Goal: Task Accomplishment & Management: Complete application form

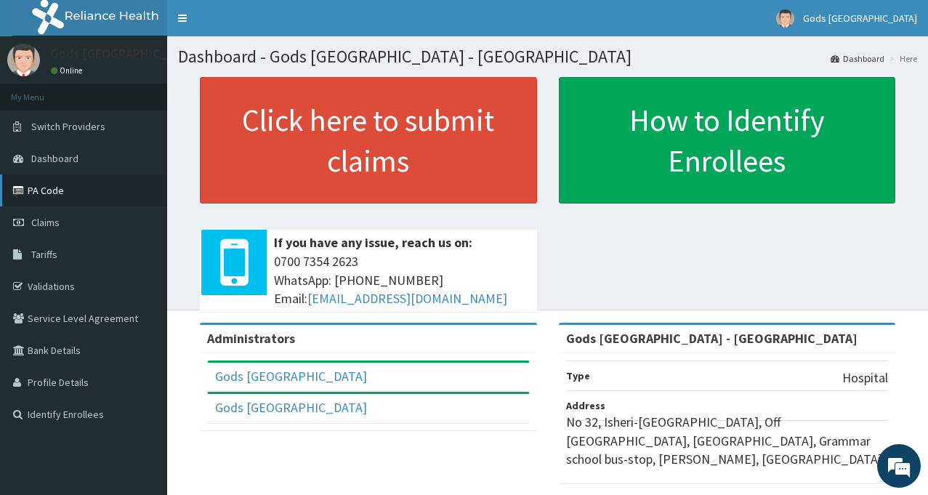
click at [52, 185] on link "PA Code" at bounding box center [83, 190] width 167 height 32
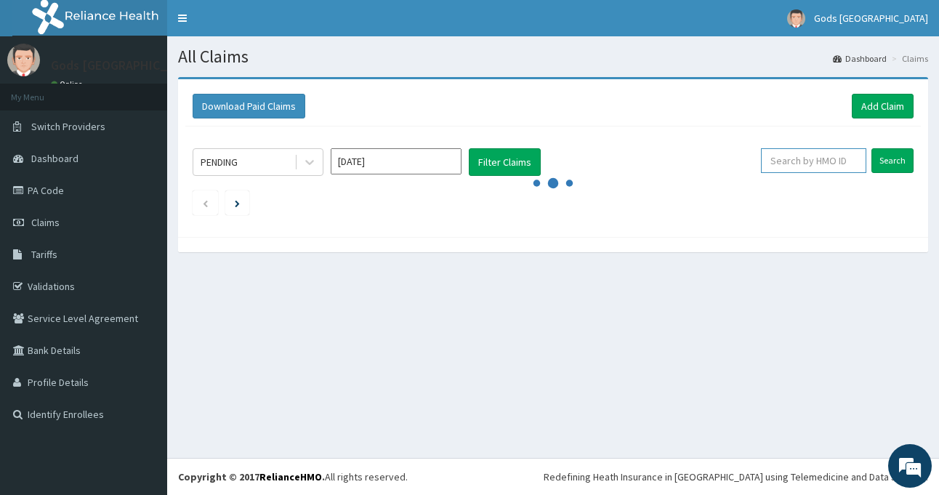
click at [823, 159] on input "text" at bounding box center [813, 160] width 105 height 25
paste input "XIA/10461/A"
type input "XIA/10461/A"
click at [902, 159] on input "Search" at bounding box center [892, 160] width 42 height 25
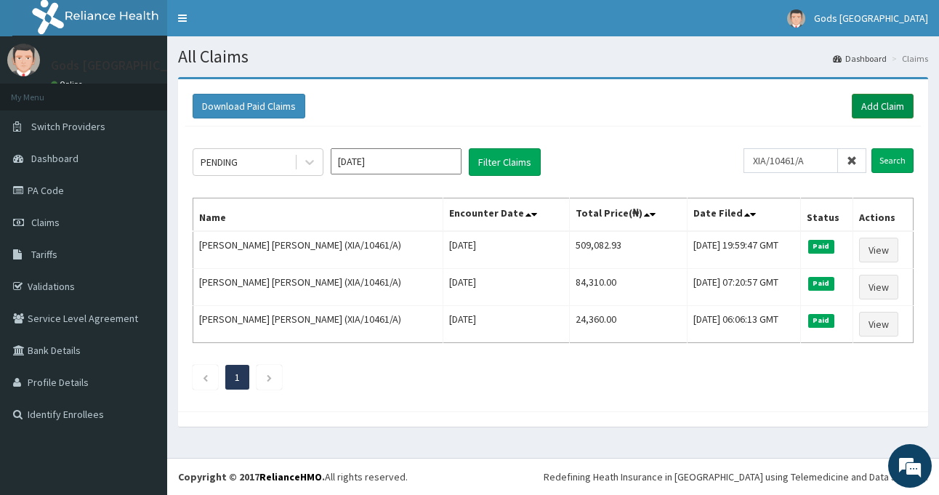
click at [888, 101] on link "Add Claim" at bounding box center [883, 106] width 62 height 25
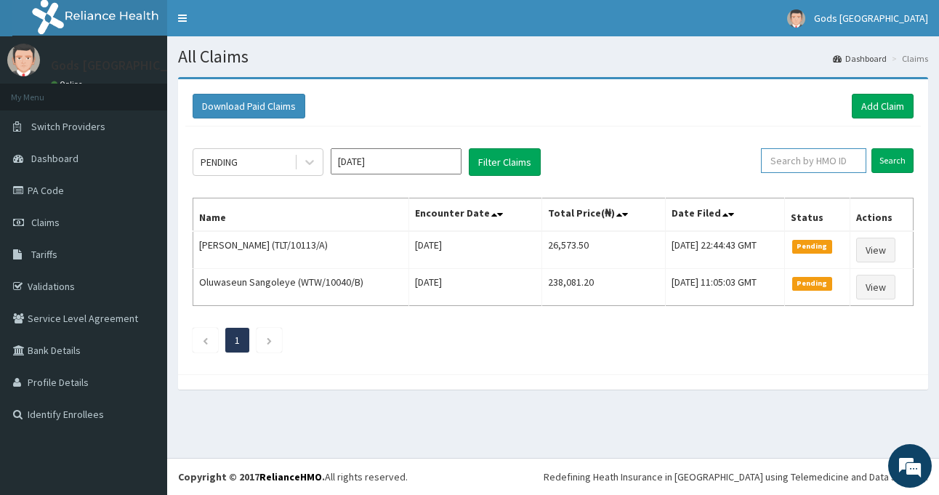
click at [818, 162] on input "text" at bounding box center [813, 160] width 105 height 25
paste input "XIA/10461/A"
type input "XIA/10461/A"
click at [895, 159] on input "Search" at bounding box center [892, 160] width 42 height 25
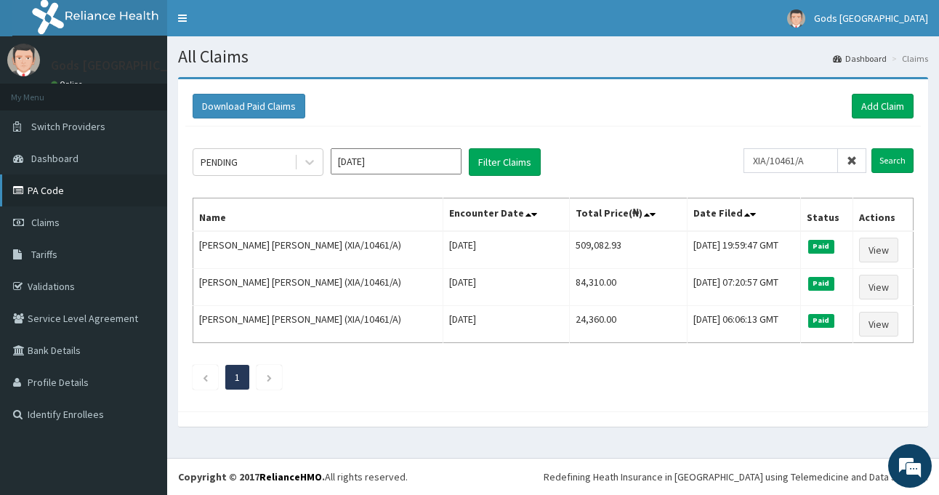
click at [59, 193] on link "PA Code" at bounding box center [83, 190] width 167 height 32
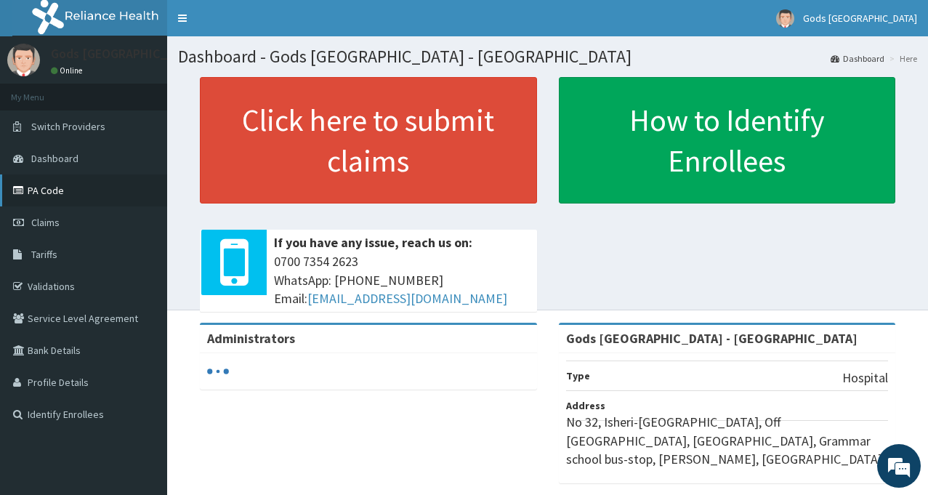
click at [51, 185] on link "PA Code" at bounding box center [83, 190] width 167 height 32
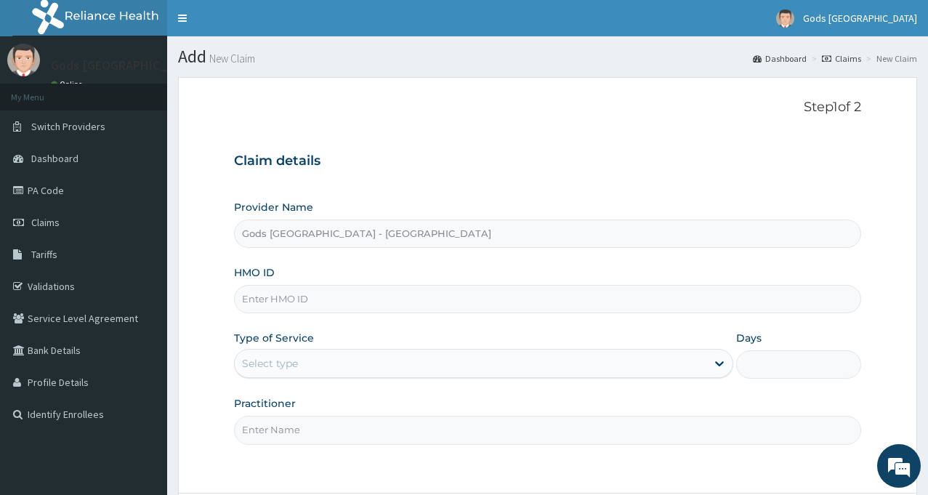
type input "Gods [GEOGRAPHIC_DATA] - [GEOGRAPHIC_DATA]"
type input "DIS/10004/C"
click at [342, 364] on div "Select type" at bounding box center [471, 363] width 472 height 23
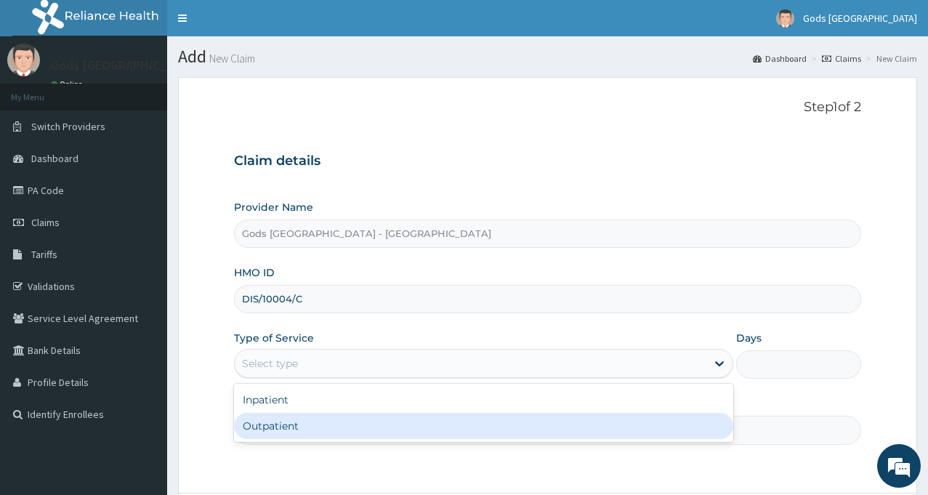
click at [281, 427] on div "Outpatient" at bounding box center [483, 426] width 499 height 26
type input "1"
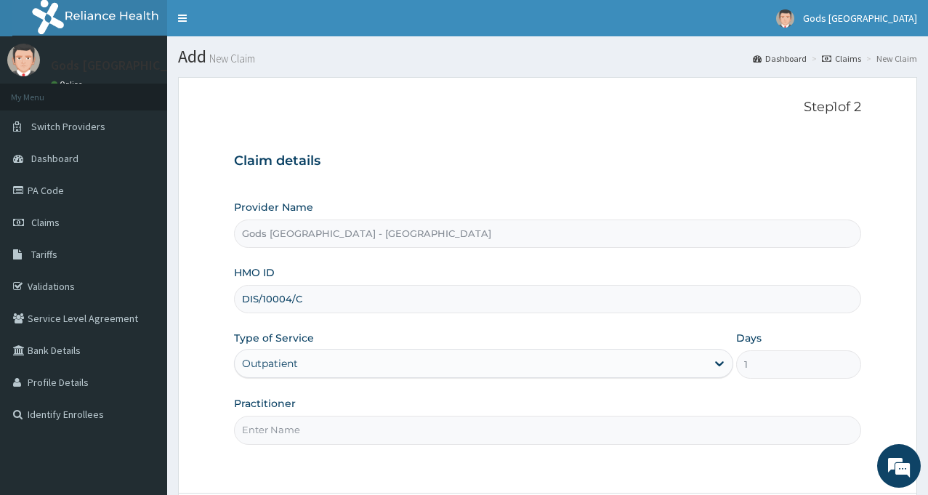
click at [291, 433] on input "Practitioner" at bounding box center [547, 430] width 627 height 28
type input "DR AJAKAYE"
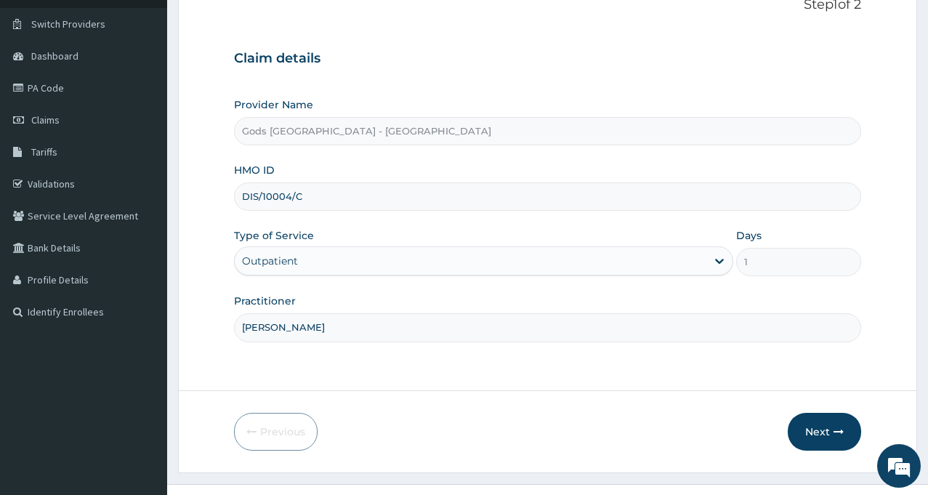
scroll to position [129, 0]
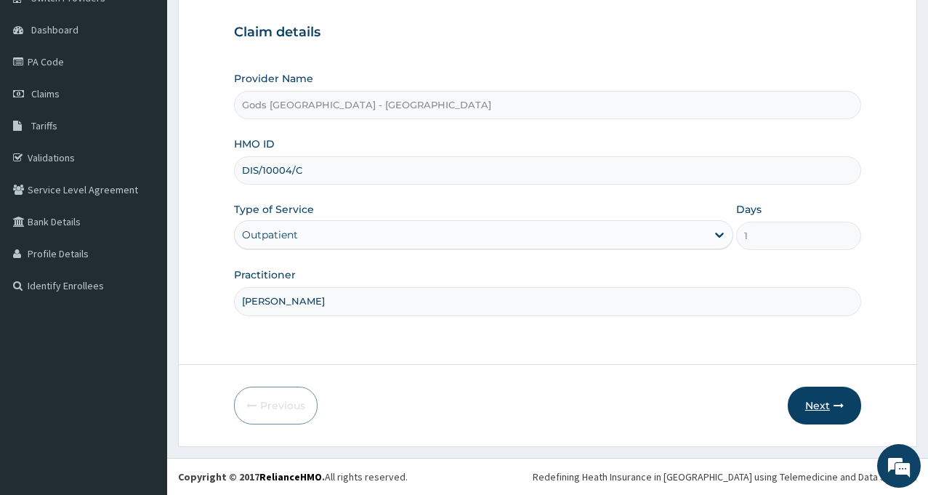
click at [824, 410] on button "Next" at bounding box center [824, 406] width 73 height 38
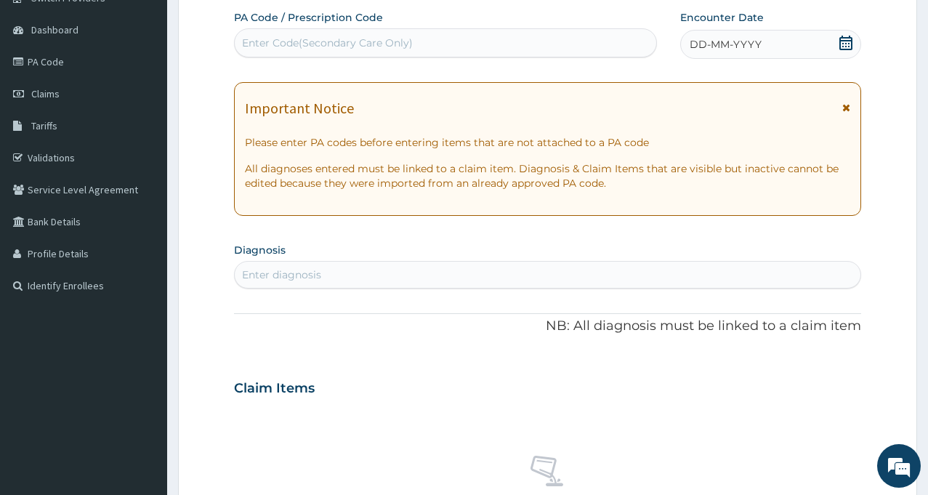
scroll to position [0, 0]
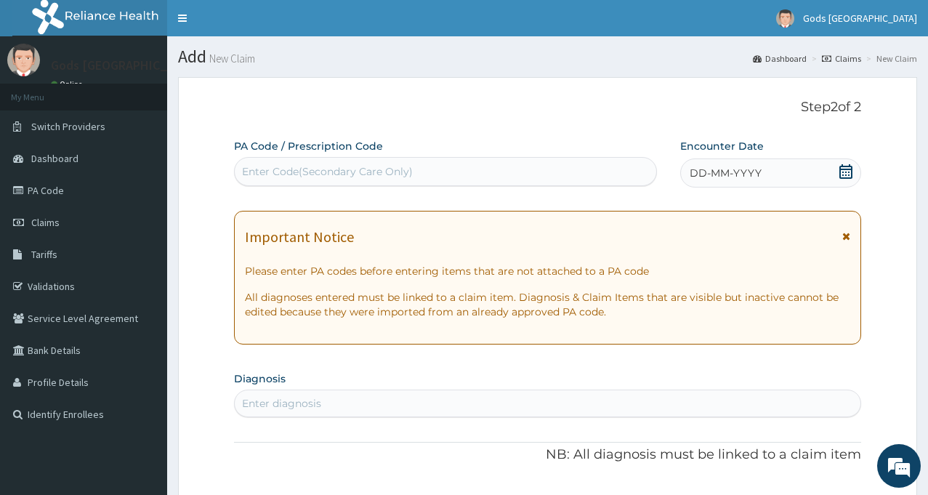
click at [450, 159] on div "Enter Code(Secondary Care Only)" at bounding box center [445, 171] width 423 height 29
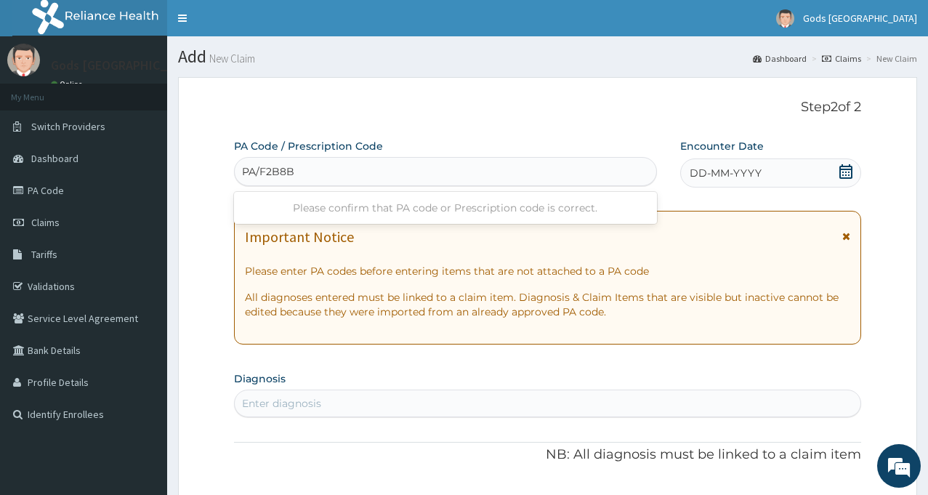
type input "PA/F2B8BD"
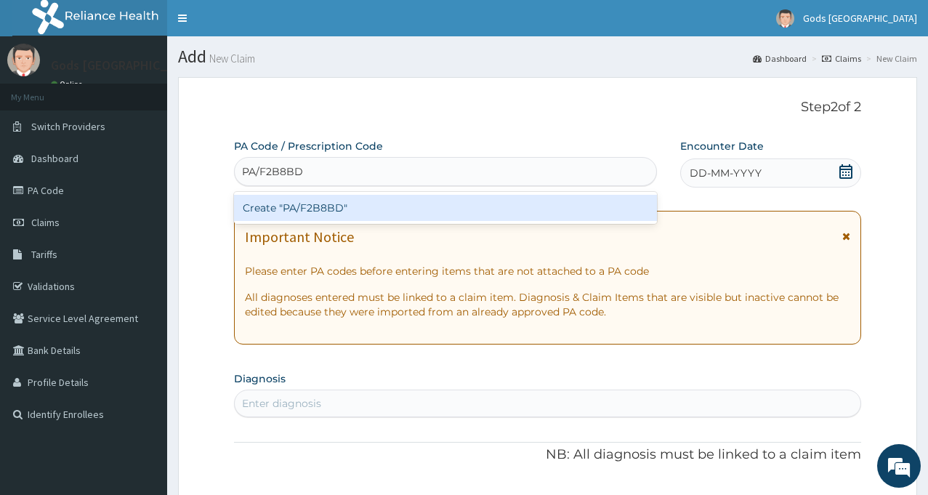
click at [336, 196] on div "Create "PA/F2B8BD"" at bounding box center [445, 208] width 423 height 26
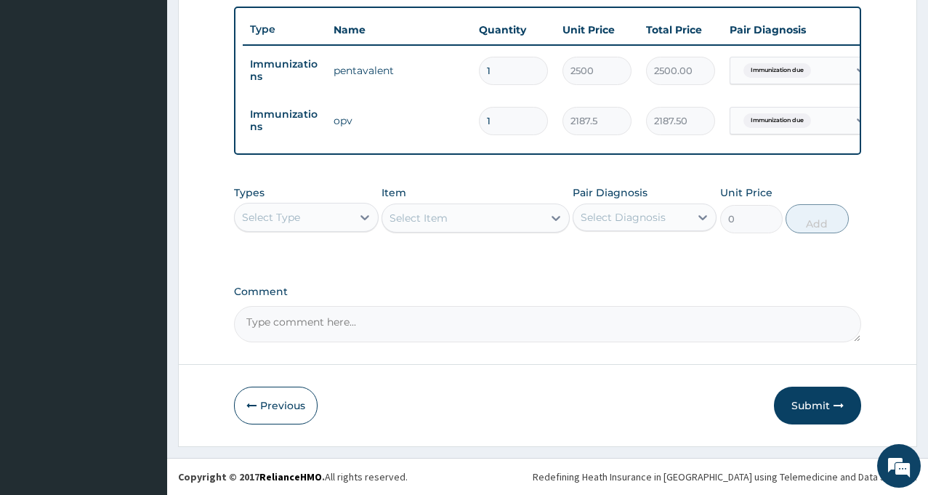
scroll to position [545, 0]
click at [813, 403] on button "Submit" at bounding box center [817, 406] width 87 height 38
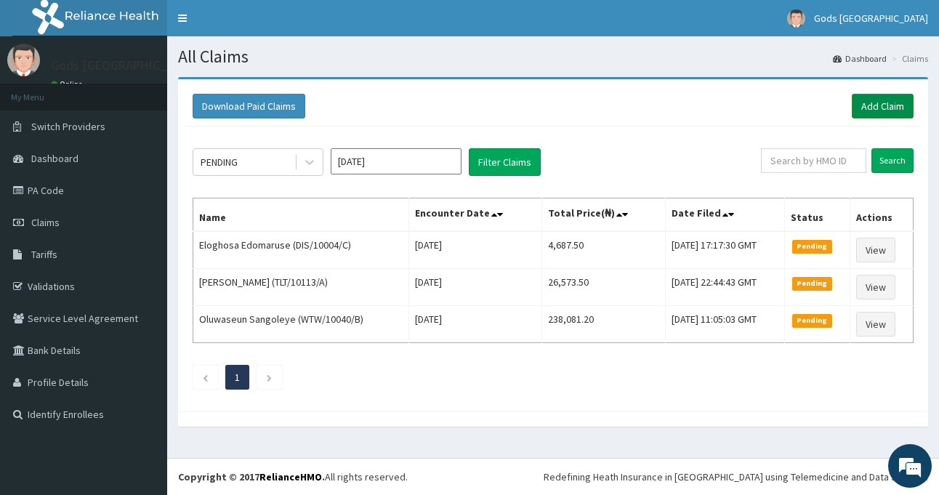
click at [878, 104] on link "Add Claim" at bounding box center [883, 106] width 62 height 25
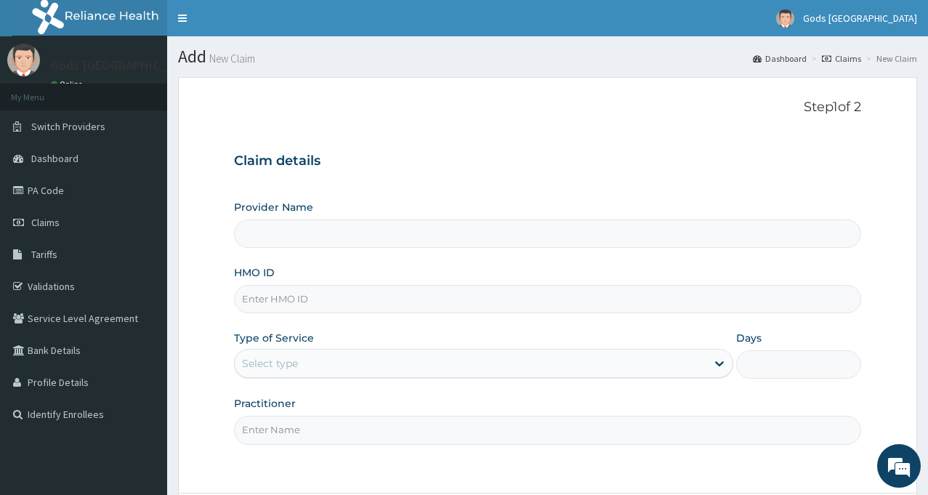
type input "D"
type input "Gods Apple city Hospital - Ojodu"
type input "DIS/10004/B"
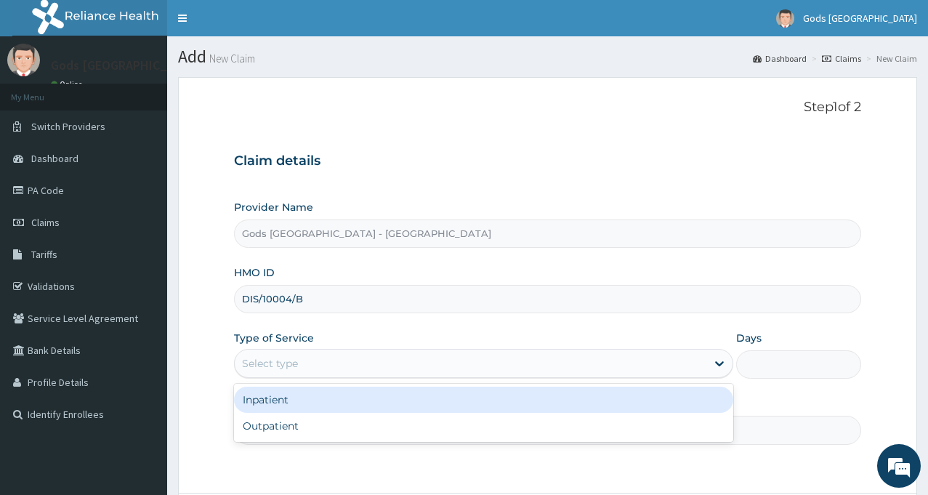
click at [312, 362] on div "Select type" at bounding box center [471, 363] width 472 height 23
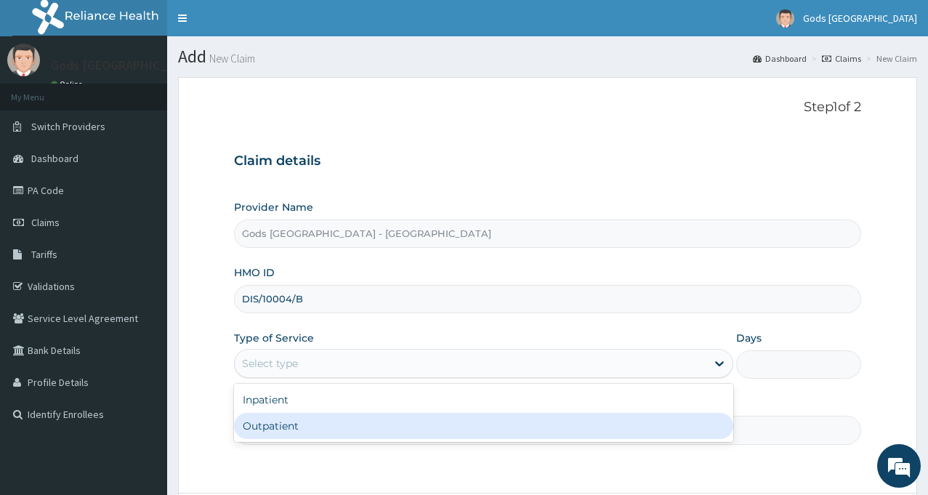
click at [297, 423] on div "Outpatient" at bounding box center [483, 426] width 499 height 26
type input "1"
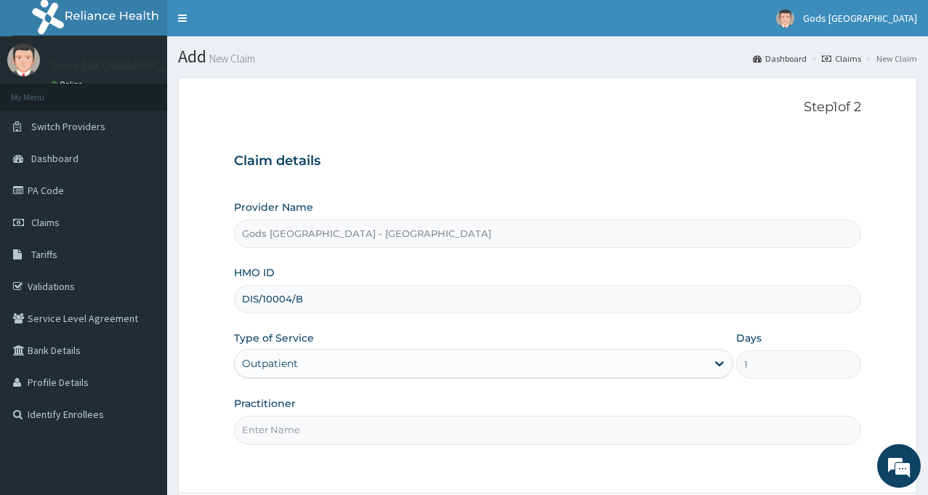
scroll to position [129, 0]
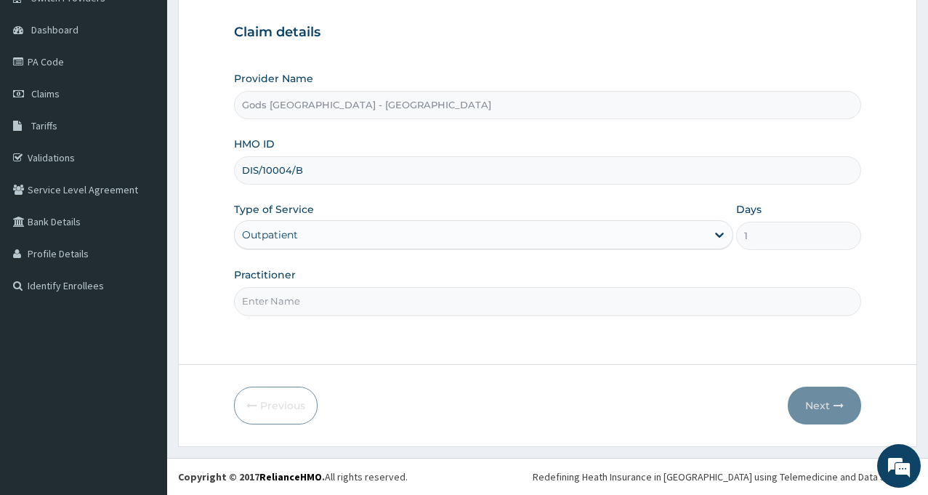
click at [377, 303] on input "Practitioner" at bounding box center [547, 301] width 627 height 28
type input "DR AJAKAYE"
click at [826, 406] on button "Next" at bounding box center [824, 406] width 73 height 38
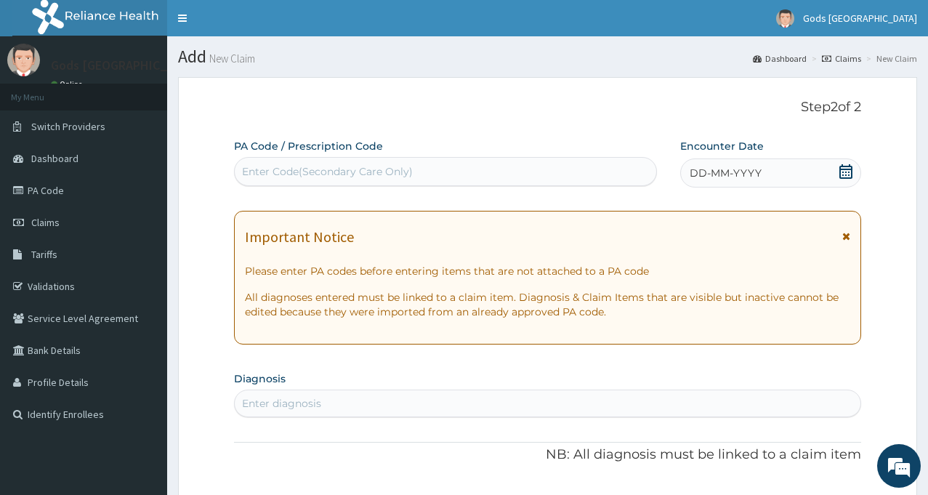
click at [384, 168] on div "Enter Code(Secondary Care Only)" at bounding box center [327, 171] width 171 height 15
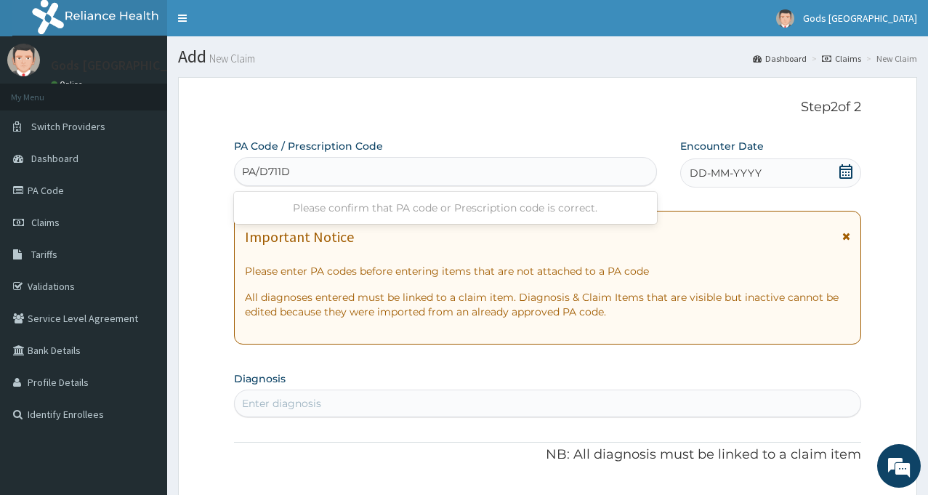
type input "PA/D711D6"
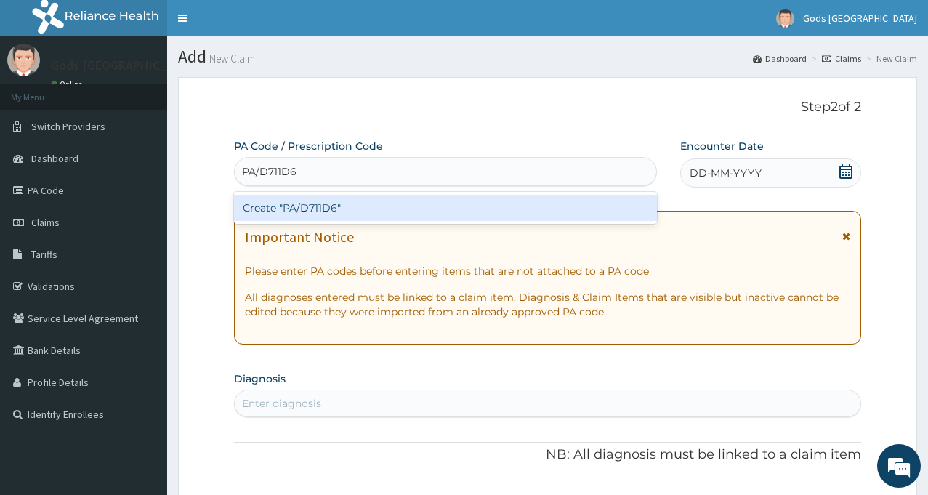
click at [324, 205] on div "Create "PA/D711D6"" at bounding box center [445, 208] width 423 height 26
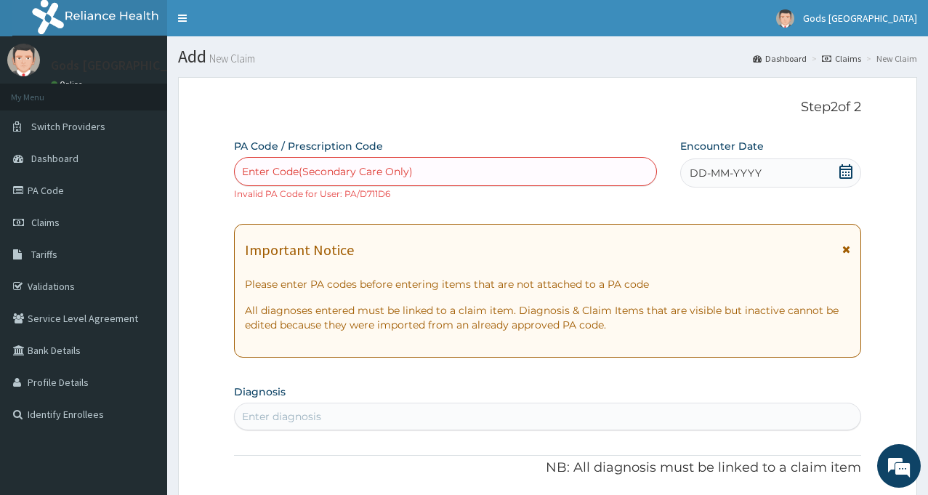
click at [321, 162] on div "Enter Code(Secondary Care Only)" at bounding box center [446, 171] width 422 height 23
click at [313, 170] on div "Enter Code(Secondary Care Only)" at bounding box center [327, 171] width 171 height 15
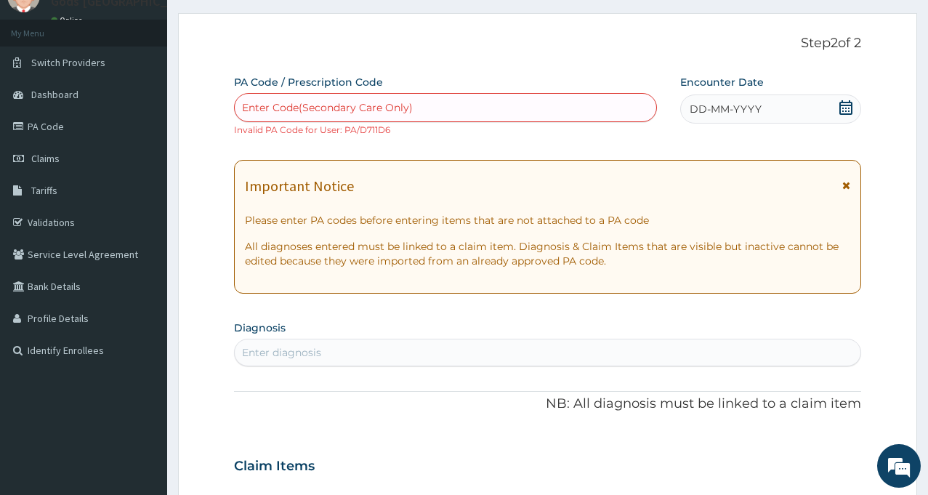
scroll to position [53, 0]
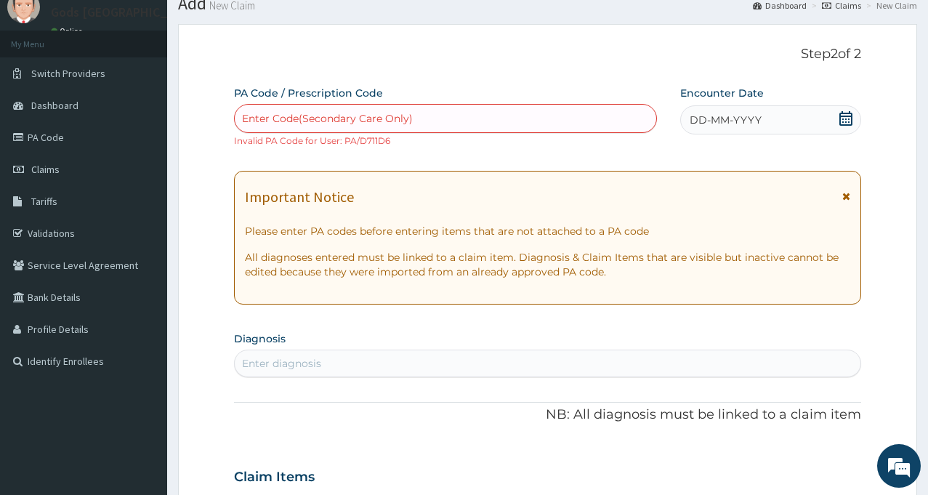
click at [253, 118] on div "Enter Code(Secondary Care Only)" at bounding box center [327, 118] width 171 height 15
type input "PA/24D389"
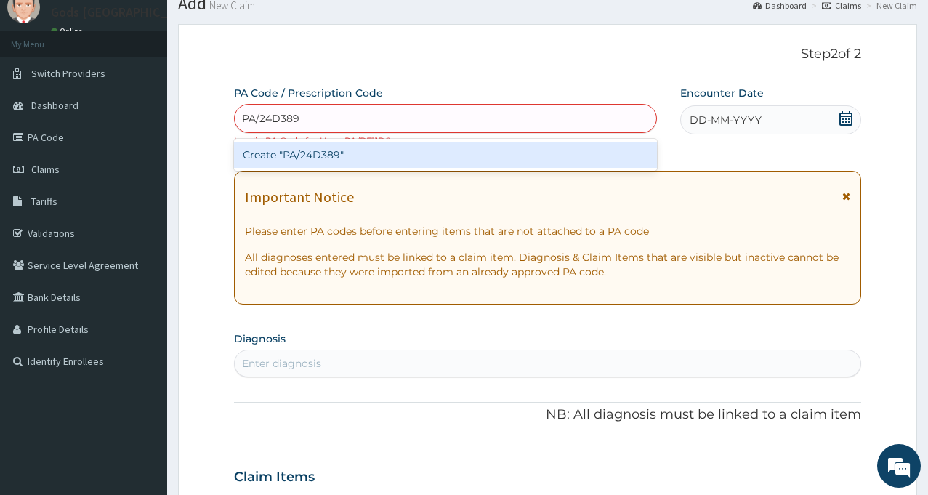
click at [321, 154] on div "Create "PA/24D389"" at bounding box center [445, 155] width 423 height 26
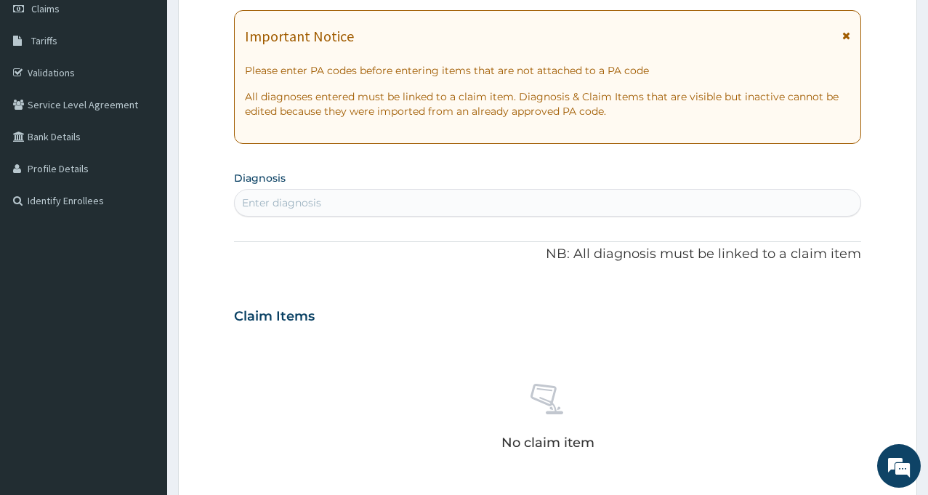
scroll to position [218, 0]
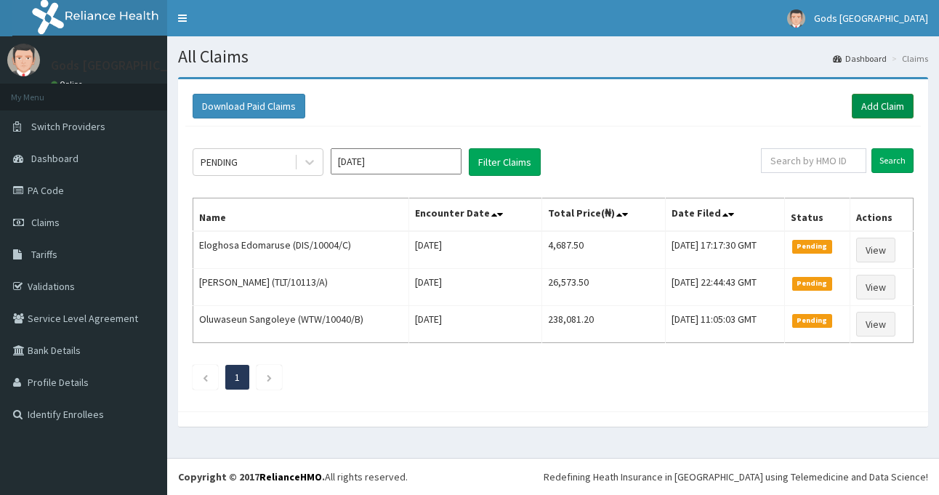
click at [882, 110] on link "Add Claim" at bounding box center [883, 106] width 62 height 25
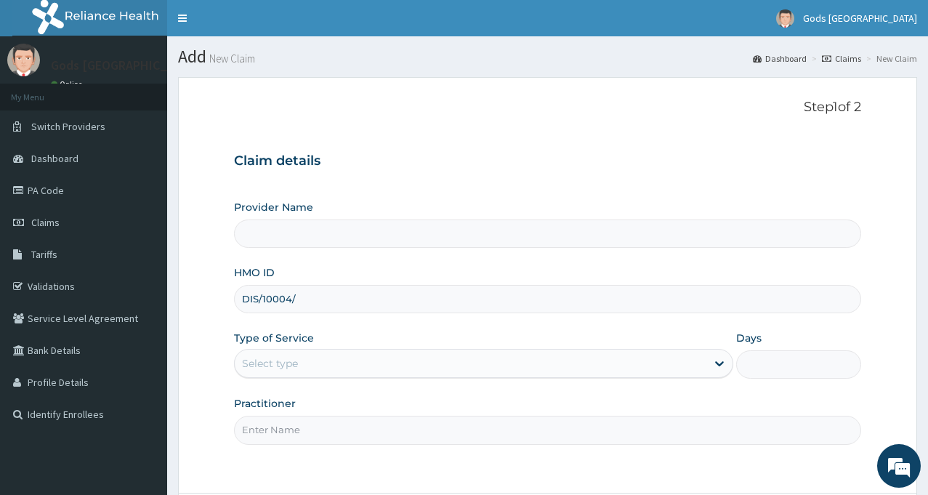
type input "DIS/10004/B"
click at [366, 363] on div "Select type" at bounding box center [471, 363] width 472 height 23
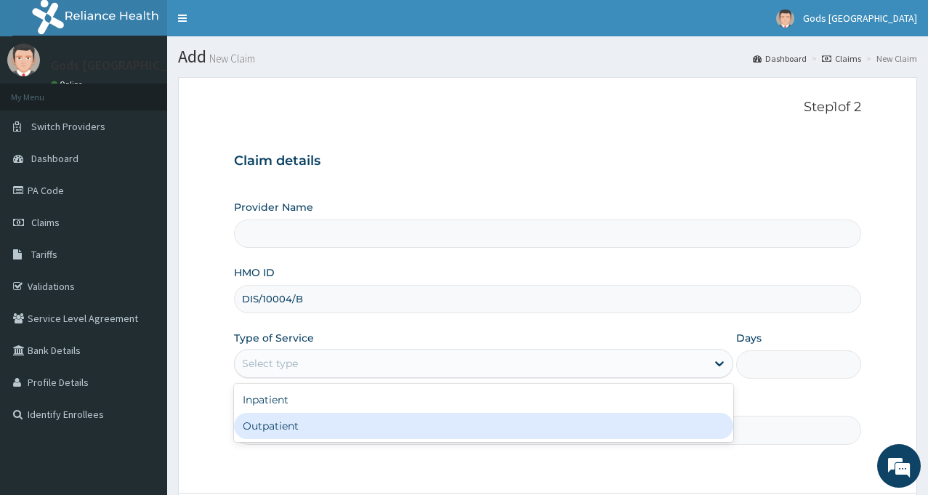
click at [314, 436] on div "Outpatient" at bounding box center [483, 426] width 499 height 26
type input "1"
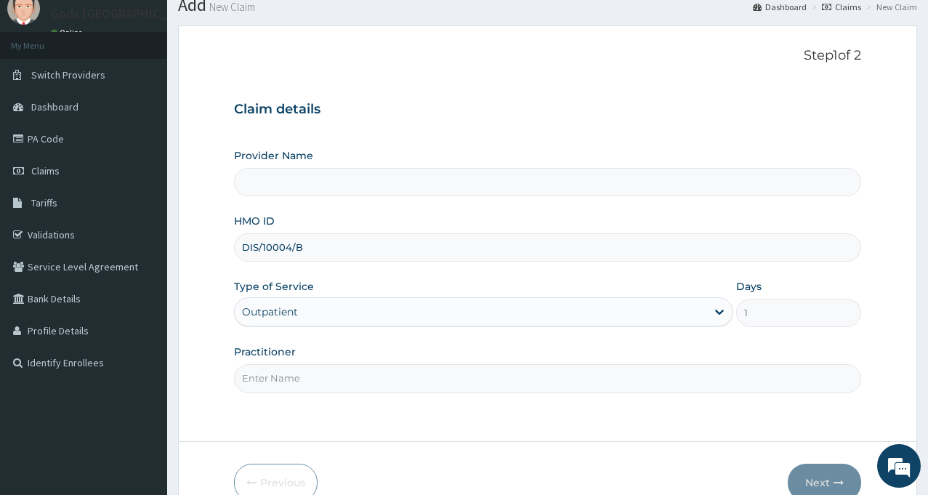
scroll to position [73, 0]
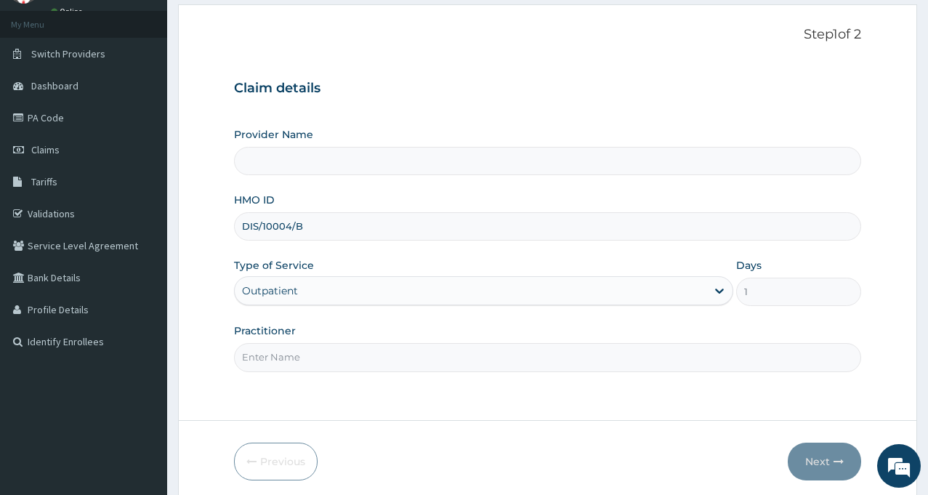
click at [377, 357] on input "Practitioner" at bounding box center [547, 357] width 627 height 28
type input "Gods [GEOGRAPHIC_DATA] - [GEOGRAPHIC_DATA]"
click at [310, 358] on input "Practitioner" at bounding box center [547, 357] width 627 height 28
type input "DR OPAFUNSO"
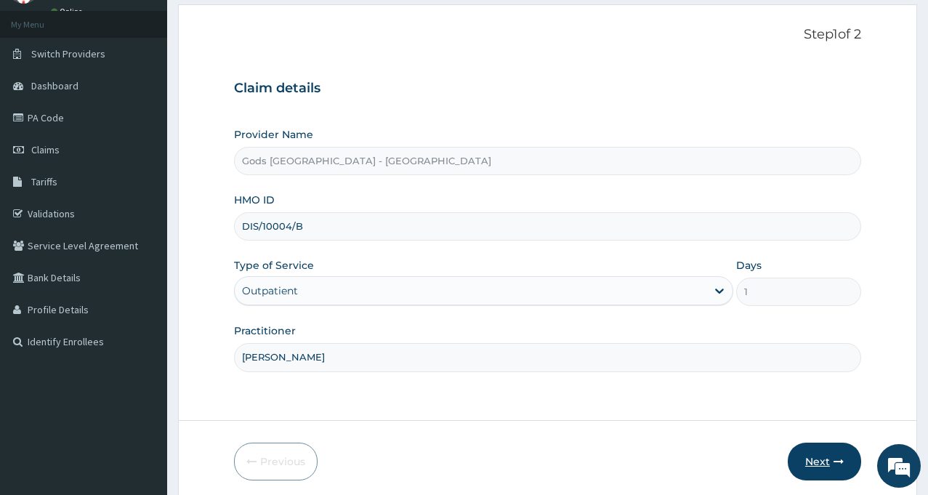
click at [821, 462] on button "Next" at bounding box center [824, 462] width 73 height 38
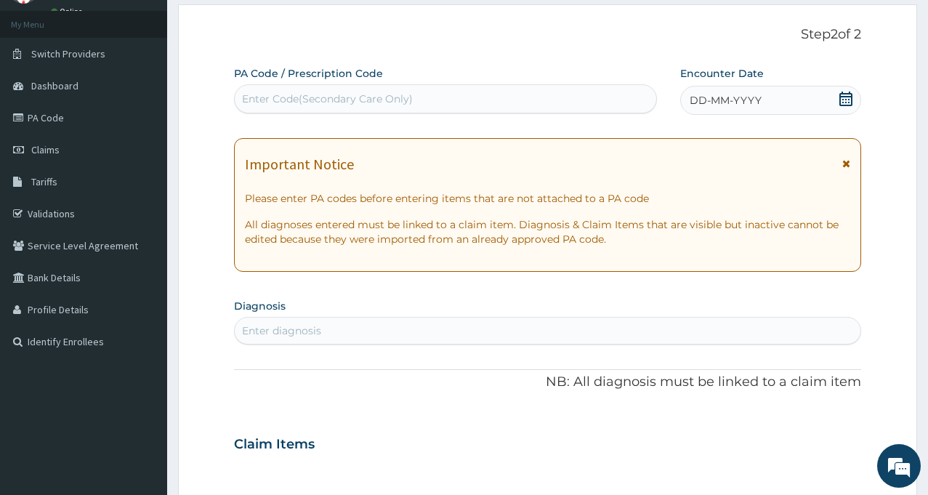
scroll to position [0, 0]
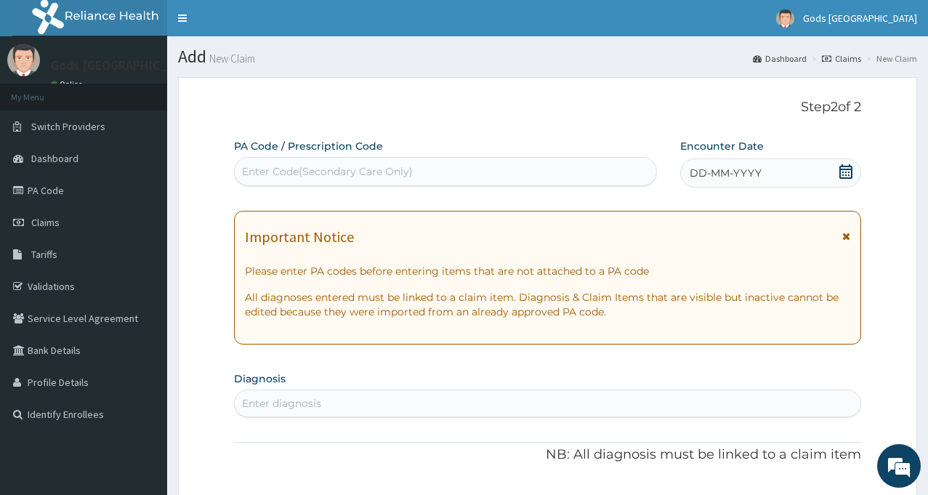
click at [389, 169] on div "Enter Code(Secondary Care Only)" at bounding box center [327, 171] width 171 height 15
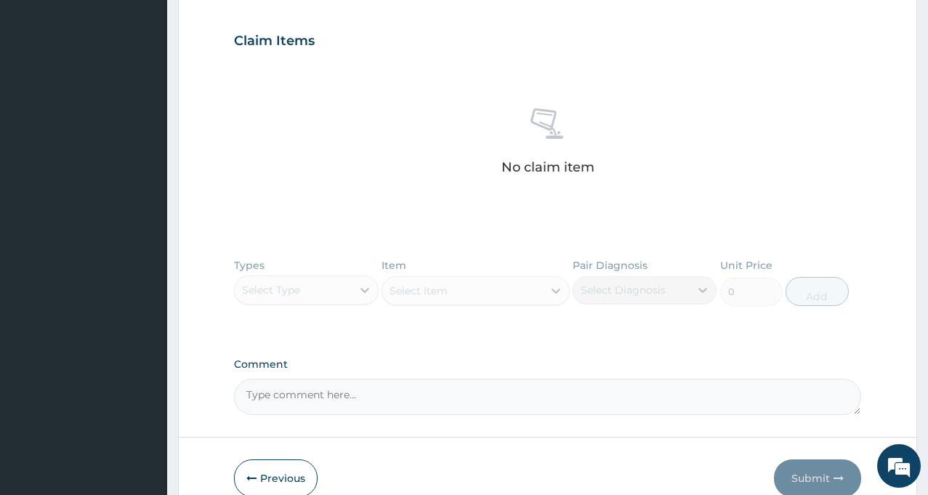
scroll to position [549, 0]
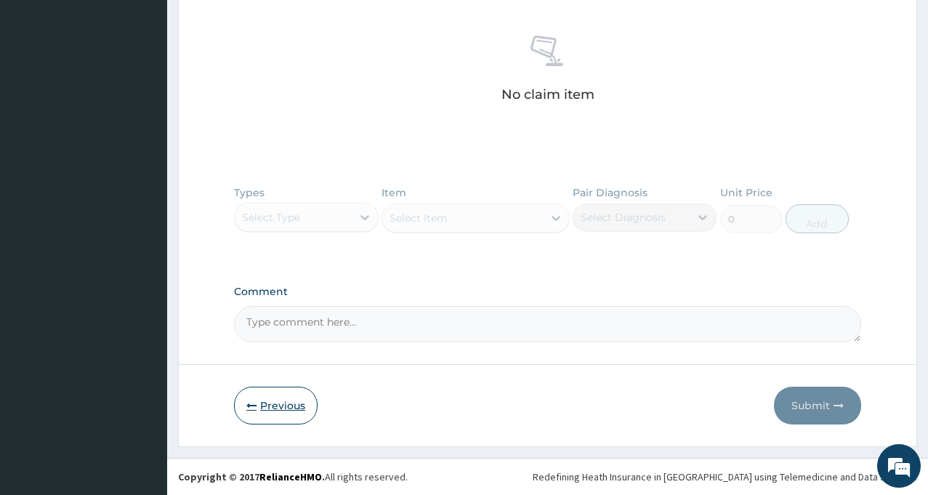
click at [281, 405] on button "Previous" at bounding box center [276, 406] width 84 height 38
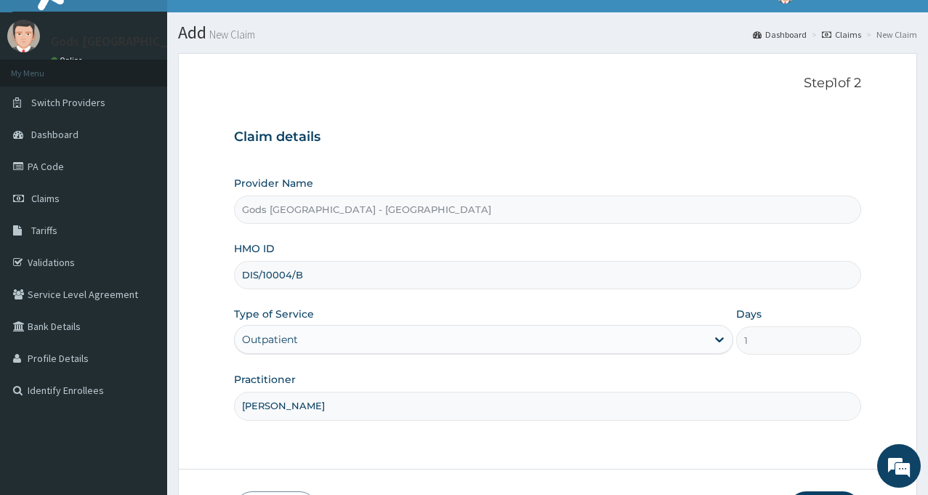
scroll to position [0, 0]
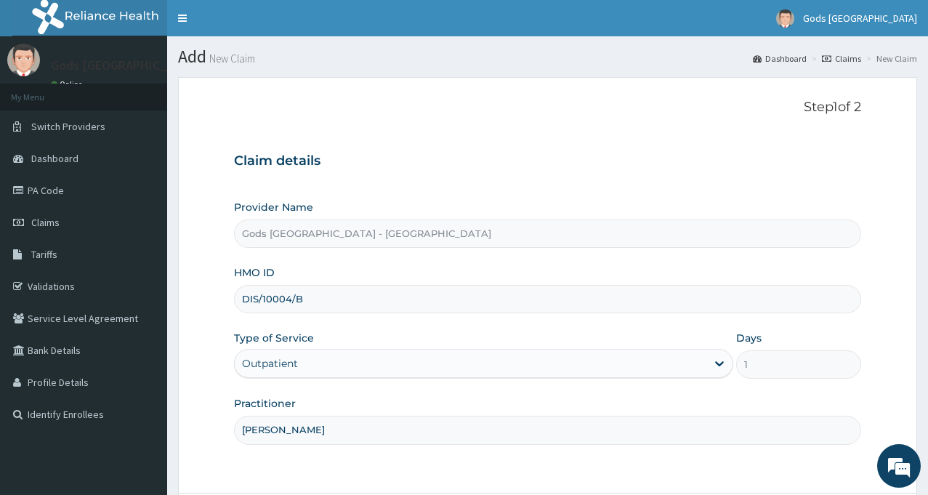
click at [345, 299] on input "DIS/10004/B" at bounding box center [547, 299] width 627 height 28
type input "DIS/10004/C"
click at [466, 412] on div "Practitioner DR OPAFUNSO" at bounding box center [547, 420] width 627 height 48
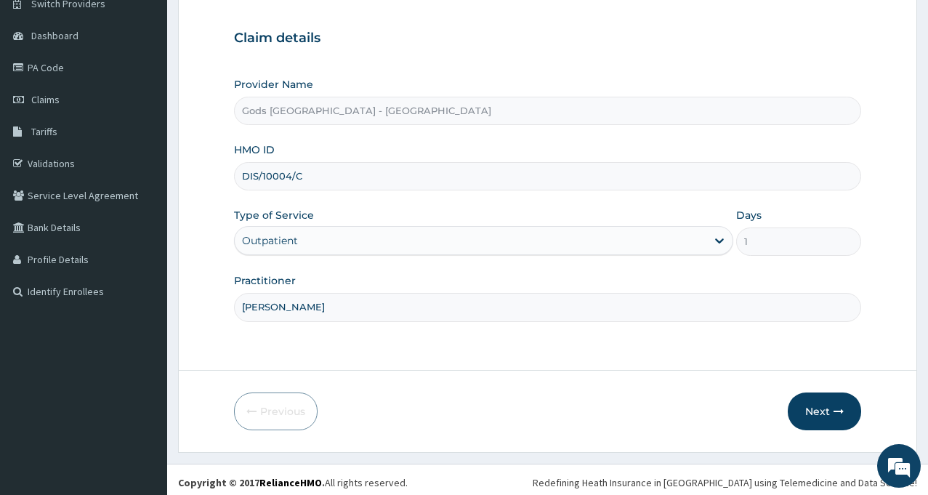
scroll to position [129, 0]
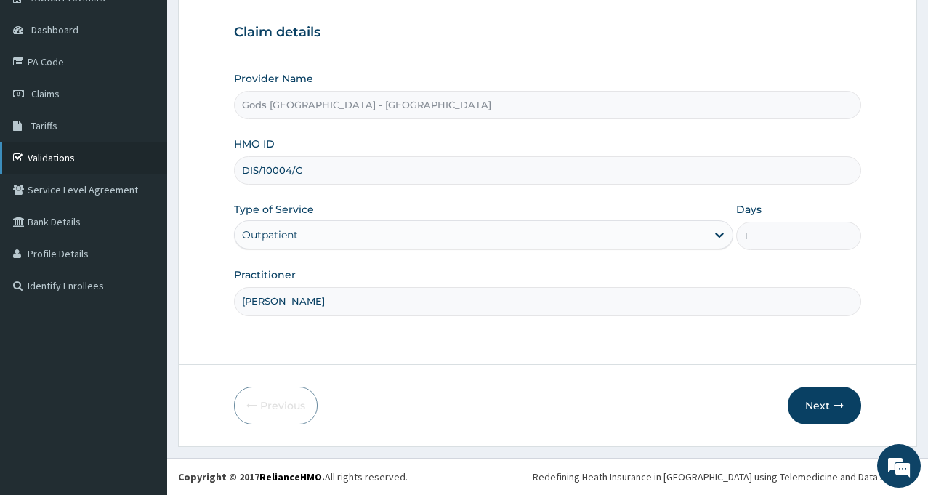
click at [54, 153] on link "Validations" at bounding box center [83, 158] width 167 height 32
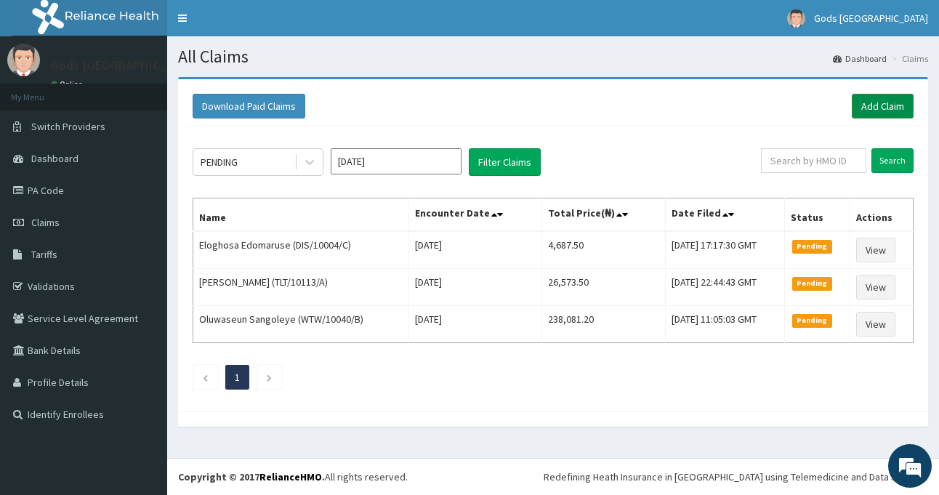
click at [874, 107] on link "Add Claim" at bounding box center [883, 106] width 62 height 25
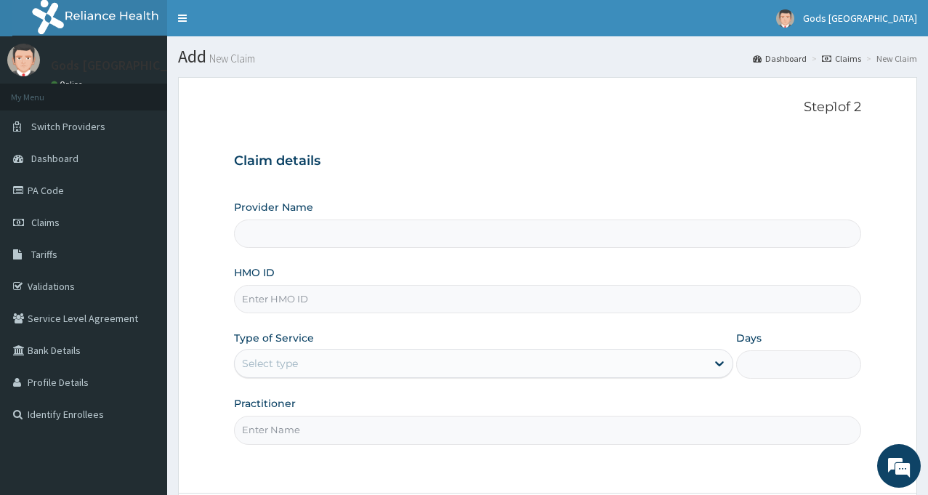
type input "Gods [GEOGRAPHIC_DATA] - [GEOGRAPHIC_DATA]"
click at [304, 296] on input "HMO ID" at bounding box center [547, 299] width 627 height 28
type input "DIS/10004/C"
click at [337, 363] on div "Select type" at bounding box center [471, 363] width 472 height 23
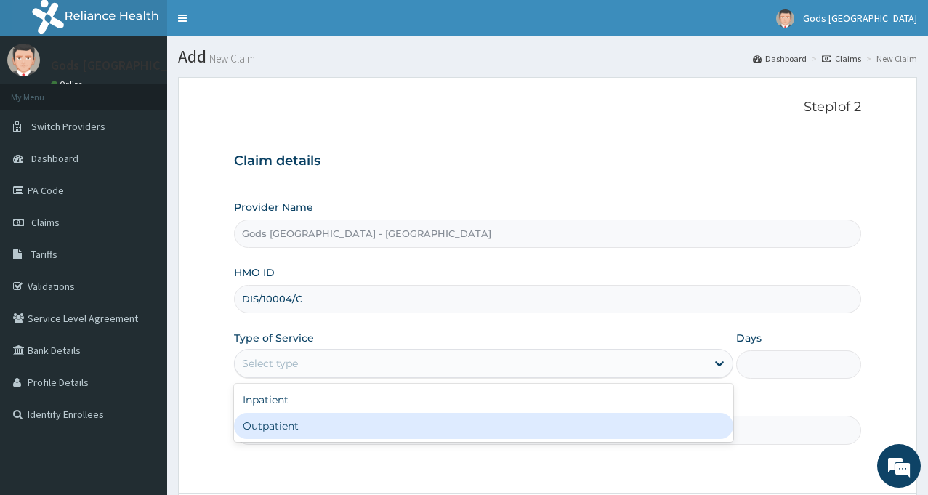
click at [313, 432] on div "Outpatient" at bounding box center [483, 426] width 499 height 26
type input "1"
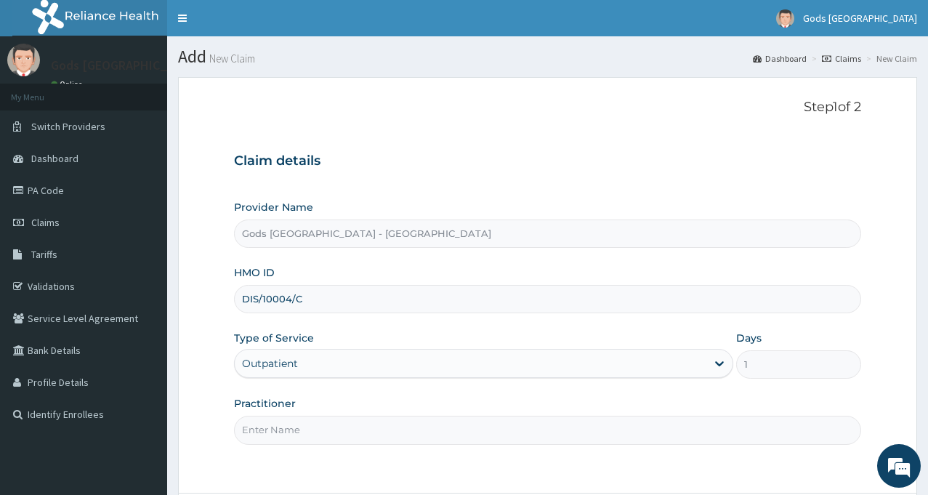
scroll to position [73, 0]
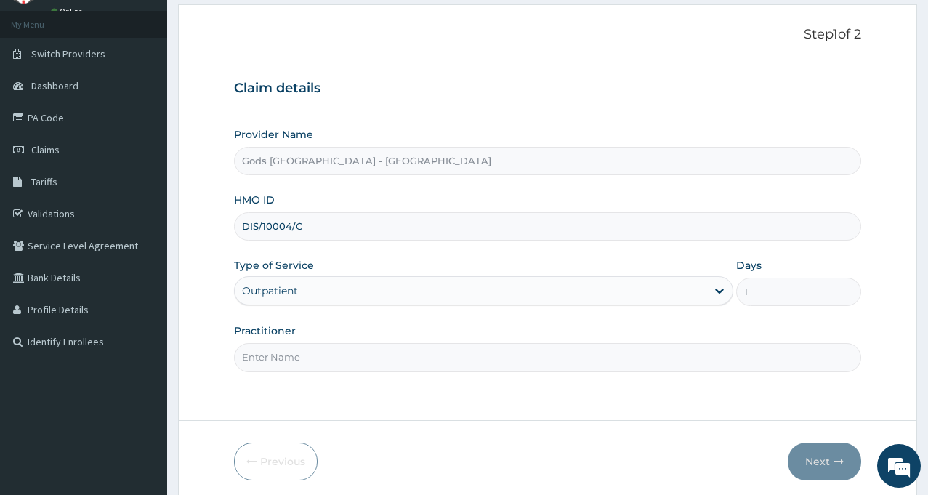
drag, startPoint x: 377, startPoint y: 357, endPoint x: 377, endPoint y: 345, distance: 12.4
click at [377, 357] on input "Practitioner" at bounding box center [547, 357] width 627 height 28
type input "DR MAYOWA"
click at [824, 457] on button "Next" at bounding box center [824, 462] width 73 height 38
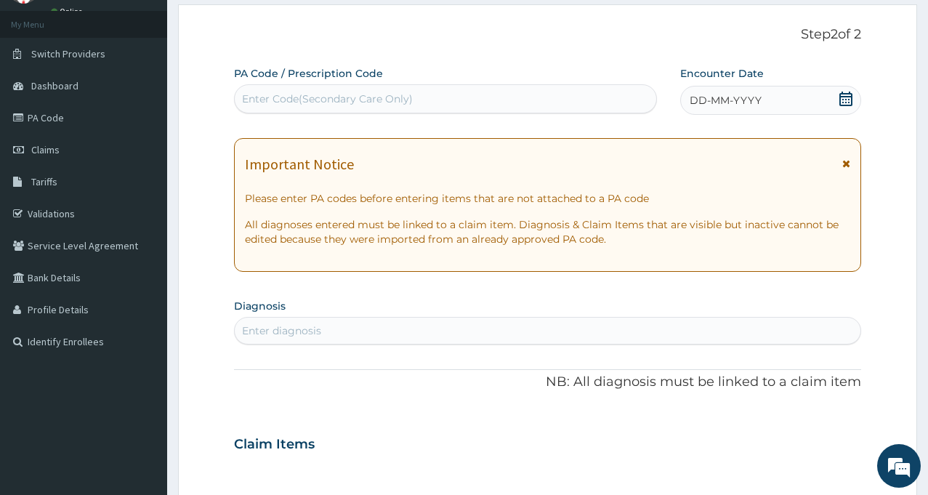
click at [271, 102] on div "Enter Code(Secondary Care Only)" at bounding box center [327, 99] width 171 height 15
type input "SEPSIS"
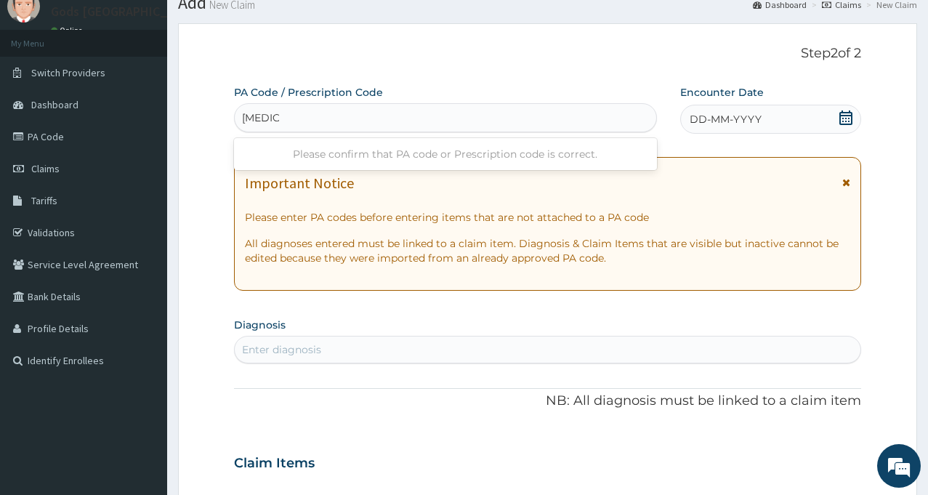
scroll to position [0, 0]
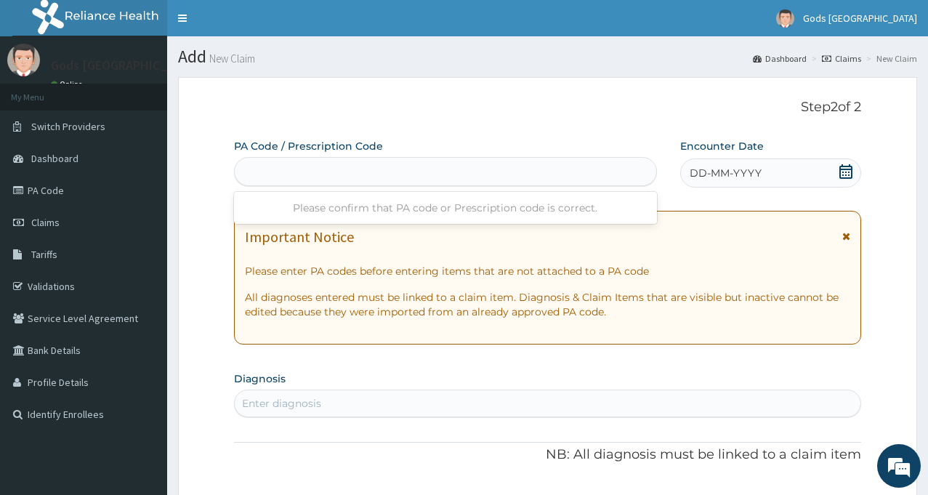
click at [317, 163] on div "SEPSIS" at bounding box center [446, 171] width 422 height 23
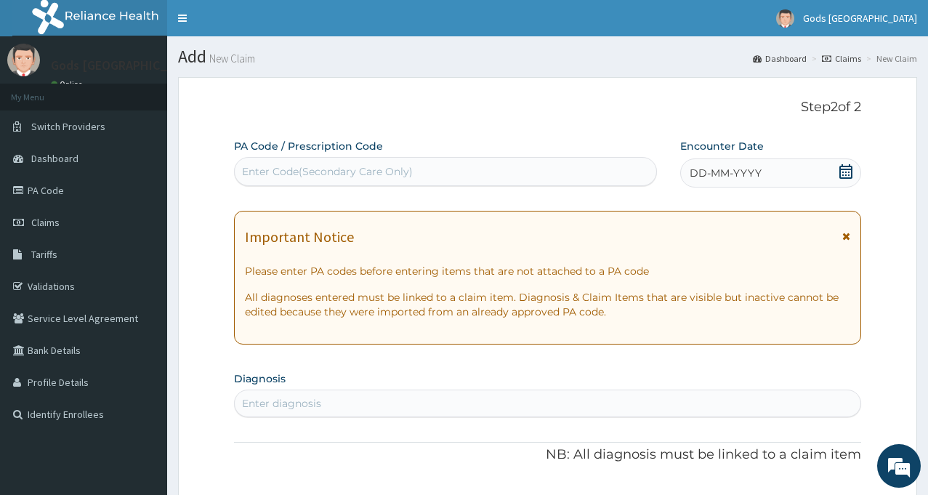
click at [470, 177] on div "Enter Code(Secondary Care Only)" at bounding box center [446, 171] width 422 height 23
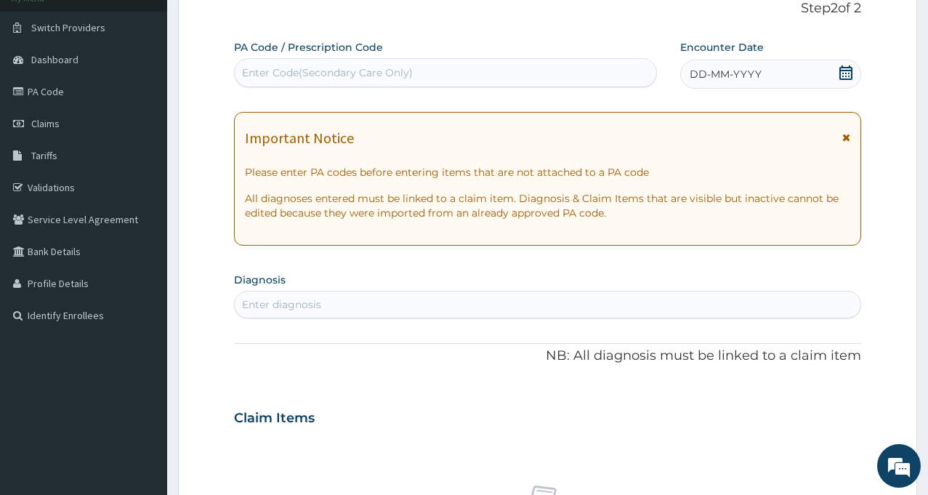
scroll to position [145, 0]
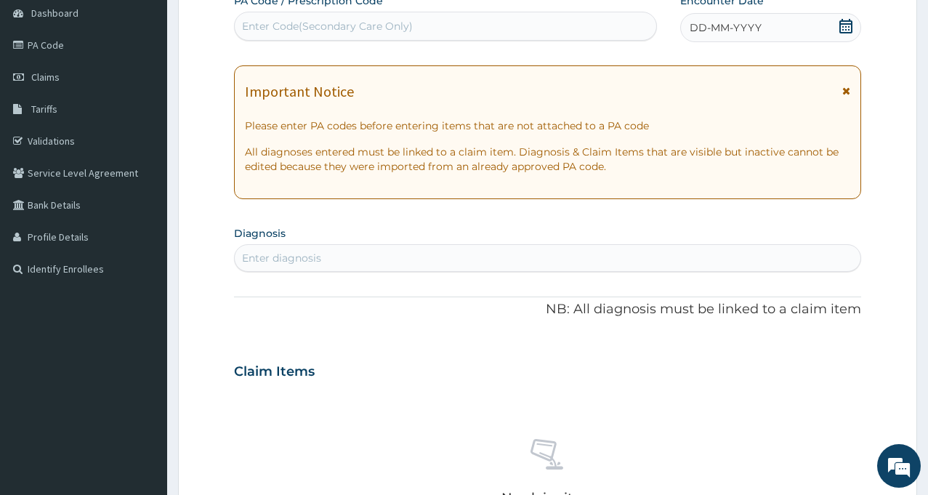
click at [803, 34] on div "DD-MM-YYYY" at bounding box center [770, 27] width 181 height 29
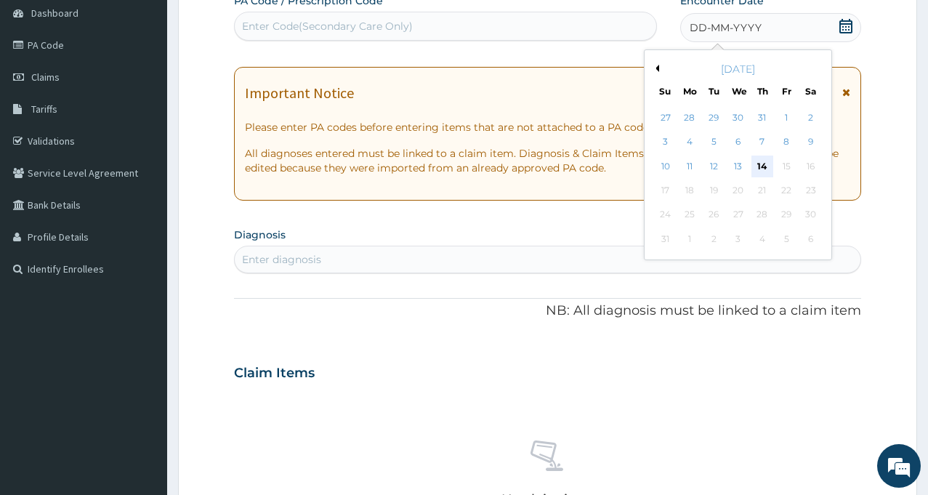
click at [760, 164] on div "14" at bounding box center [763, 167] width 22 height 22
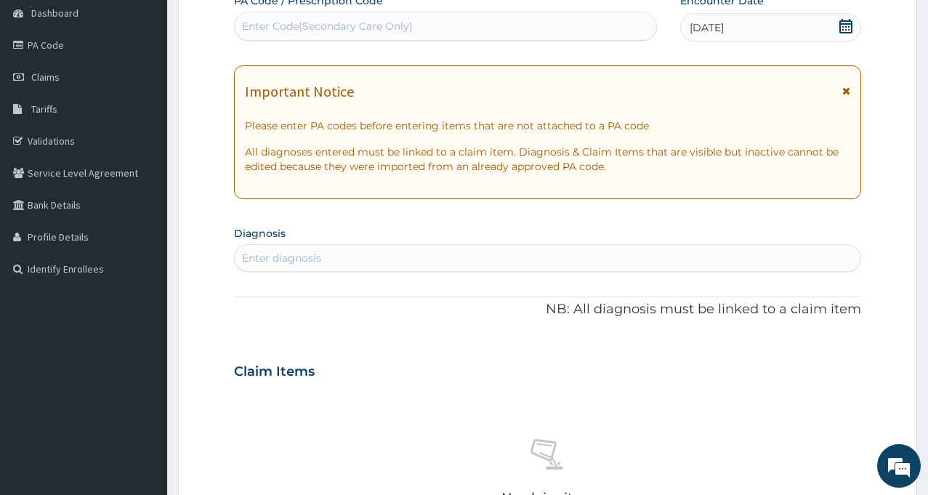
click at [387, 251] on div "Enter diagnosis" at bounding box center [548, 257] width 626 height 23
type input "SEPSIS"
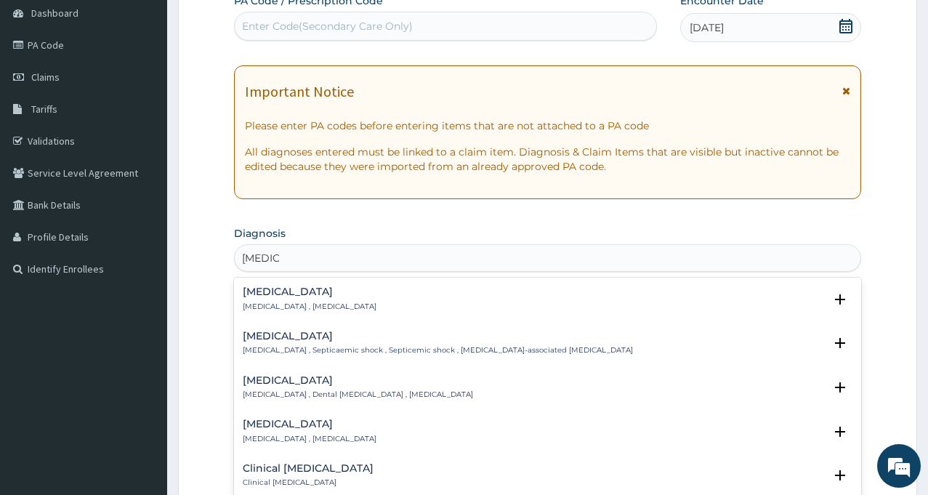
click at [292, 302] on p "Systemic infection , Sepsis" at bounding box center [310, 307] width 134 height 10
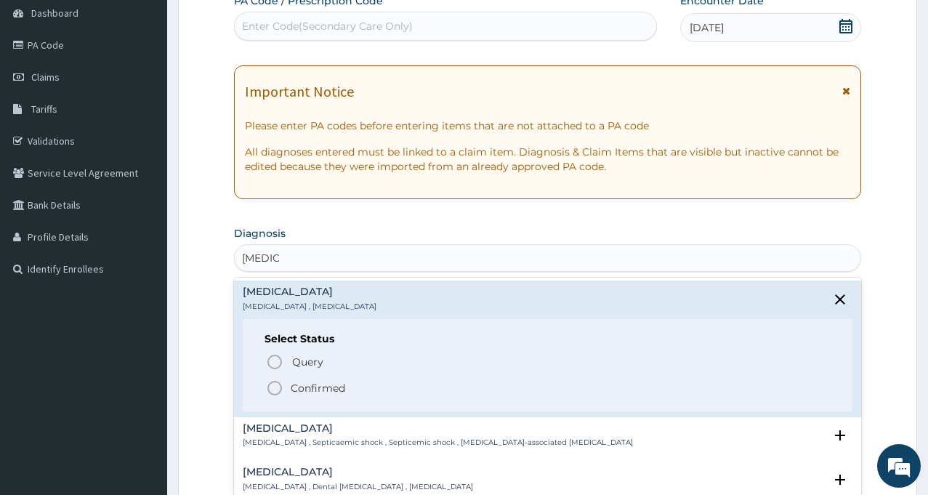
click at [310, 388] on p "Confirmed" at bounding box center [318, 388] width 55 height 15
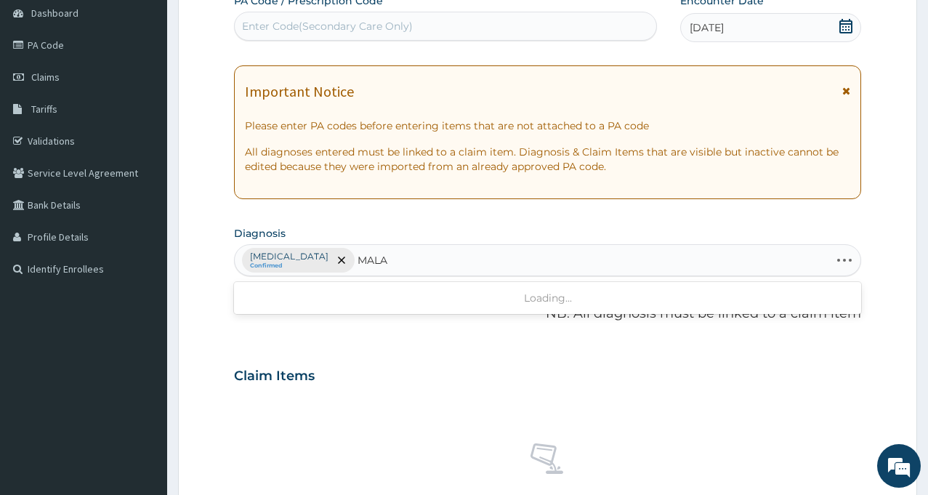
type input "MALAR"
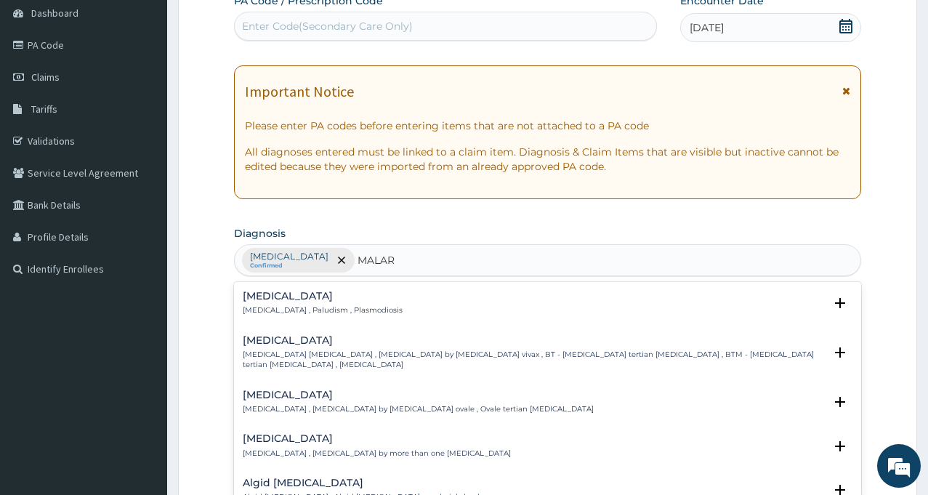
click at [294, 309] on p "Malaria , Paludism , Plasmodiosis" at bounding box center [323, 310] width 160 height 10
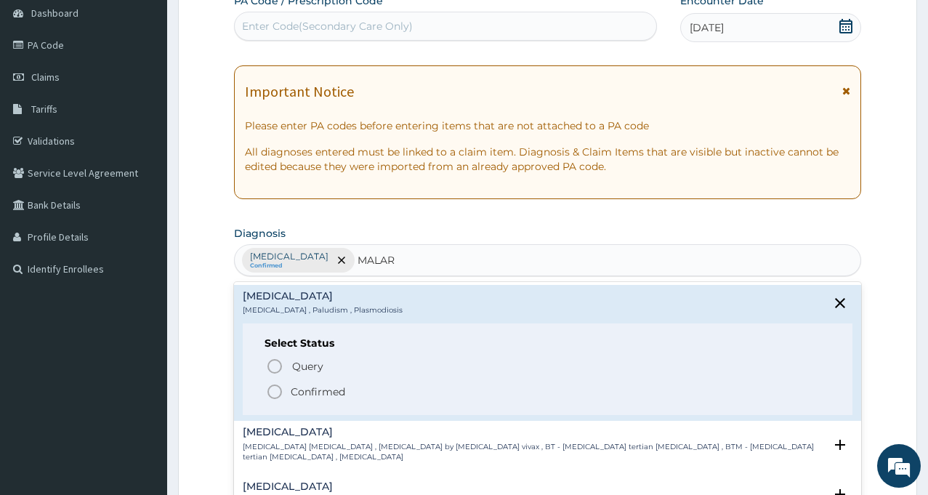
click at [319, 390] on p "Confirmed" at bounding box center [318, 391] width 55 height 15
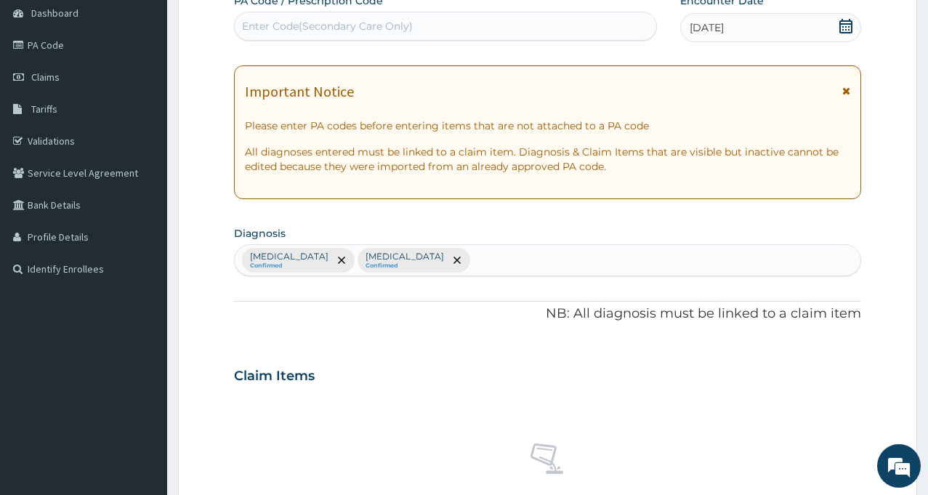
scroll to position [363, 0]
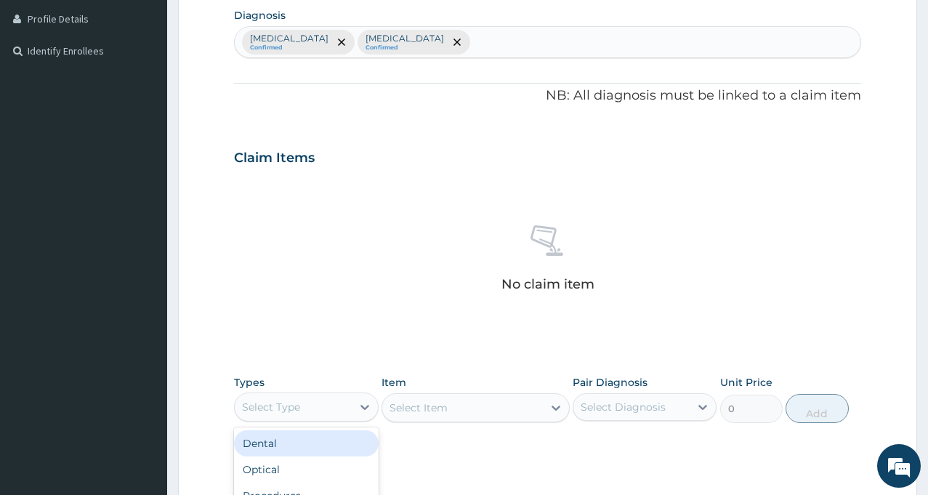
click at [278, 404] on div "Select Type" at bounding box center [271, 407] width 58 height 15
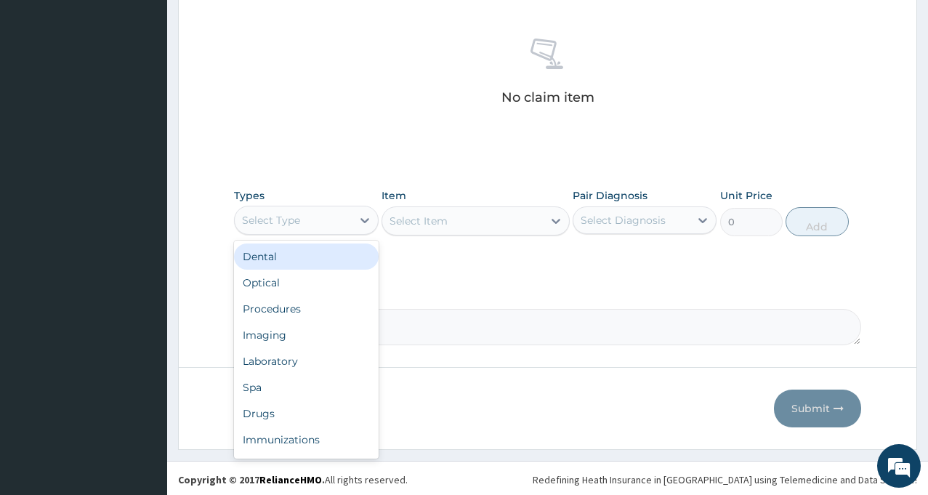
scroll to position [553, 0]
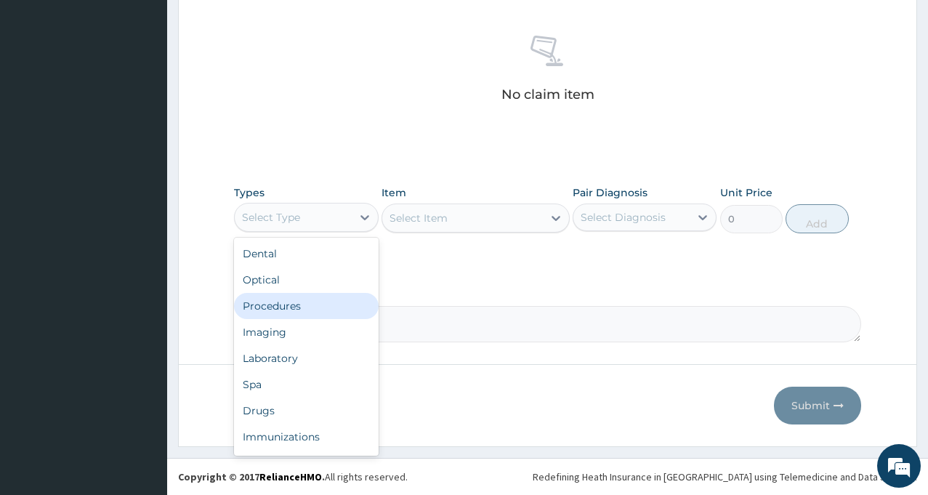
drag, startPoint x: 294, startPoint y: 310, endPoint x: 344, endPoint y: 285, distance: 55.3
click at [295, 309] on div "Procedures" at bounding box center [306, 306] width 144 height 26
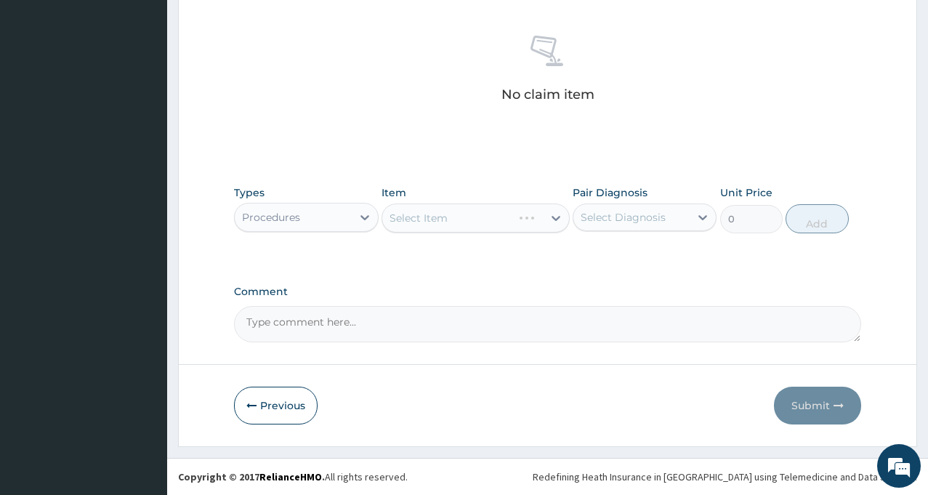
click at [555, 216] on div "Select Item" at bounding box center [476, 218] width 188 height 29
click at [441, 219] on div "Select Item" at bounding box center [476, 218] width 188 height 29
click at [557, 217] on div "Select Item" at bounding box center [476, 218] width 188 height 29
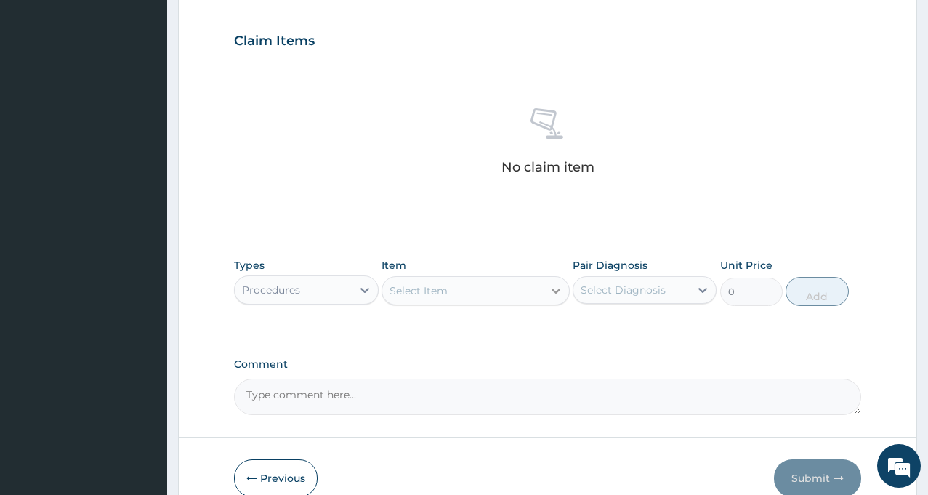
click at [552, 296] on icon at bounding box center [556, 290] width 15 height 15
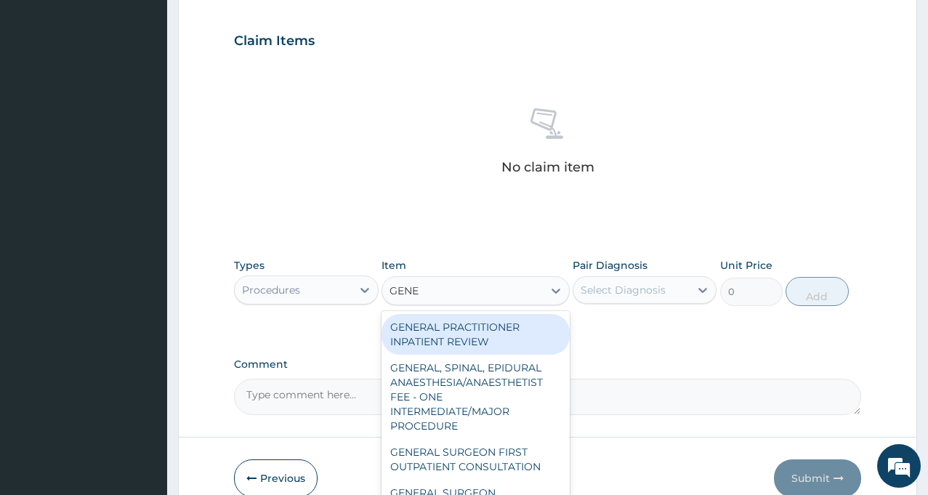
type input "GENER"
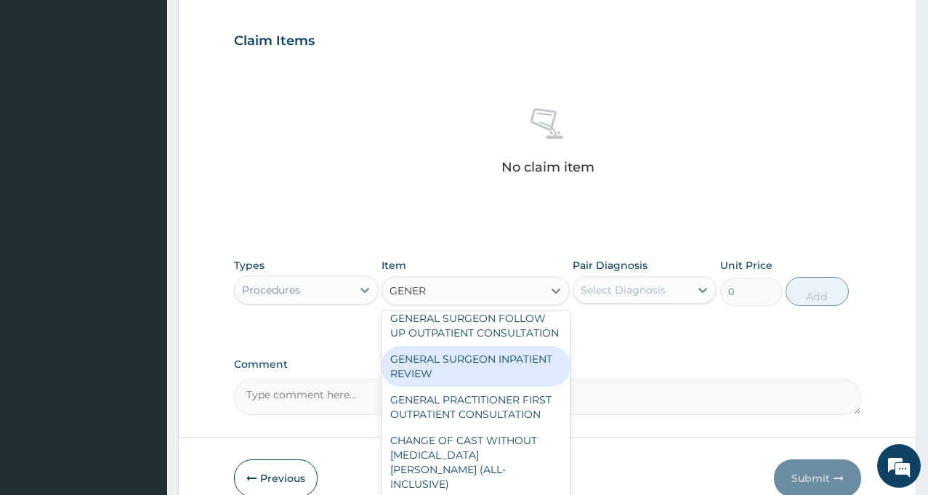
scroll to position [531, 0]
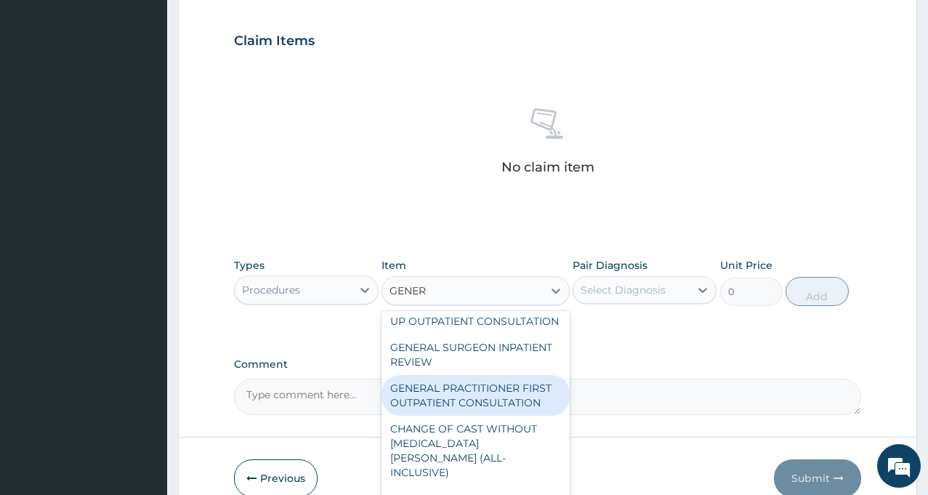
drag, startPoint x: 477, startPoint y: 373, endPoint x: 507, endPoint y: 367, distance: 31.1
click at [477, 375] on div "GENERAL PRACTITIONER FIRST OUTPATIENT CONSULTATION" at bounding box center [476, 395] width 188 height 41
type input "3750"
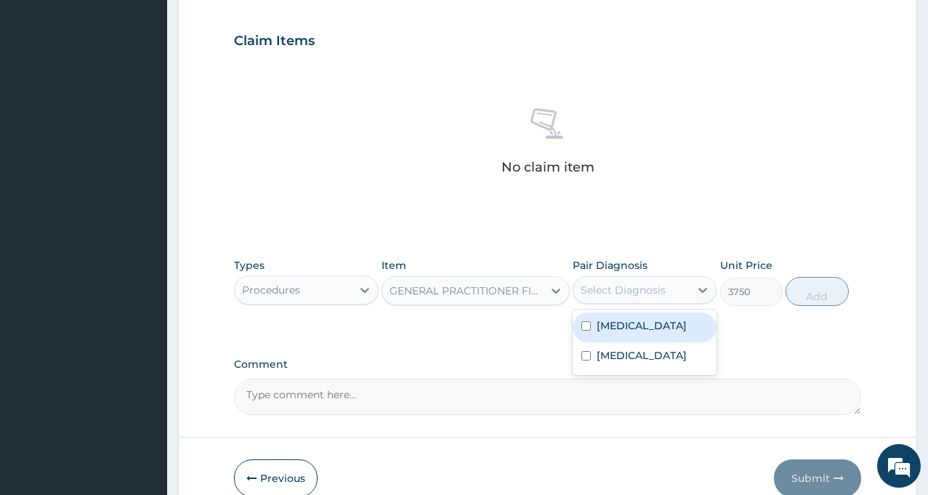
click at [669, 299] on div "Select Diagnosis" at bounding box center [631, 289] width 116 height 23
click at [645, 334] on div "Sepsis" at bounding box center [645, 328] width 144 height 30
checkbox input "true"
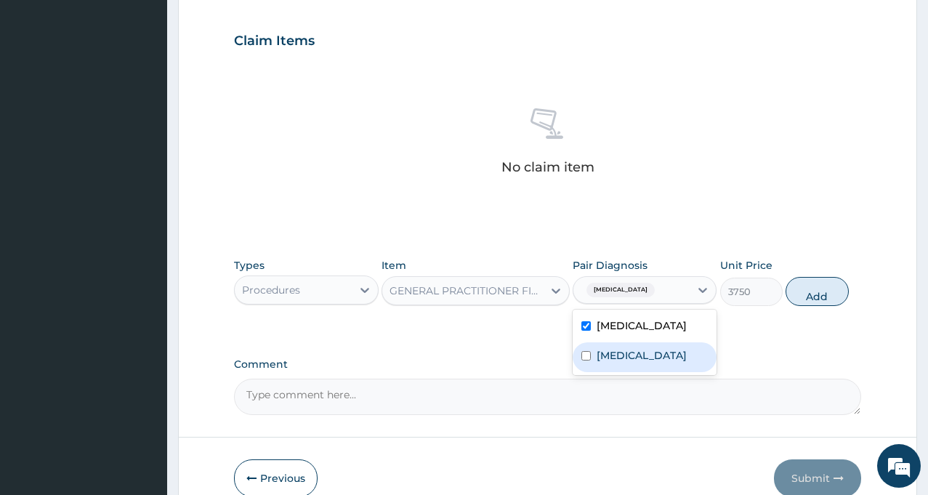
click at [629, 358] on label "Malaria" at bounding box center [642, 355] width 90 height 15
checkbox input "true"
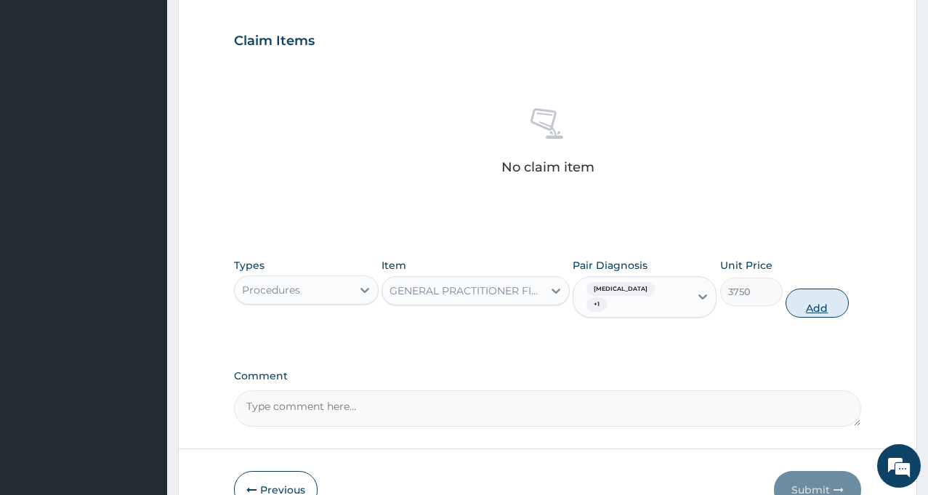
click at [821, 294] on button "Add" at bounding box center [817, 303] width 63 height 29
type input "0"
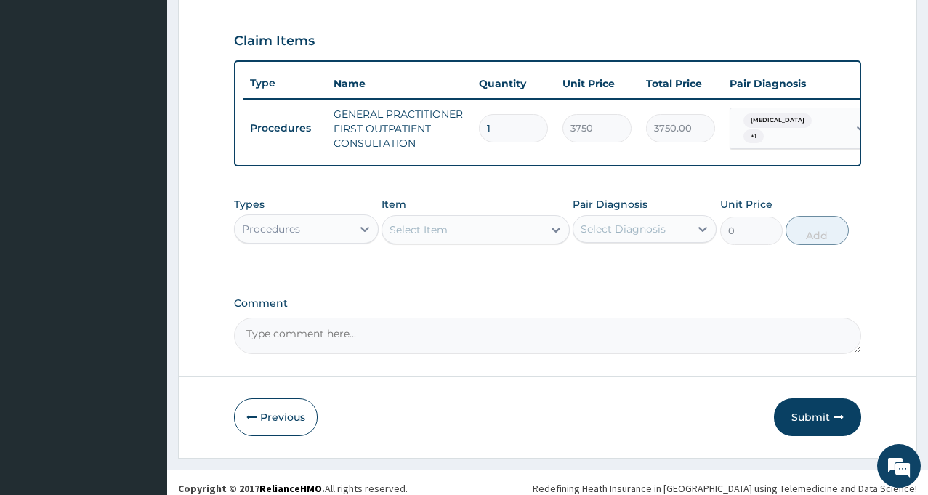
click at [347, 233] on div "Procedures" at bounding box center [293, 228] width 116 height 23
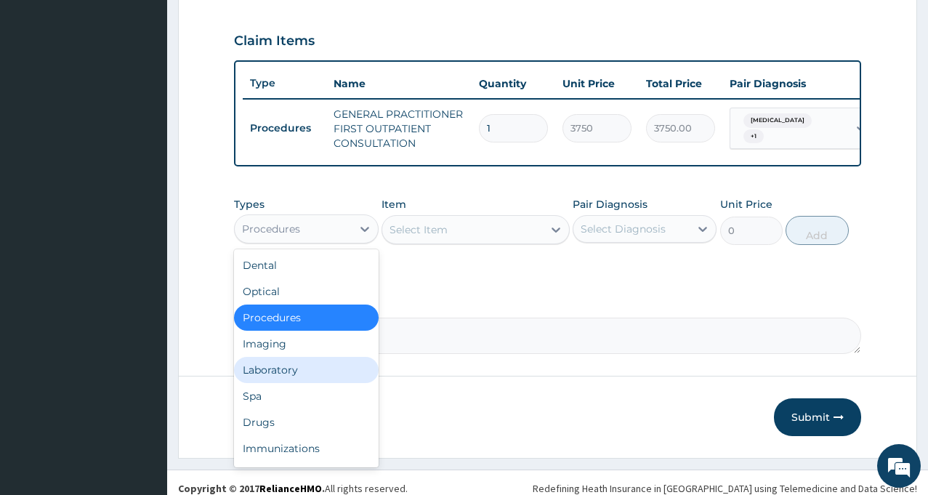
click at [287, 383] on div "Laboratory" at bounding box center [306, 370] width 144 height 26
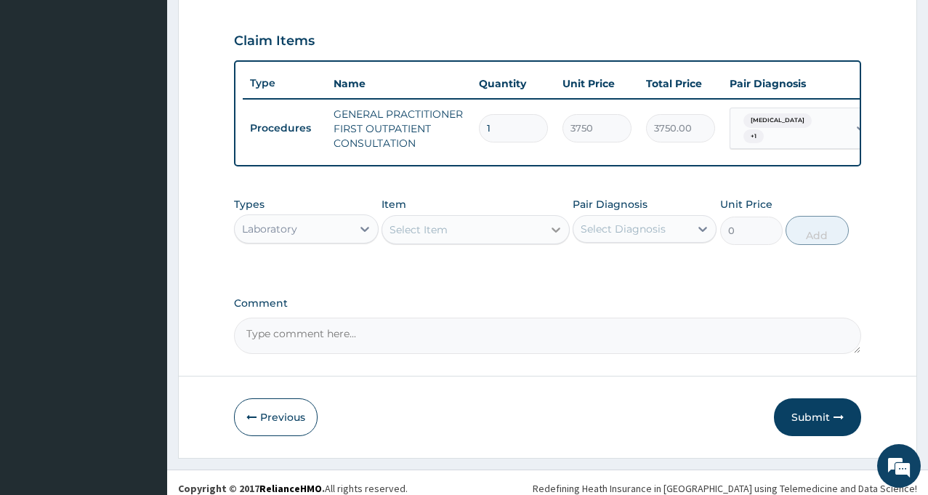
click at [550, 237] on icon at bounding box center [556, 229] width 15 height 15
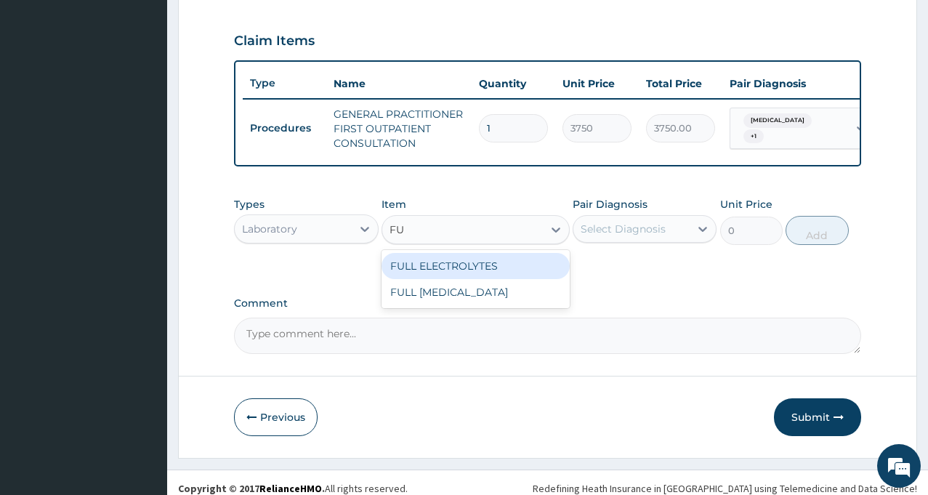
type input "F"
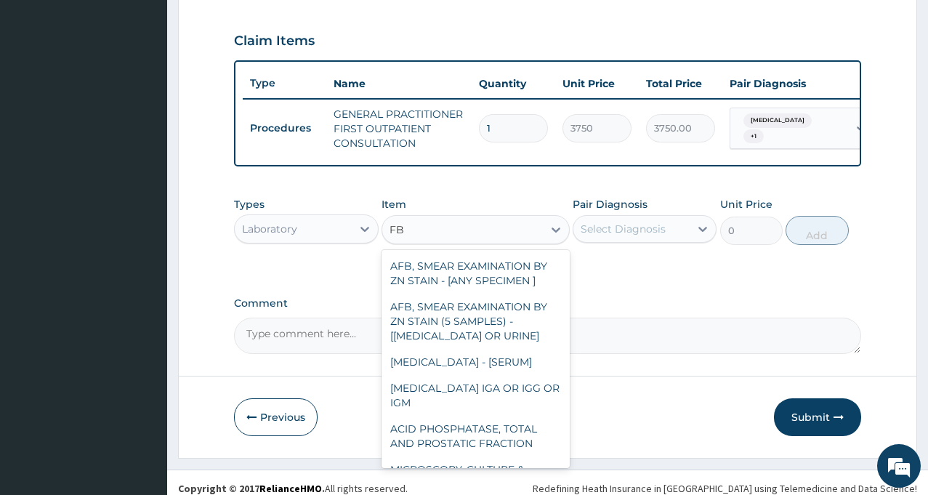
type input "FBC"
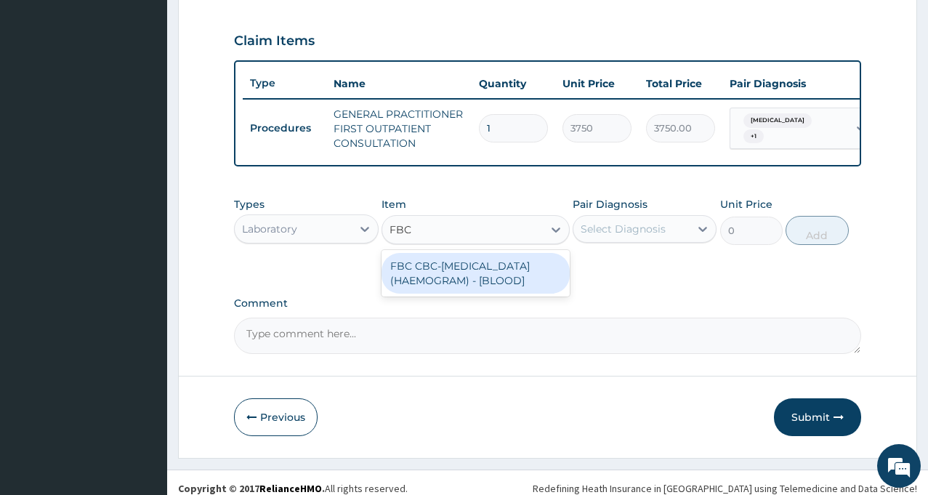
click at [459, 294] on div "FBC CBC-COMPLETE BLOOD COUNT (HAEMOGRAM) - [BLOOD]" at bounding box center [476, 273] width 188 height 41
type input "5000"
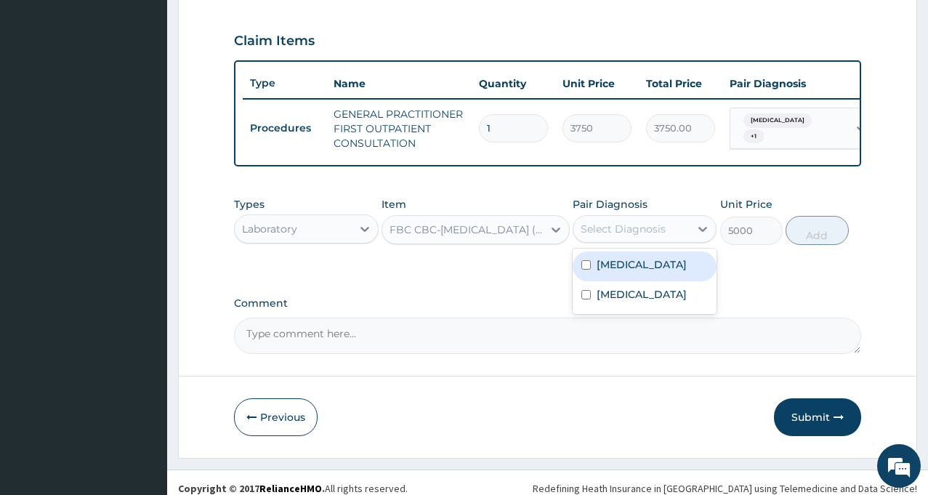
click at [624, 236] on div "Select Diagnosis" at bounding box center [623, 229] width 85 height 15
click at [619, 272] on label "Sepsis" at bounding box center [642, 264] width 90 height 15
checkbox input "true"
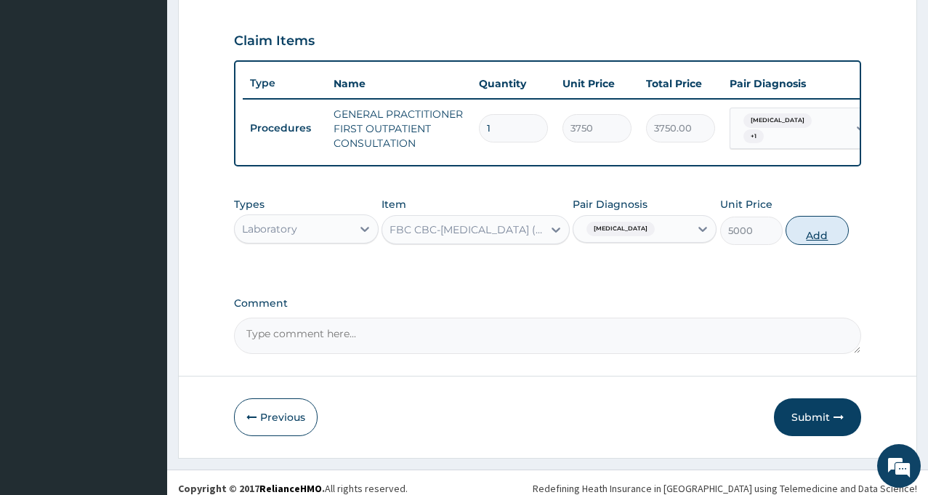
click at [827, 245] on button "Add" at bounding box center [817, 230] width 63 height 29
type input "0"
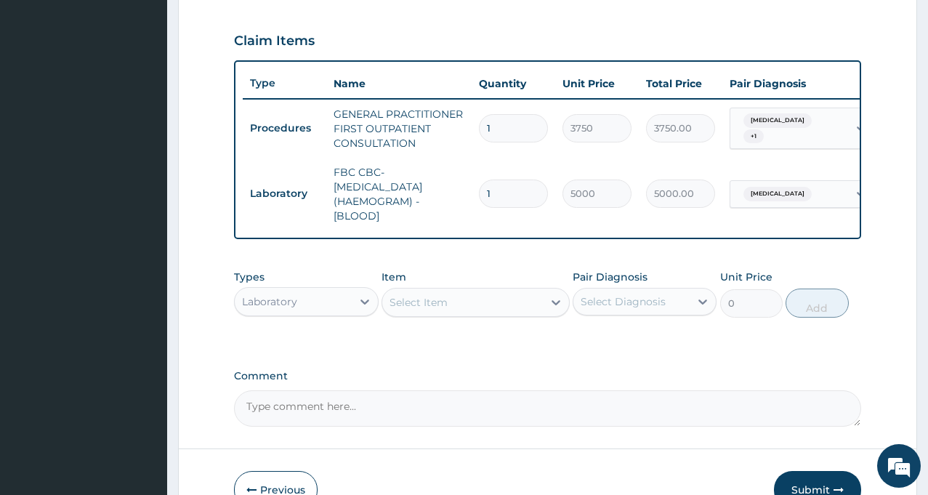
drag, startPoint x: 445, startPoint y: 305, endPoint x: 478, endPoint y: 311, distance: 33.9
click at [446, 305] on div "Select Item" at bounding box center [419, 302] width 58 height 15
click at [481, 310] on div "Select Item" at bounding box center [462, 302] width 161 height 23
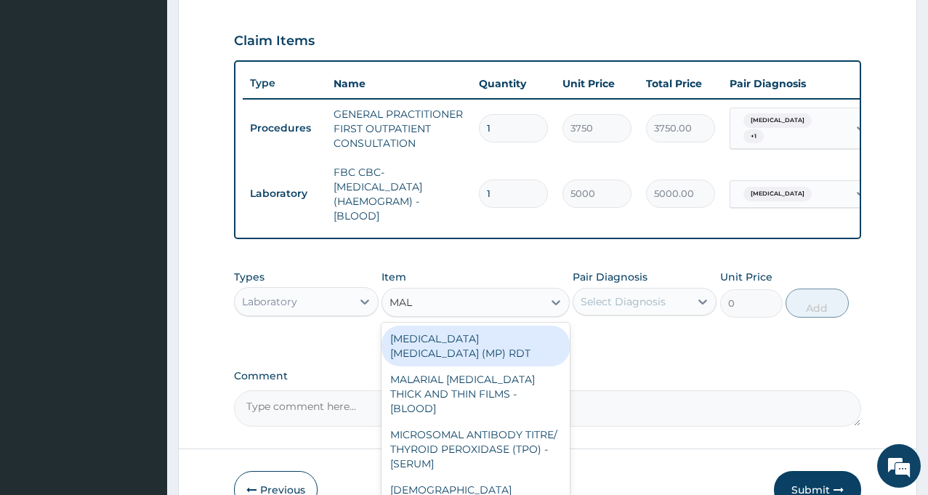
type input "MALA"
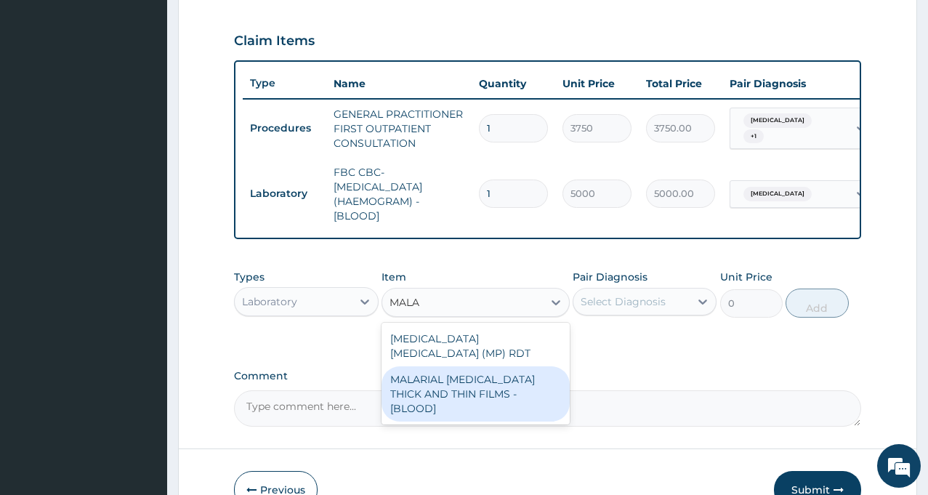
click at [469, 390] on div "MALARIAL PARASITE THICK AND THIN FILMS - [BLOOD]" at bounding box center [476, 393] width 188 height 55
type input "2187.5"
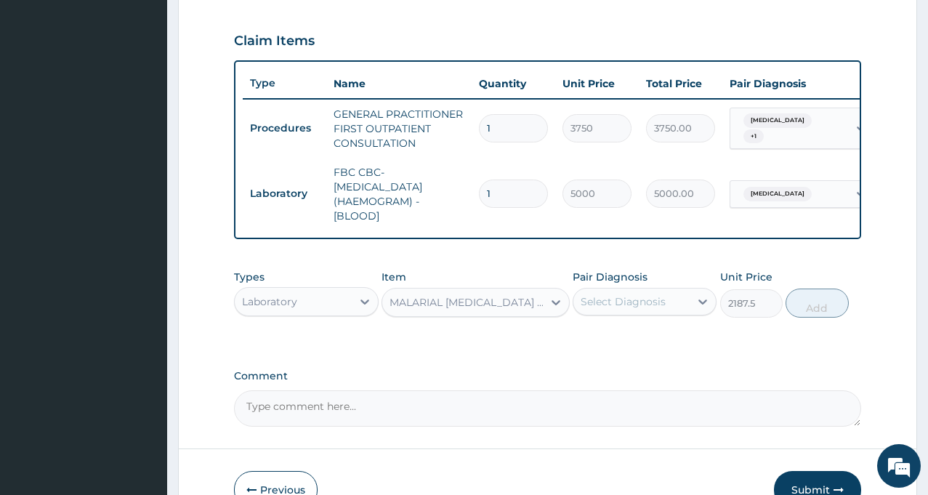
click at [619, 309] on div "Select Diagnosis" at bounding box center [623, 301] width 85 height 15
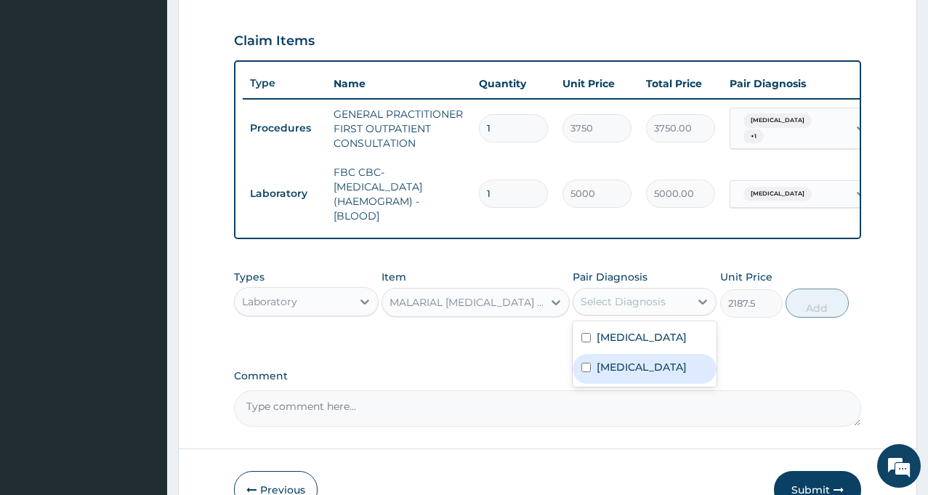
click at [608, 374] on label "Malaria" at bounding box center [642, 367] width 90 height 15
checkbox input "true"
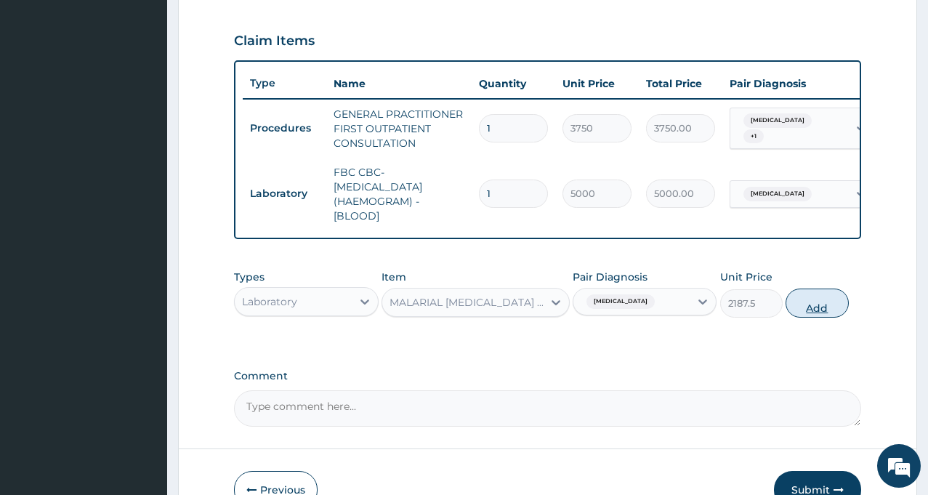
click at [822, 318] on button "Add" at bounding box center [817, 303] width 63 height 29
type input "0"
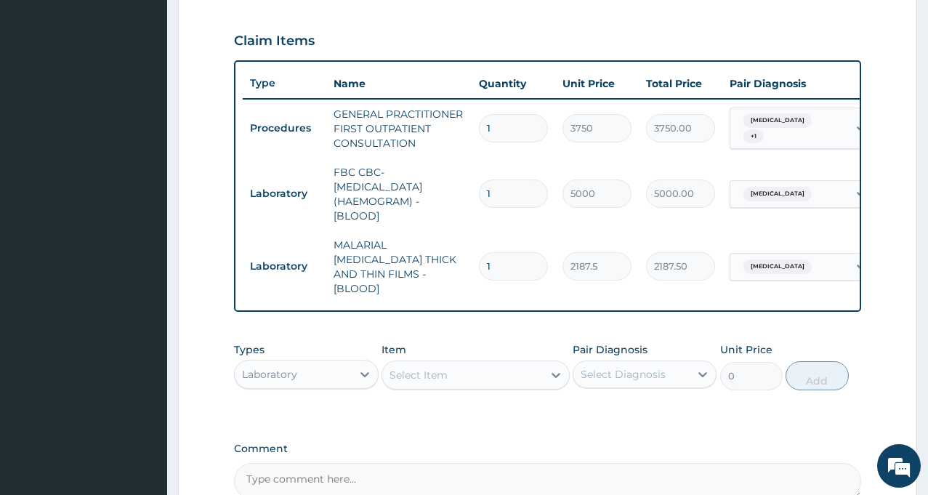
click at [351, 364] on div "Laboratory" at bounding box center [293, 374] width 116 height 23
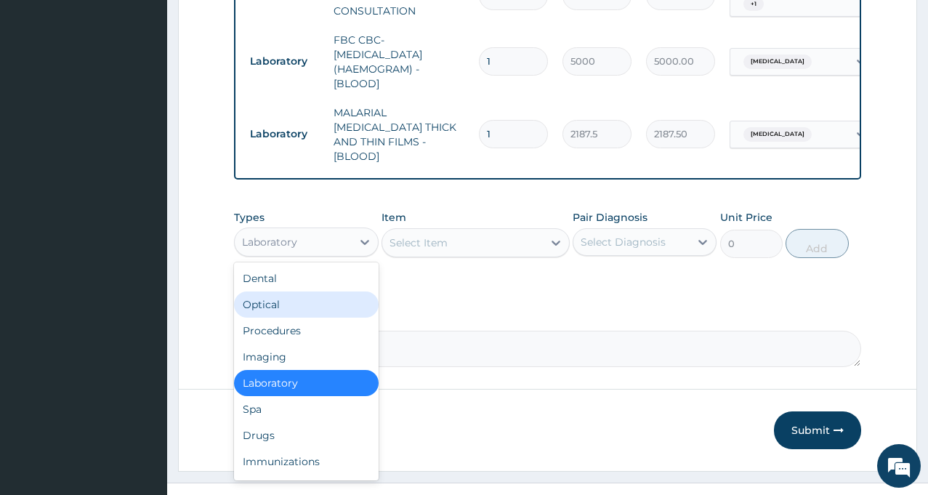
scroll to position [634, 0]
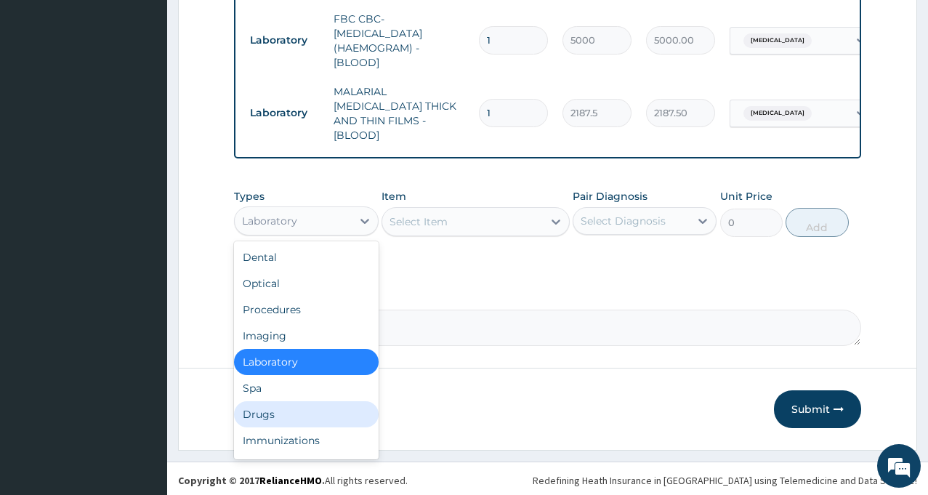
click at [271, 413] on div "Drugs" at bounding box center [306, 414] width 144 height 26
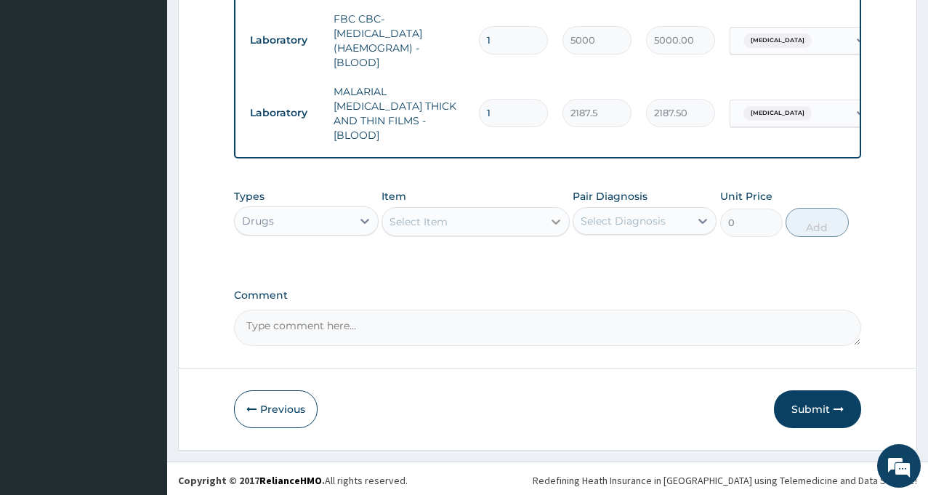
click at [544, 219] on div at bounding box center [556, 222] width 26 height 26
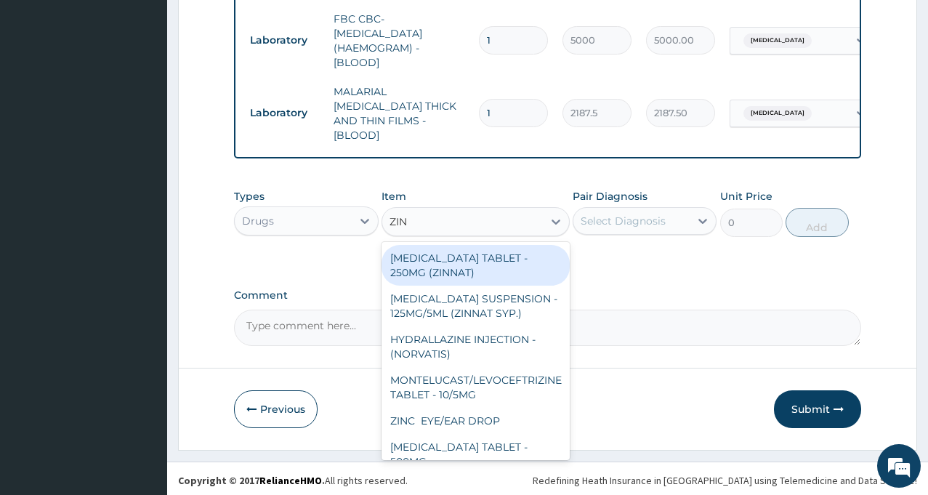
type input "ZINN"
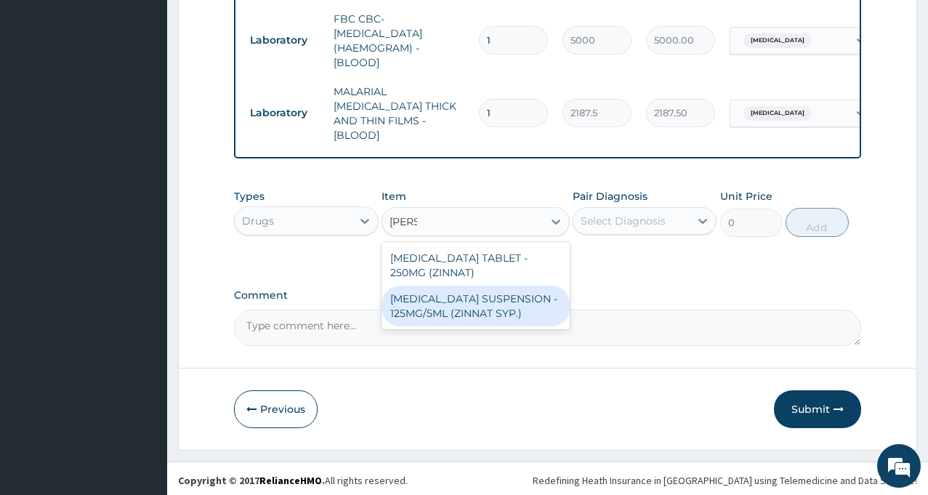
click at [478, 302] on div "CEFUROXIME SUSPENSION - 125MG/5ML (ZINNAT SYP.)" at bounding box center [476, 306] width 188 height 41
type input "14559.999999999998"
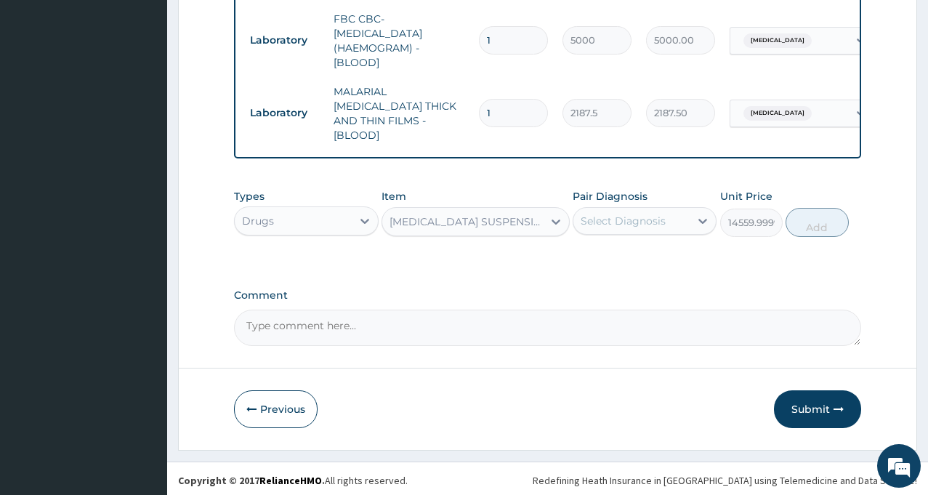
click at [677, 225] on div "Select Diagnosis" at bounding box center [631, 220] width 116 height 23
click at [624, 260] on div "Sepsis" at bounding box center [645, 258] width 144 height 30
checkbox input "true"
click at [819, 218] on button "Add" at bounding box center [817, 222] width 63 height 29
type input "0"
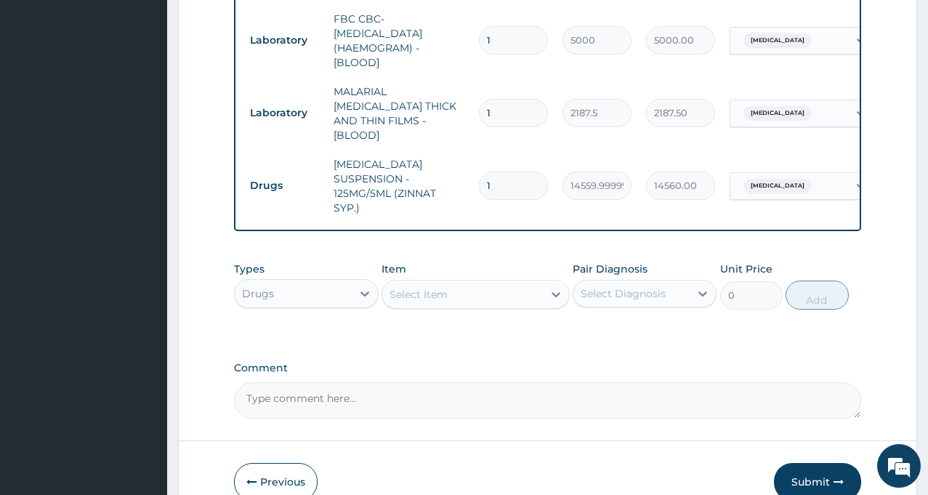
click at [435, 287] on div "Select Item" at bounding box center [419, 294] width 58 height 15
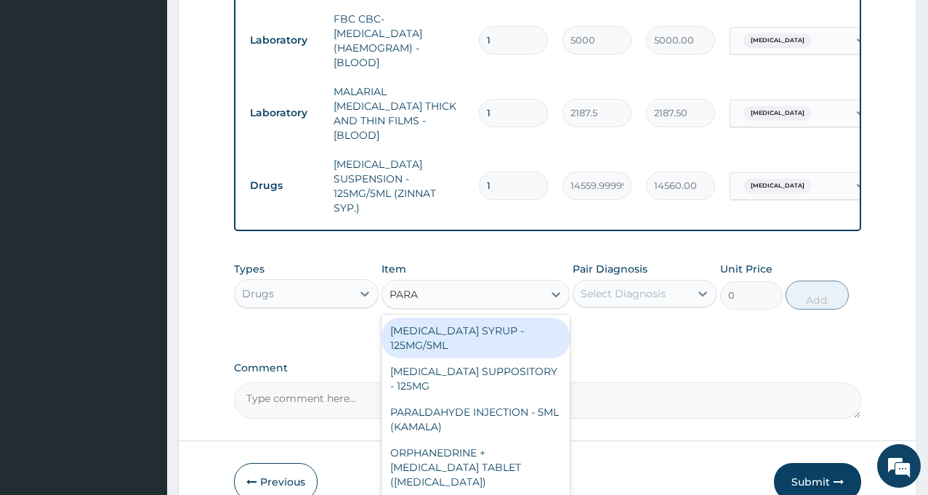
type input "PARAC"
click at [437, 323] on div "PARACETAMOL SYRUP - 125MG/5ML" at bounding box center [476, 338] width 188 height 41
type input "840"
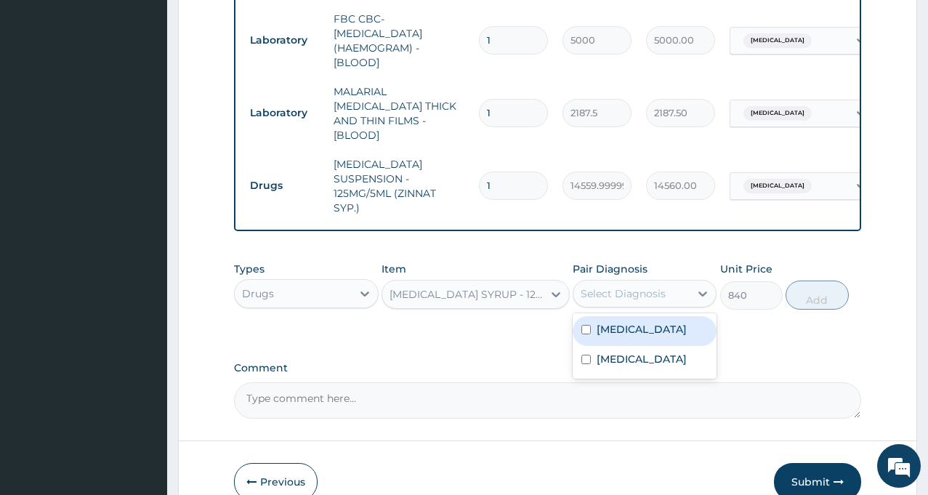
click at [650, 286] on div "Select Diagnosis" at bounding box center [623, 293] width 85 height 15
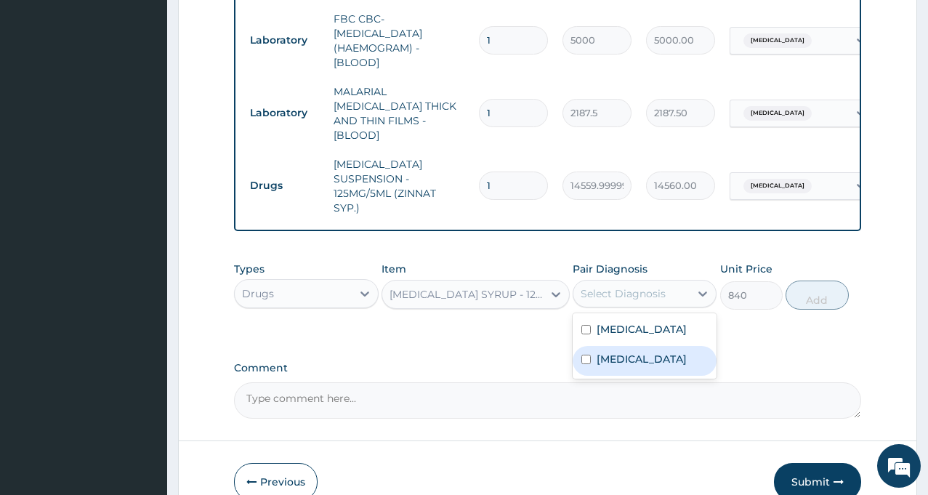
click at [605, 352] on label "Malaria" at bounding box center [642, 359] width 90 height 15
checkbox input "true"
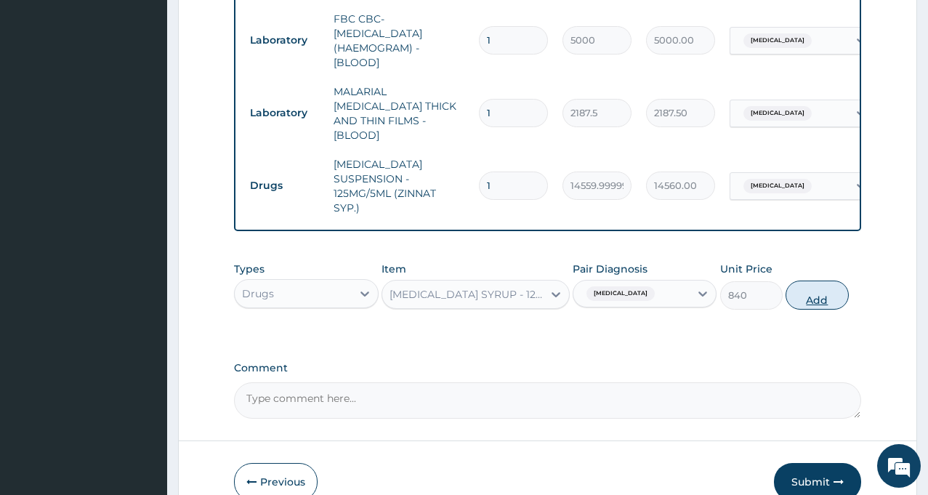
click at [812, 281] on button "Add" at bounding box center [817, 295] width 63 height 29
type input "0"
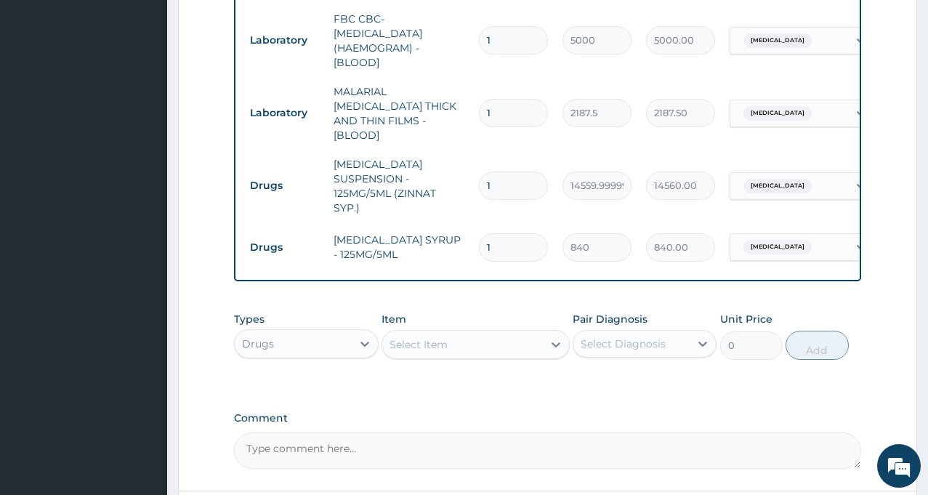
click at [428, 339] on div "Select Item" at bounding box center [476, 344] width 188 height 29
click at [432, 337] on div "Select Item" at bounding box center [419, 344] width 58 height 15
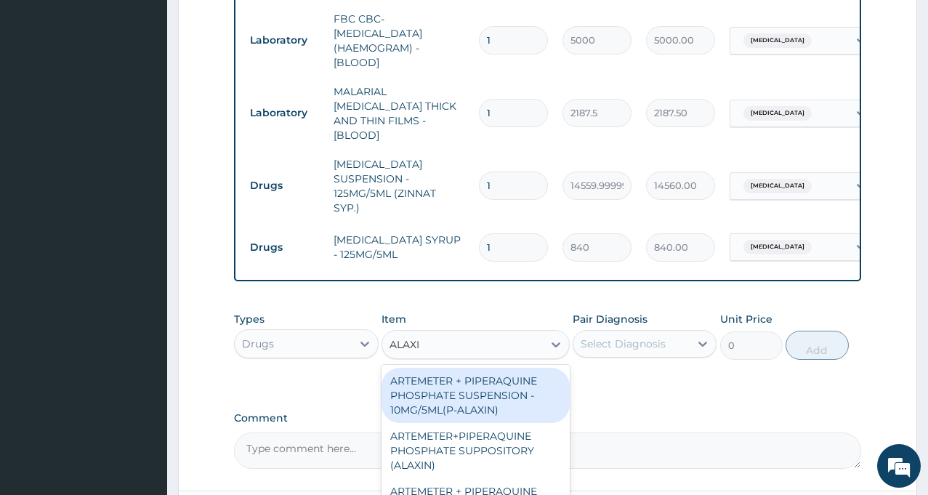
type input "ALAXIN"
click at [459, 377] on div "ARTEMETER + PIPERAQUINE PHOSPHATE SUSPENSION - 10MG/5ML(P-ALAXIN)" at bounding box center [476, 395] width 188 height 55
type input "1680"
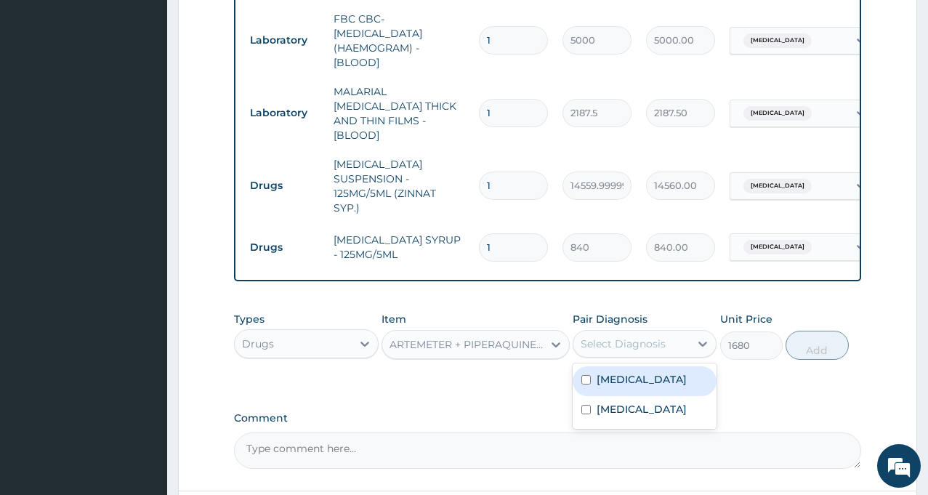
click at [643, 337] on div "Select Diagnosis" at bounding box center [623, 344] width 85 height 15
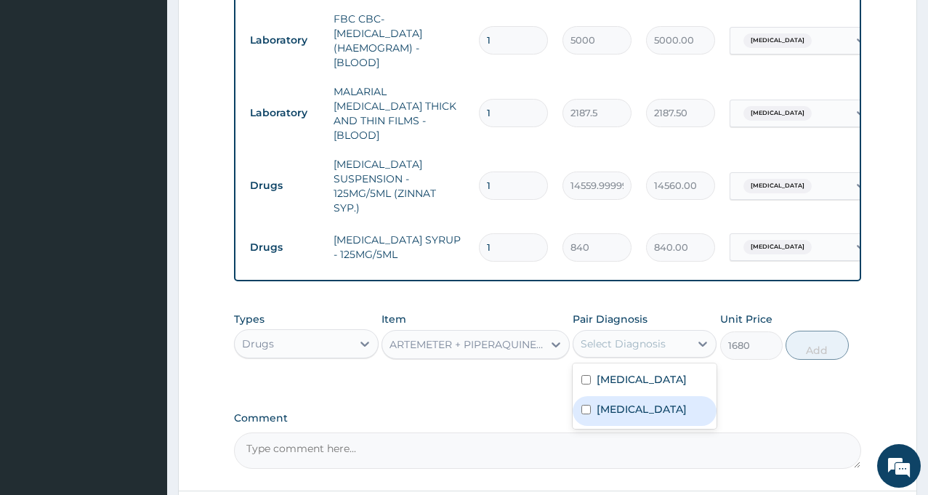
click at [611, 402] on label "Malaria" at bounding box center [642, 409] width 90 height 15
checkbox input "true"
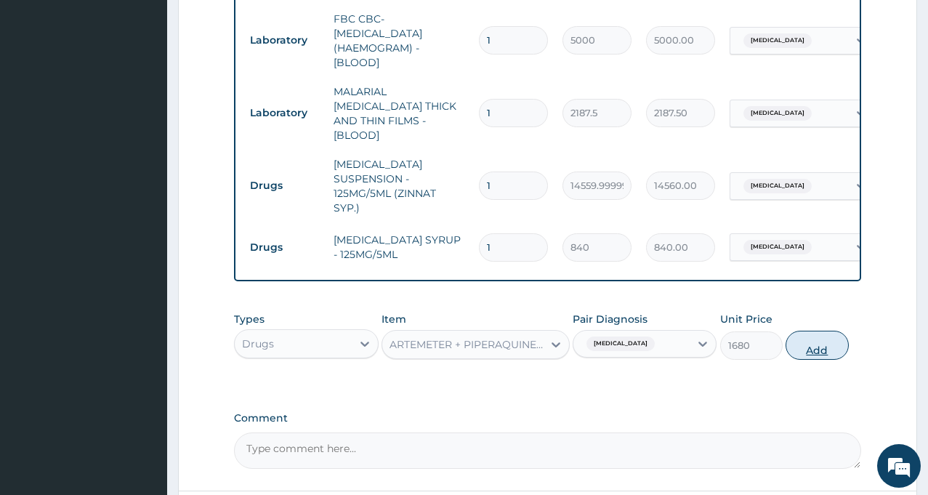
click at [821, 331] on button "Add" at bounding box center [817, 345] width 63 height 29
type input "0"
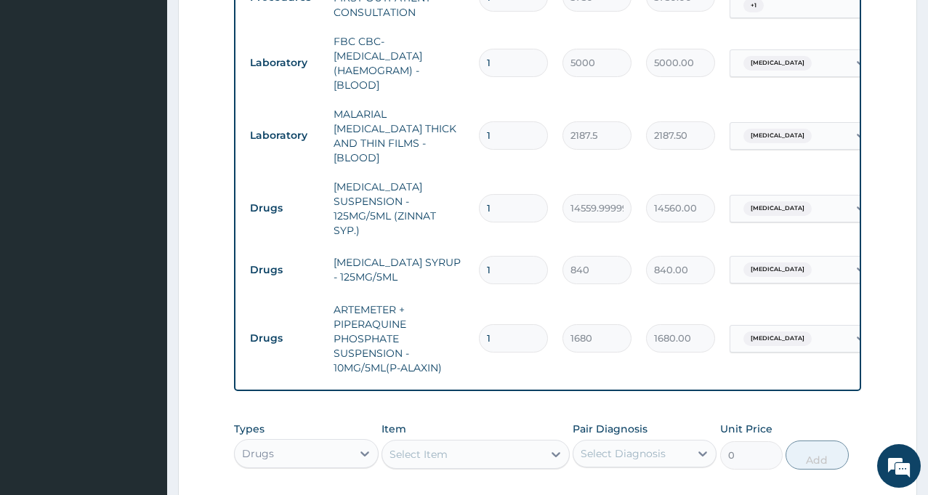
scroll to position [829, 0]
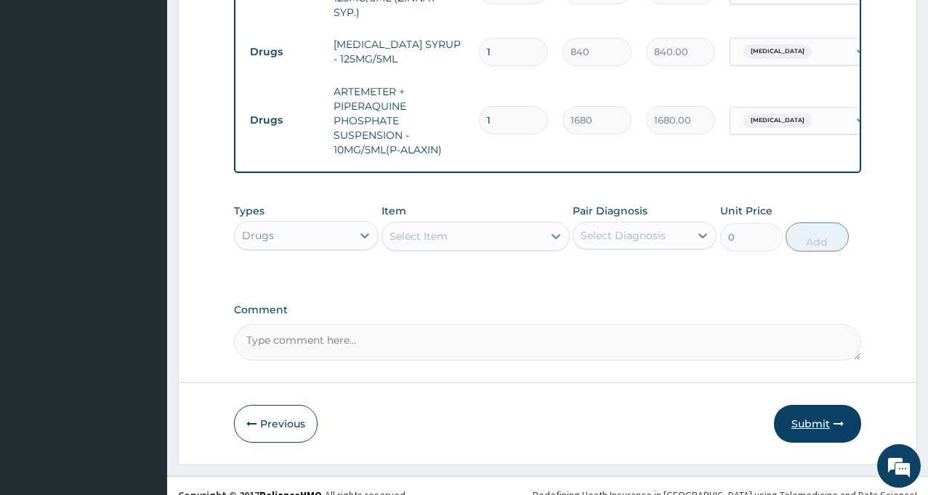
click at [819, 405] on button "Submit" at bounding box center [817, 424] width 87 height 38
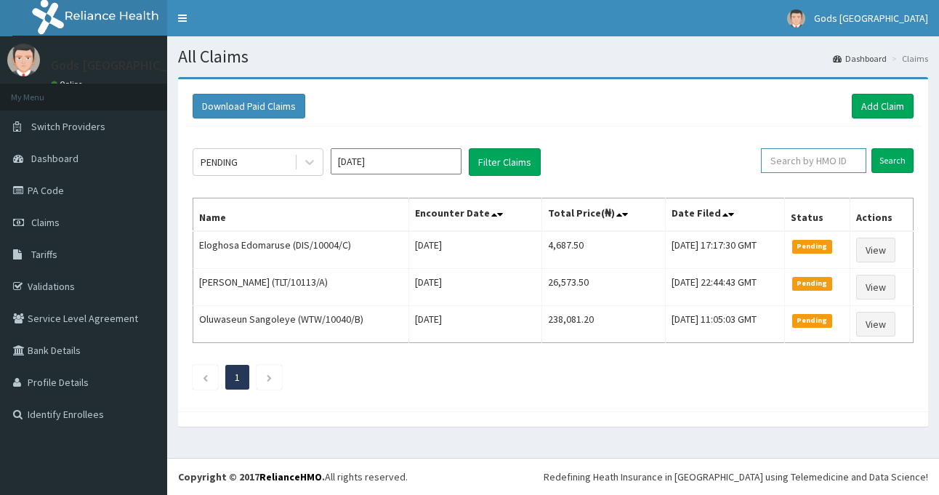
click at [808, 155] on input "text" at bounding box center [813, 160] width 105 height 25
type input "DIS/10004"
click at [882, 156] on input "Search" at bounding box center [892, 160] width 42 height 25
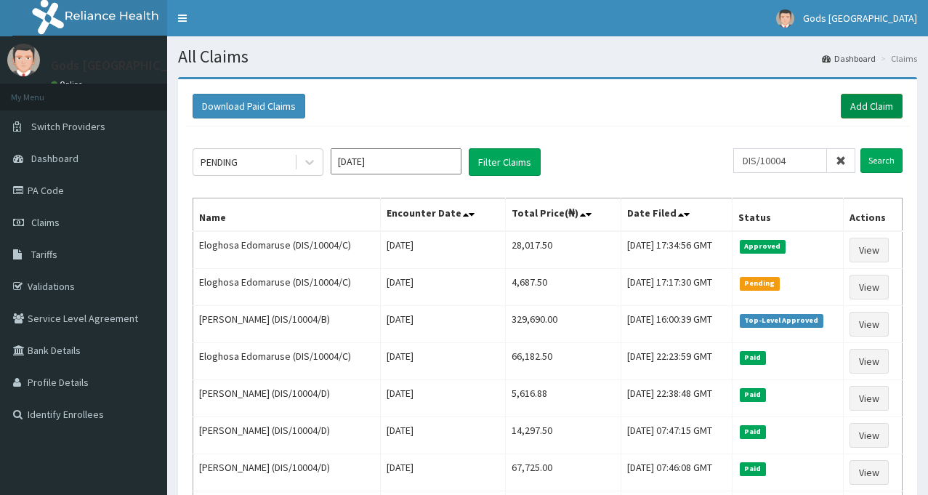
click at [855, 102] on link "Add Claim" at bounding box center [872, 106] width 62 height 25
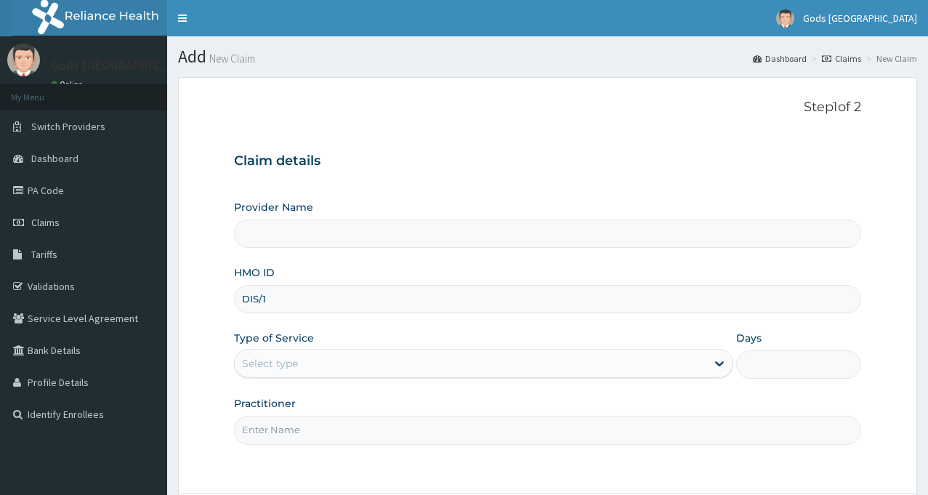
type input "DIS/10"
type input "Gods [GEOGRAPHIC_DATA] - [GEOGRAPHIC_DATA]"
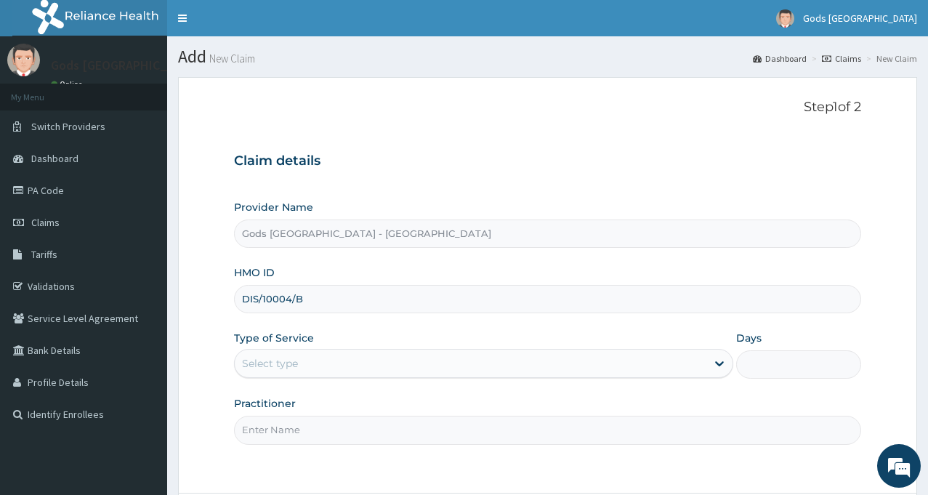
type input "DIS/10004/B"
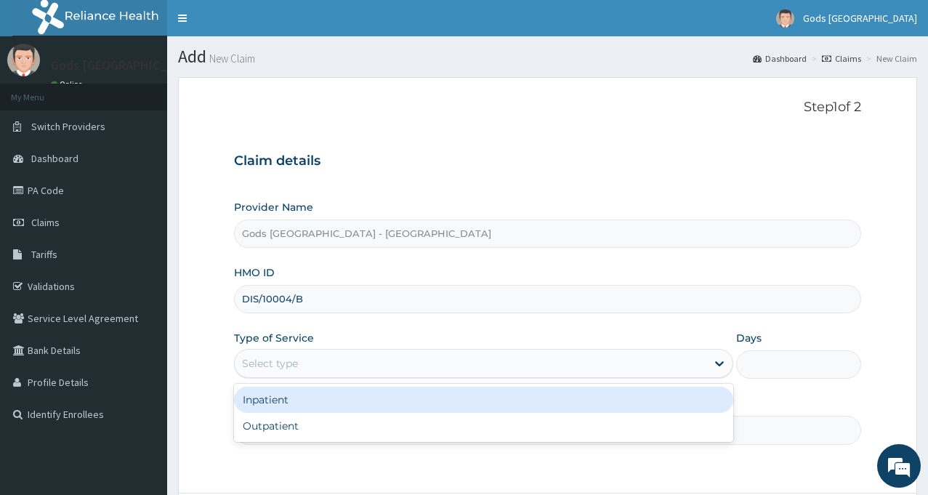
click at [442, 364] on div "Select type" at bounding box center [471, 363] width 472 height 23
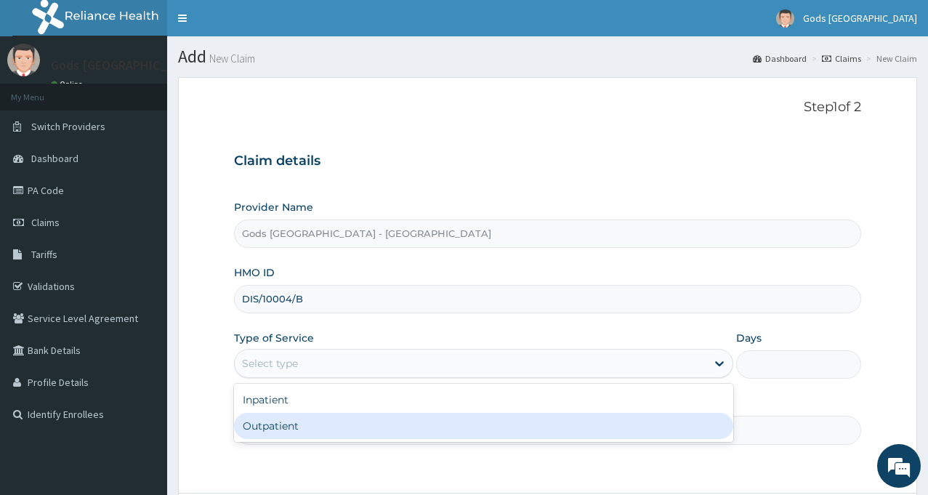
click at [327, 427] on div "Outpatient" at bounding box center [483, 426] width 499 height 26
type input "1"
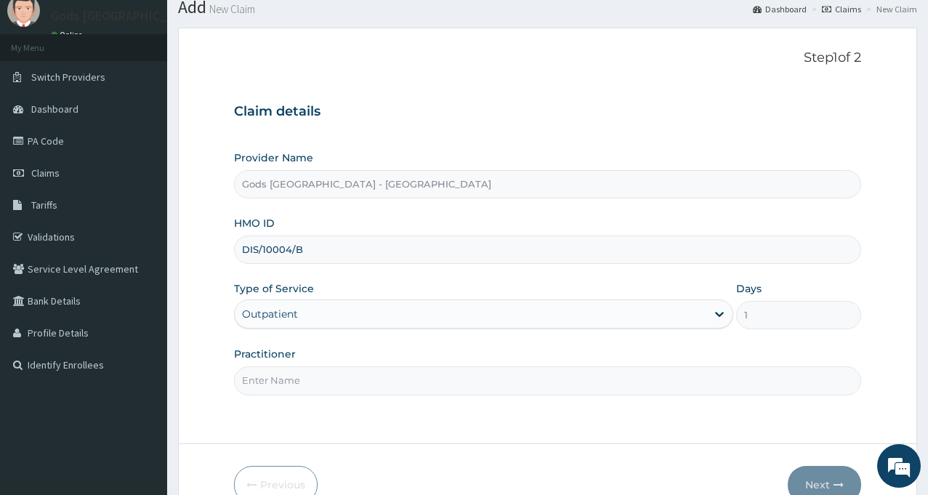
scroll to position [73, 0]
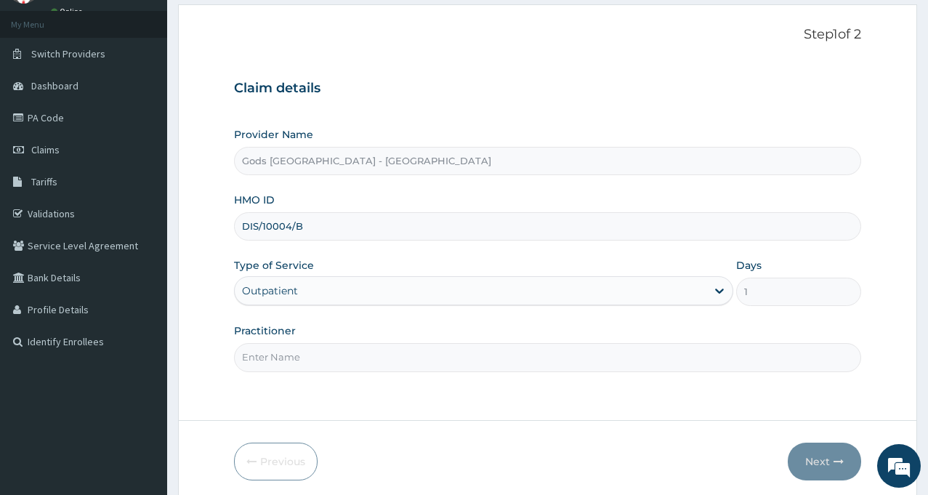
click at [307, 354] on input "Practitioner" at bounding box center [547, 357] width 627 height 28
type input "DR OPAFUNSO"
click at [820, 457] on button "Next" at bounding box center [824, 462] width 73 height 38
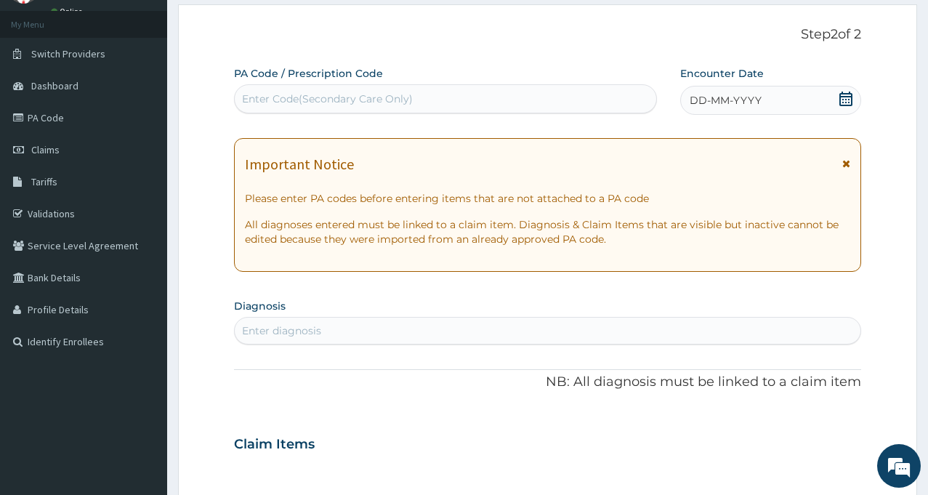
click at [427, 97] on div "Enter Code(Secondary Care Only)" at bounding box center [446, 98] width 422 height 23
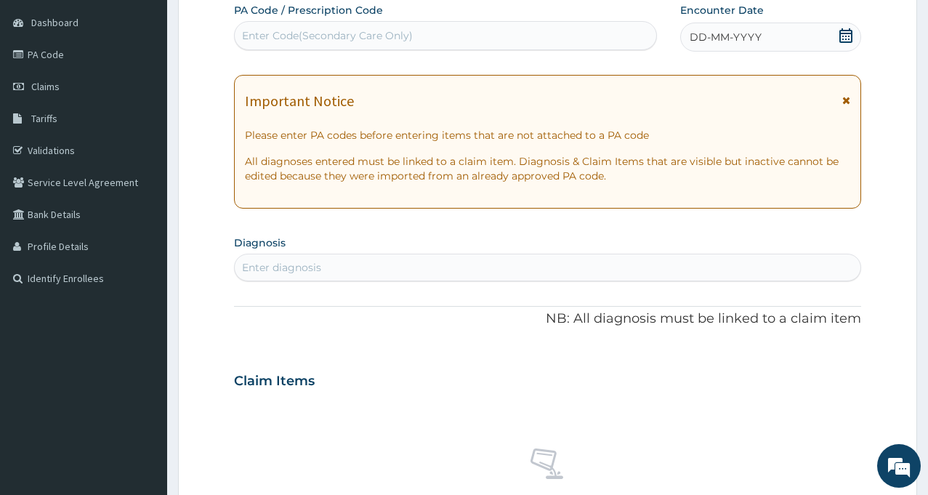
scroll to position [218, 0]
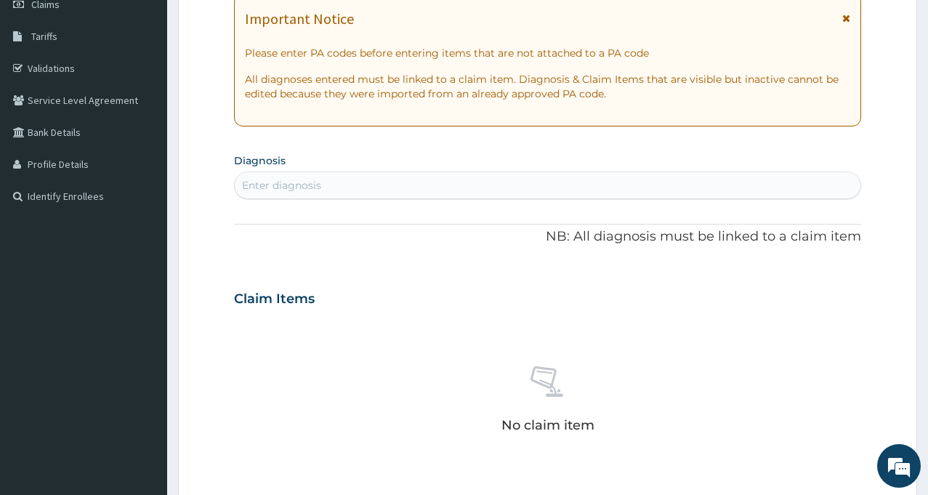
click at [333, 190] on div "Enter diagnosis" at bounding box center [548, 185] width 626 height 23
type input "WOUND DE"
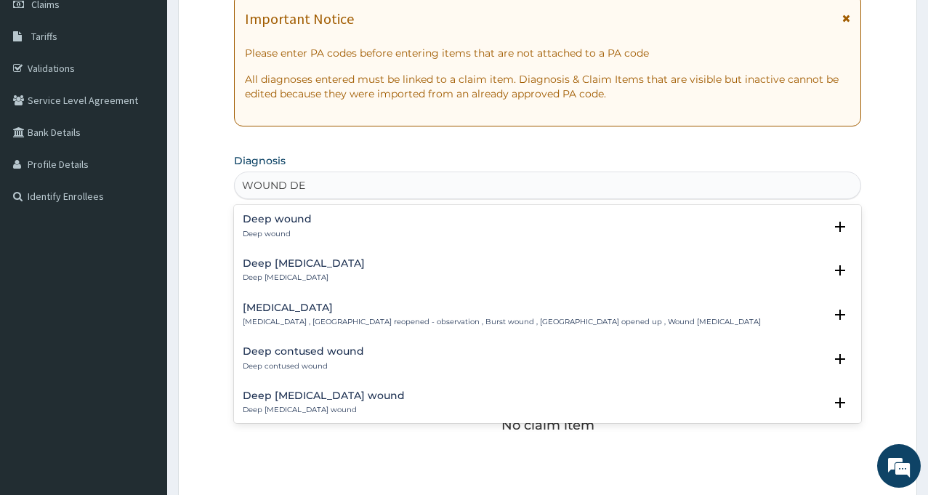
click at [366, 322] on p "Wound dehiscence , Wound reopened - observation , Burst wound , Wound opened up…" at bounding box center [502, 322] width 518 height 10
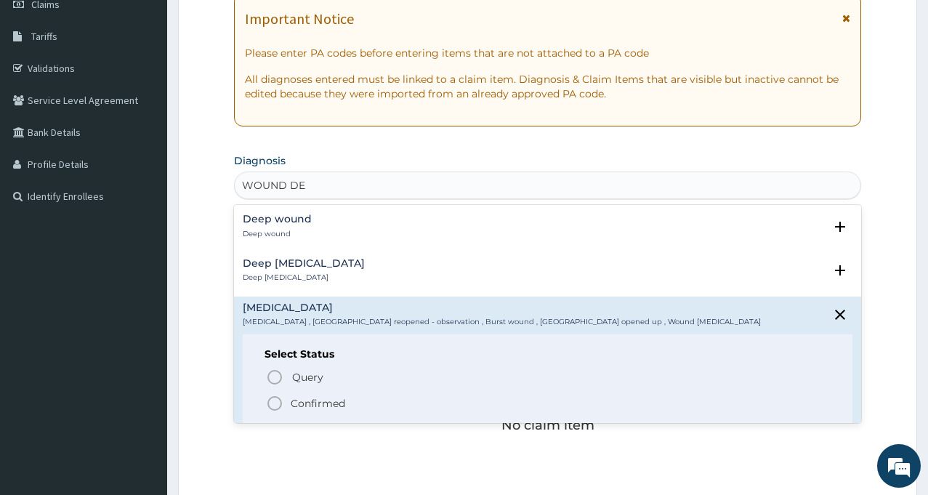
click at [323, 403] on p "Confirmed" at bounding box center [318, 403] width 55 height 15
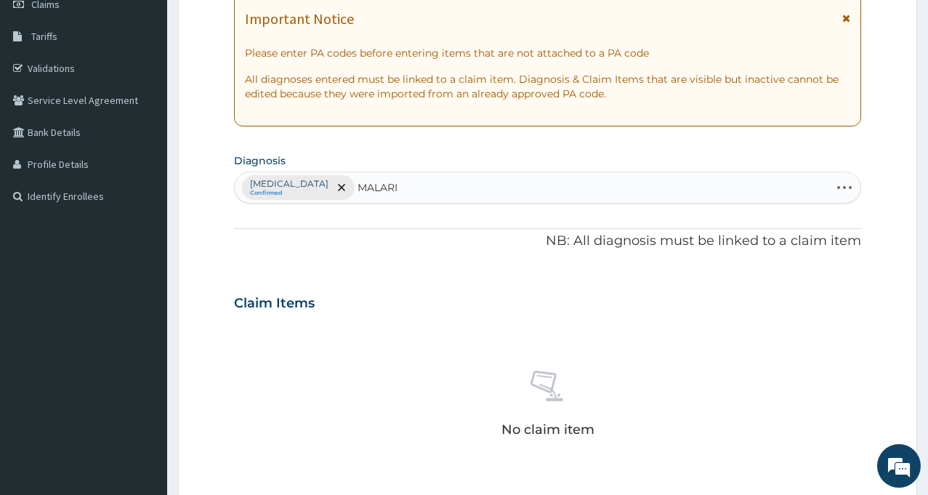
type input "MALARIA"
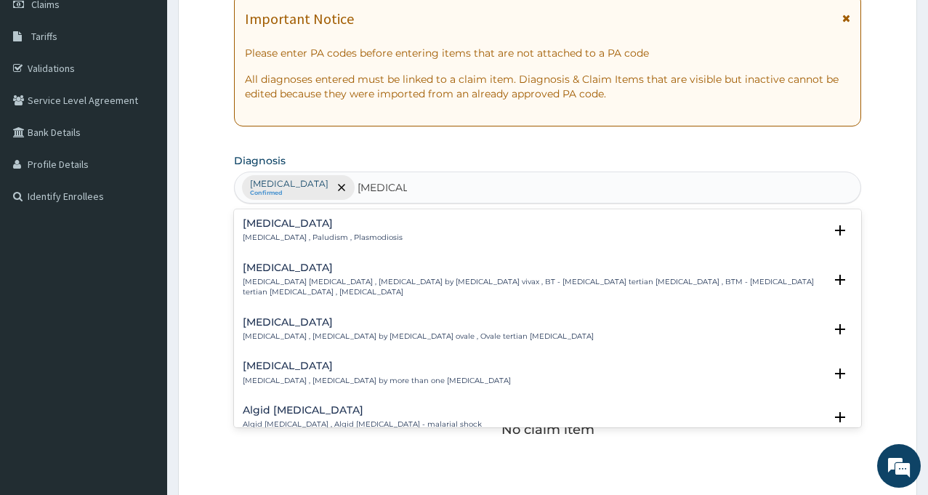
click at [265, 237] on p "Malaria , Paludism , Plasmodiosis" at bounding box center [323, 238] width 160 height 10
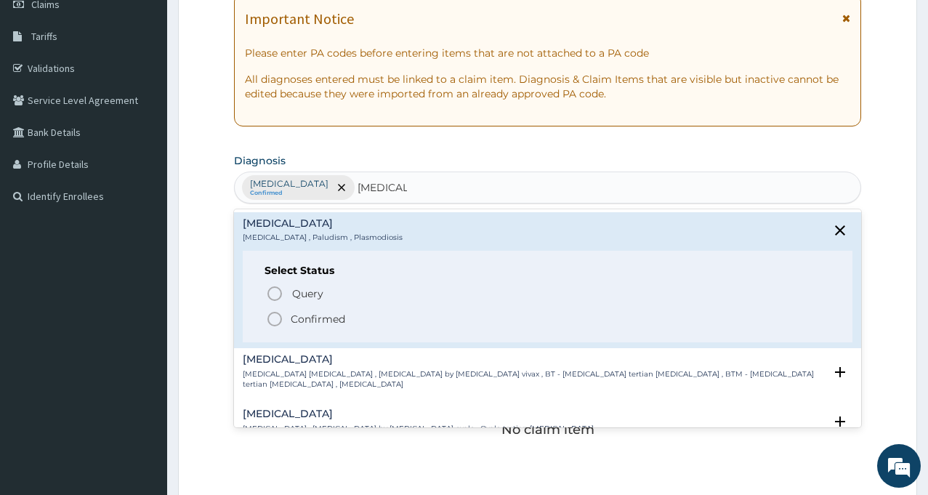
click at [328, 324] on p "Confirmed" at bounding box center [318, 319] width 55 height 15
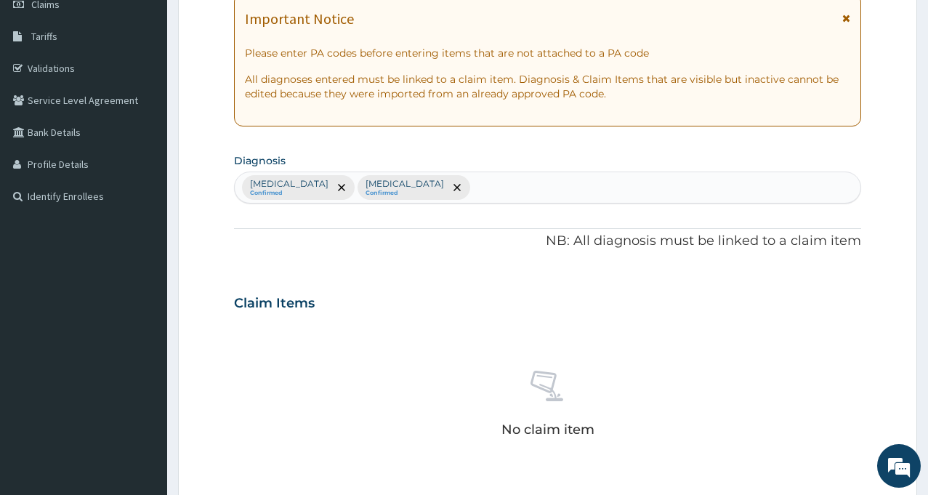
click at [459, 188] on div "Wound dehiscence Confirmed Malaria Confirmed" at bounding box center [548, 187] width 626 height 31
type input "SEPS"
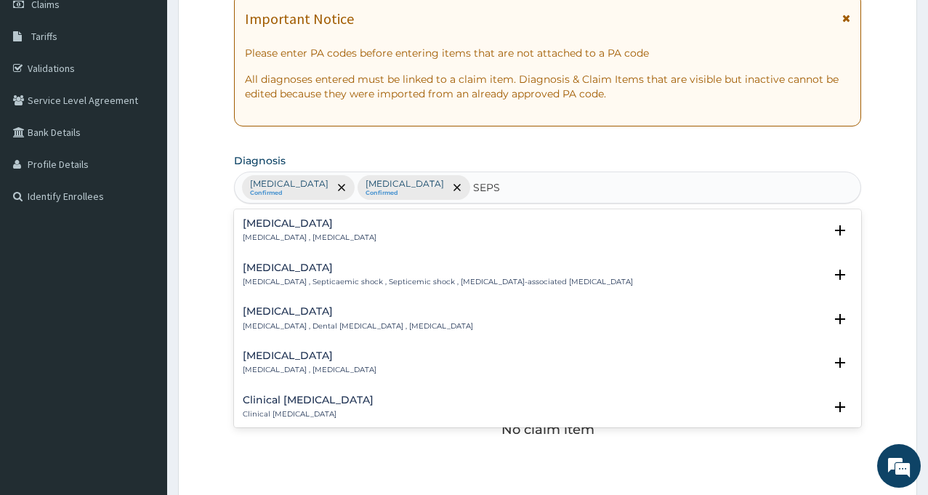
click at [293, 228] on h4 "Sepsis" at bounding box center [310, 223] width 134 height 11
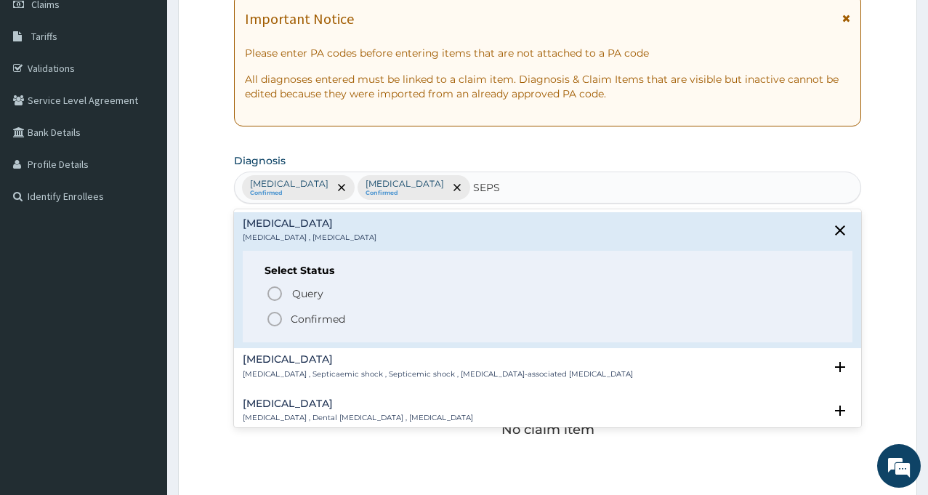
click at [310, 316] on p "Confirmed" at bounding box center [318, 319] width 55 height 15
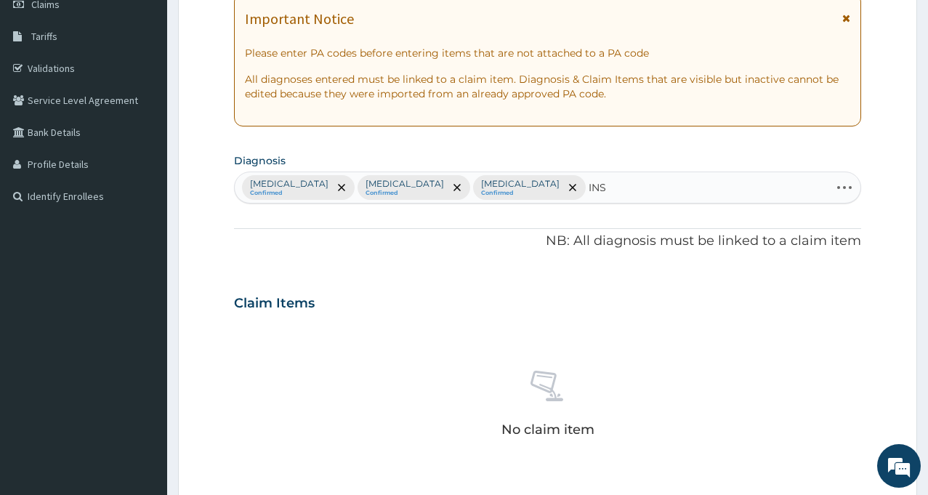
type input "INSO"
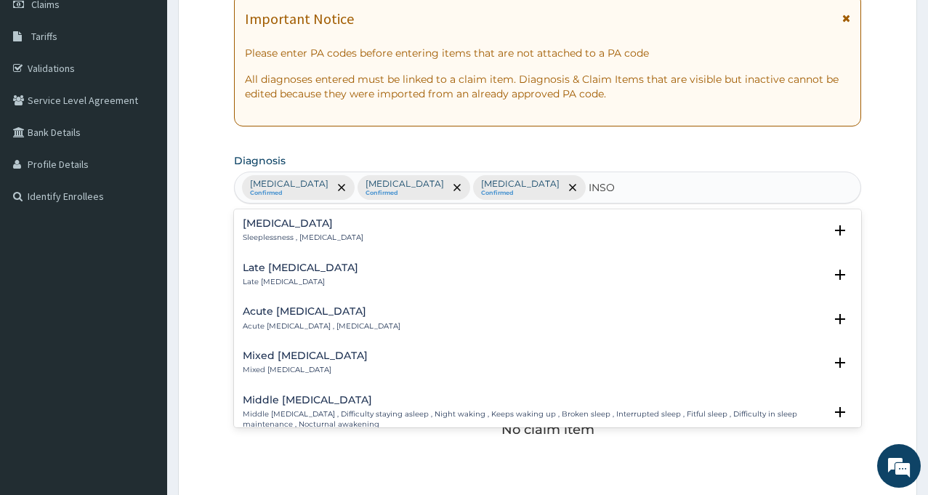
click at [286, 232] on div "Insomnia Sleeplessness , Insomnia" at bounding box center [303, 230] width 121 height 25
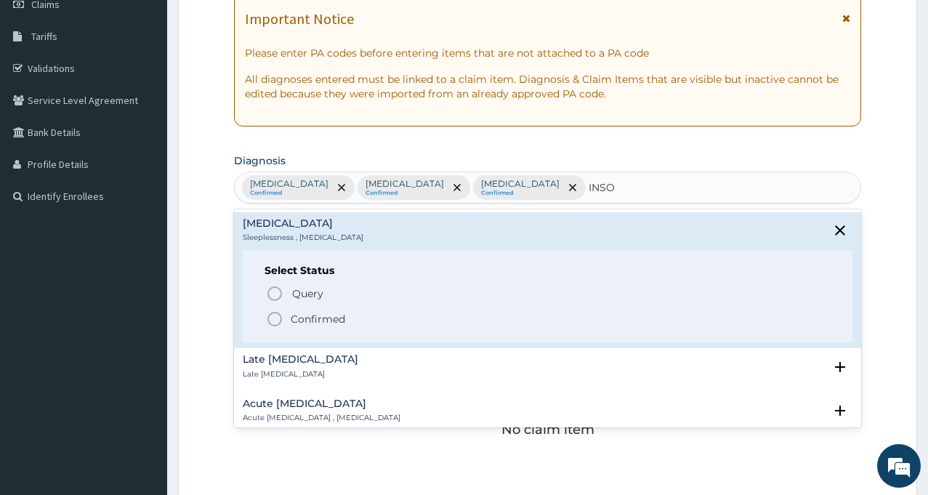
click at [321, 312] on p "Confirmed" at bounding box center [318, 319] width 55 height 15
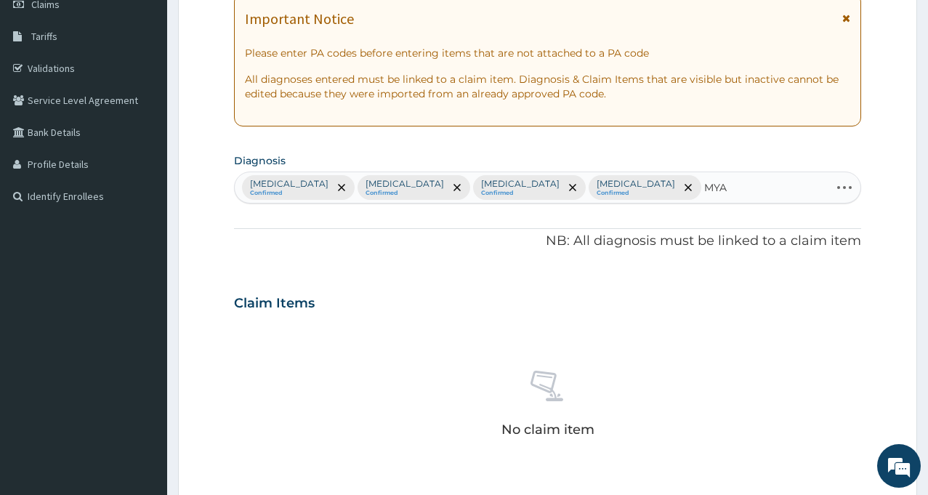
type input "MYAL"
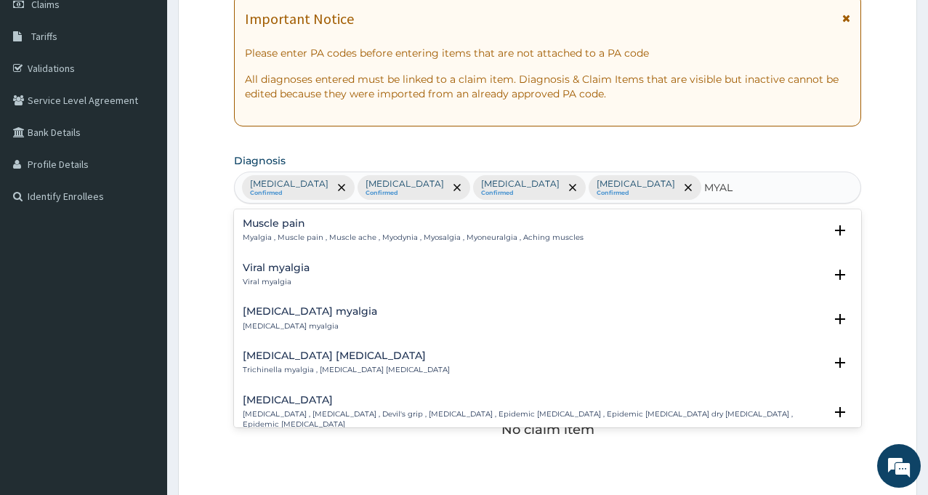
click at [403, 234] on p "Myalgia , Muscle pain , Muscle ache , Myodynia , Myosalgia , Myoneuralgia , Ach…" at bounding box center [413, 238] width 341 height 10
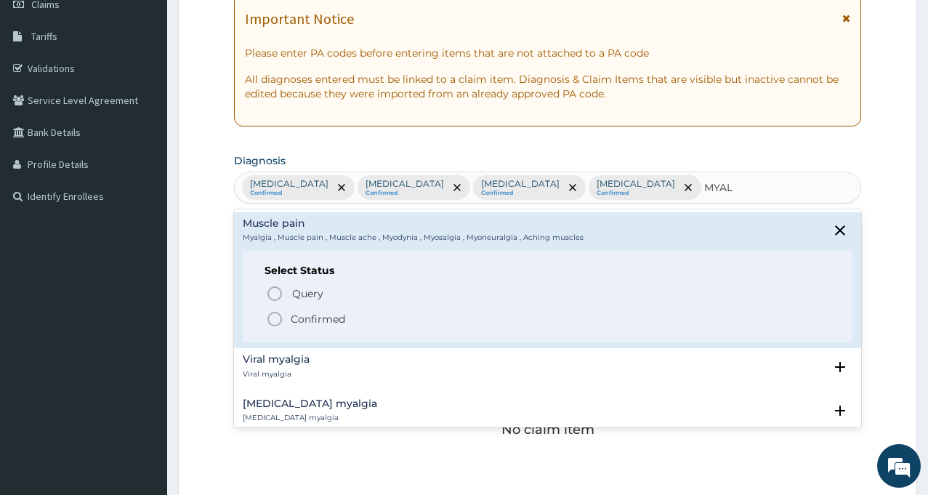
click at [323, 316] on p "Confirmed" at bounding box center [318, 319] width 55 height 15
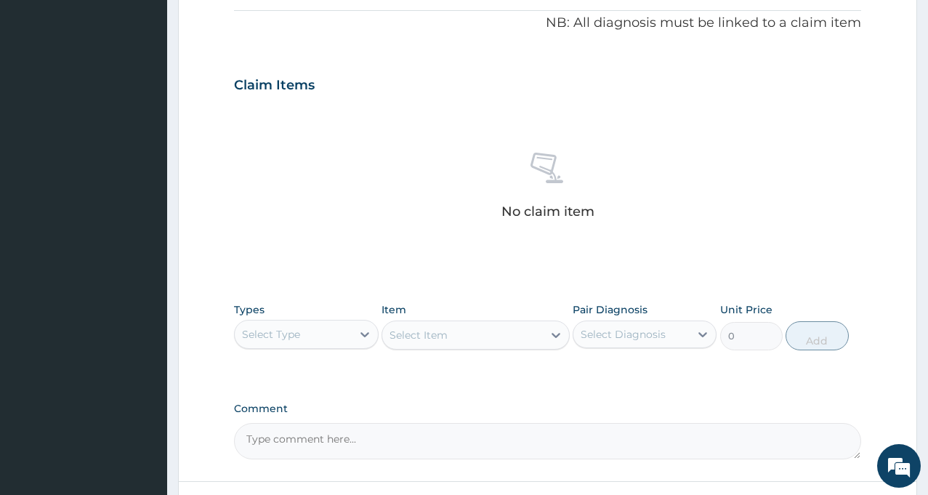
scroll to position [553, 0]
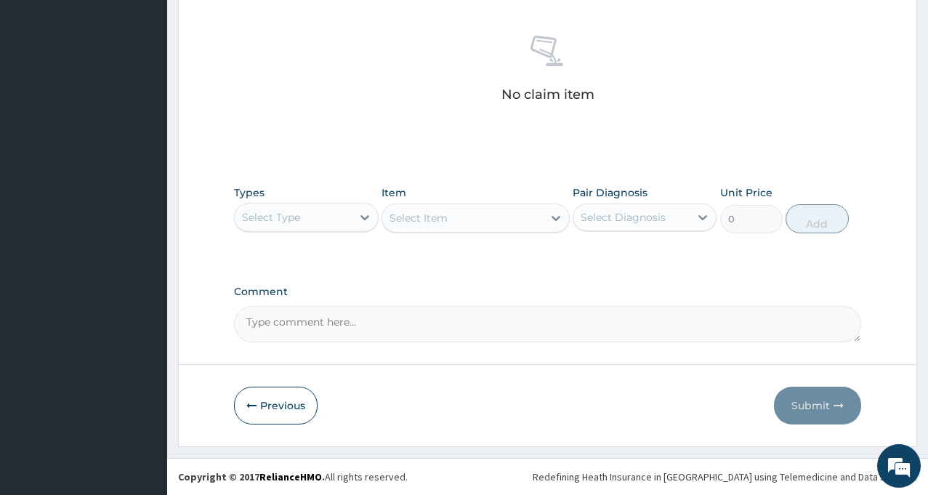
click at [345, 220] on div "Select Type" at bounding box center [293, 217] width 116 height 23
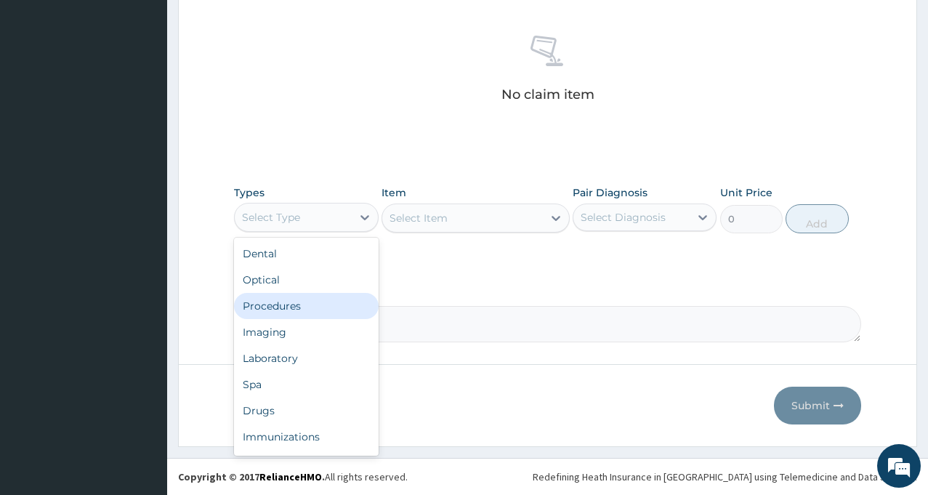
click at [299, 312] on div "Procedures" at bounding box center [306, 306] width 144 height 26
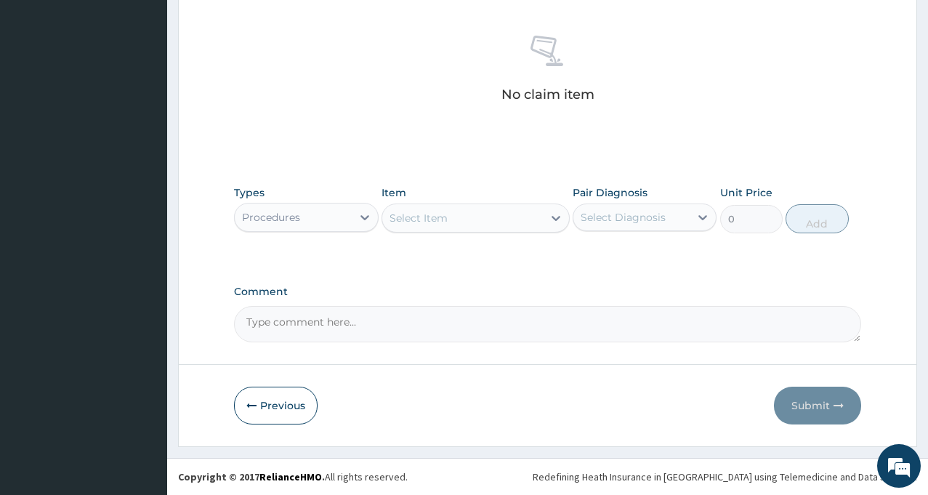
click at [515, 222] on div "Select Item" at bounding box center [462, 217] width 161 height 23
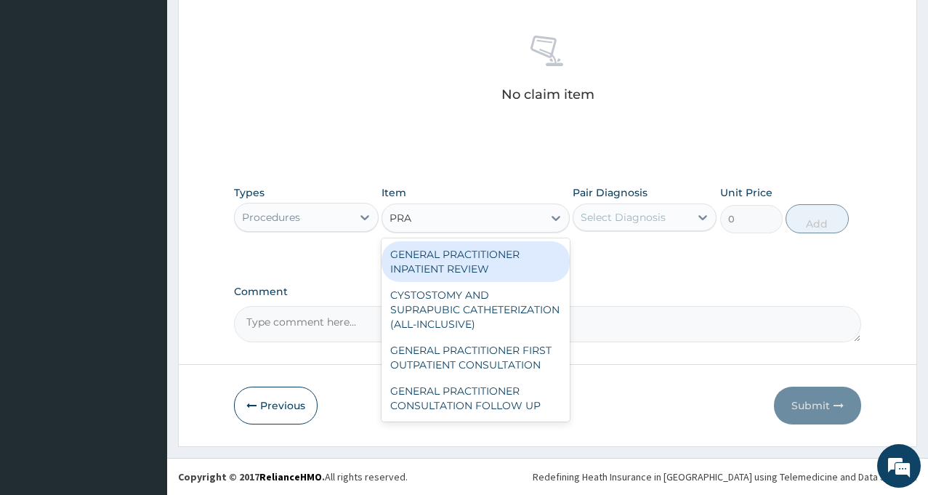
type input "PRAC"
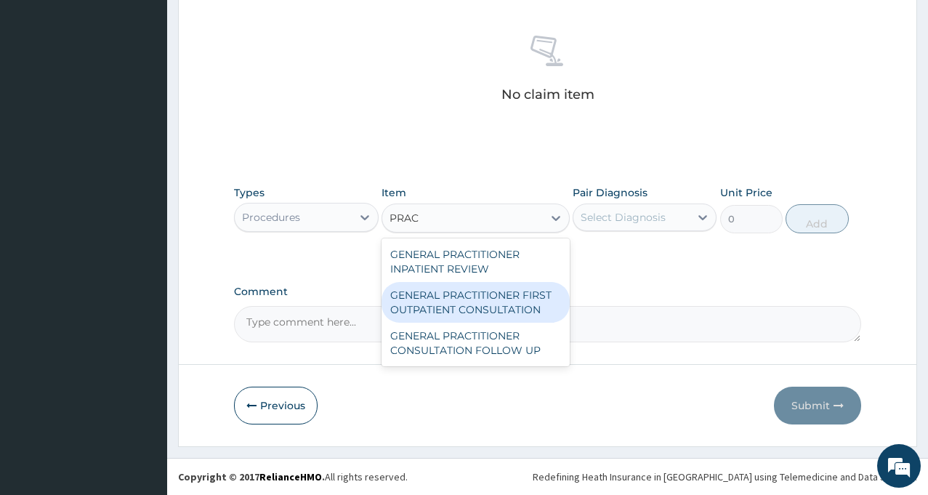
click at [451, 300] on div "GENERAL PRACTITIONER FIRST OUTPATIENT CONSULTATION" at bounding box center [476, 302] width 188 height 41
type input "3750"
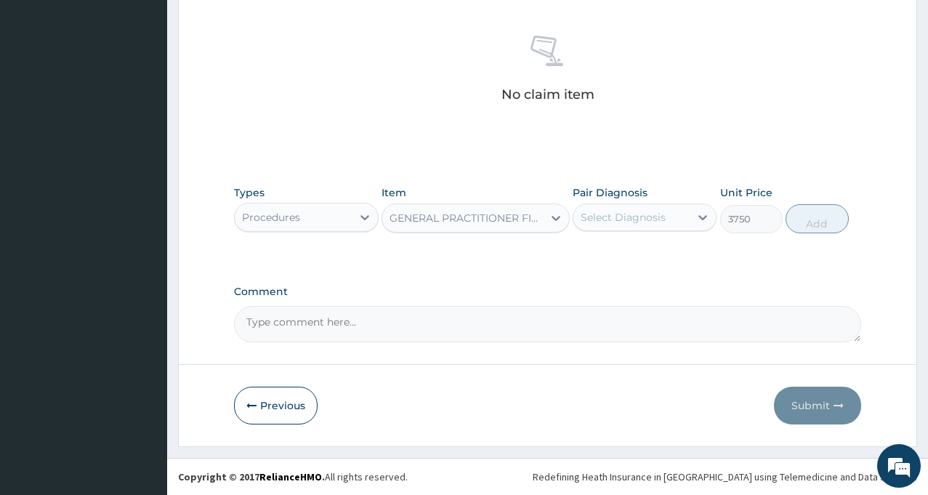
click at [613, 216] on div "Select Diagnosis" at bounding box center [623, 217] width 85 height 15
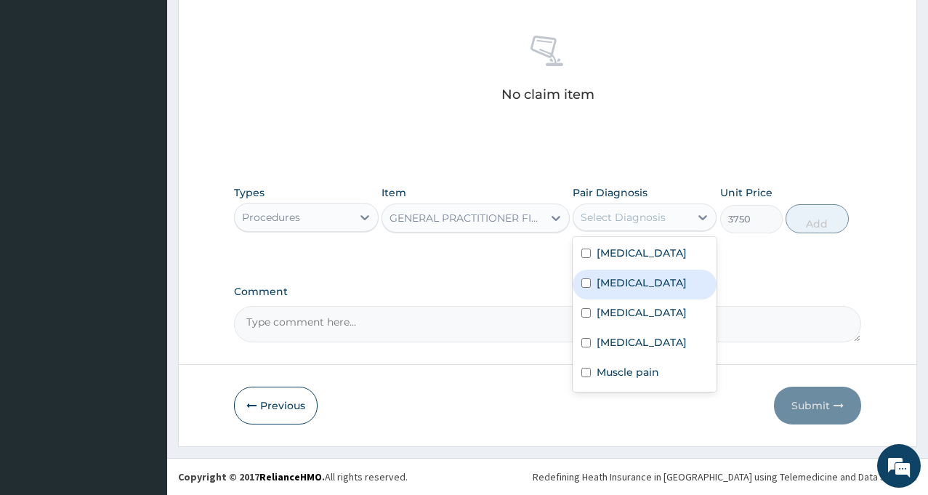
click at [617, 282] on label "Malaria" at bounding box center [642, 282] width 90 height 15
checkbox input "true"
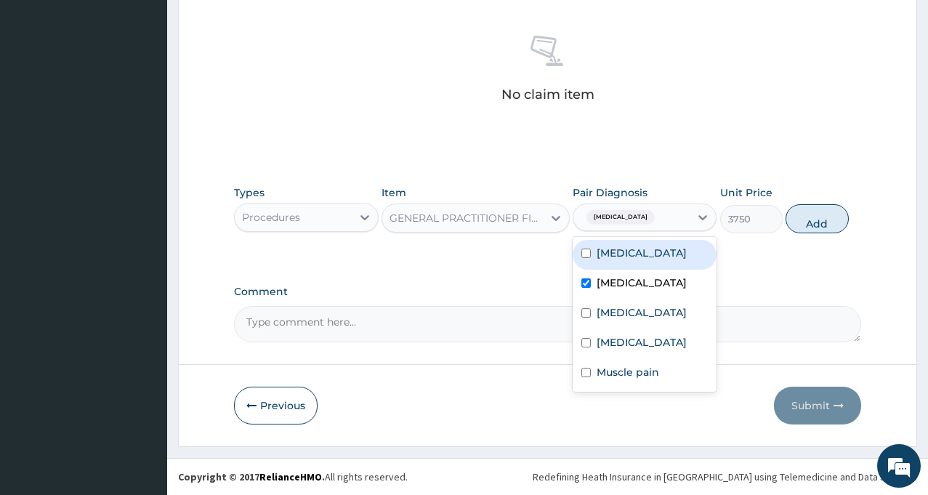
click at [613, 251] on label "Wound dehiscence" at bounding box center [642, 253] width 90 height 15
checkbox input "true"
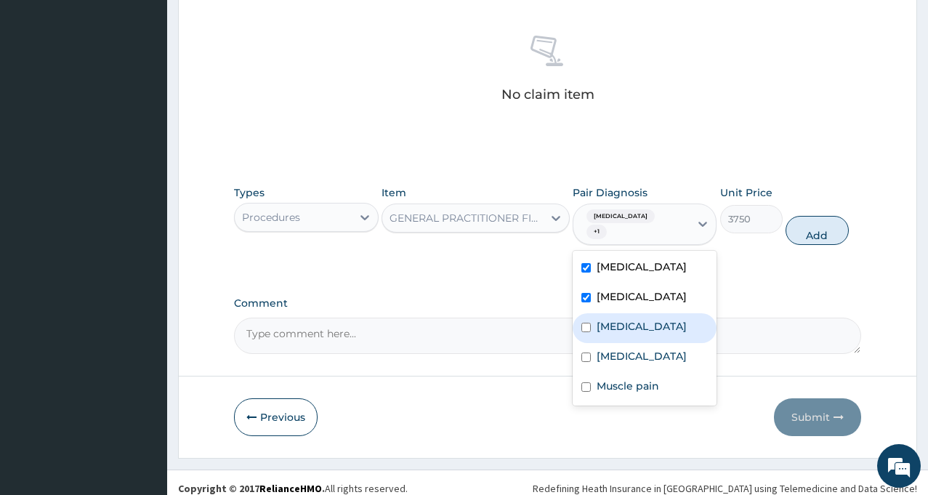
drag, startPoint x: 599, startPoint y: 309, endPoint x: 595, endPoint y: 332, distance: 23.5
click at [599, 319] on label "Sepsis" at bounding box center [642, 326] width 90 height 15
checkbox input "true"
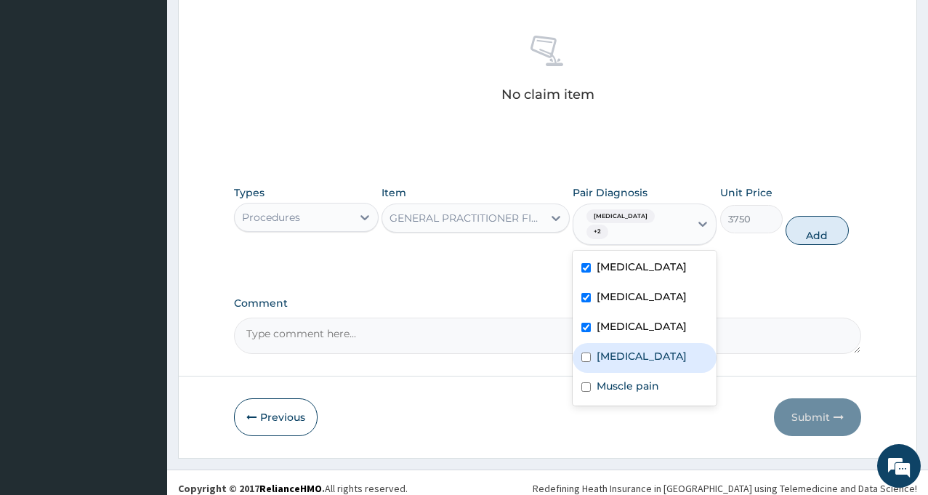
drag, startPoint x: 594, startPoint y: 342, endPoint x: 595, endPoint y: 358, distance: 16.7
click at [594, 345] on div "Insomnia" at bounding box center [645, 358] width 144 height 30
checkbox input "true"
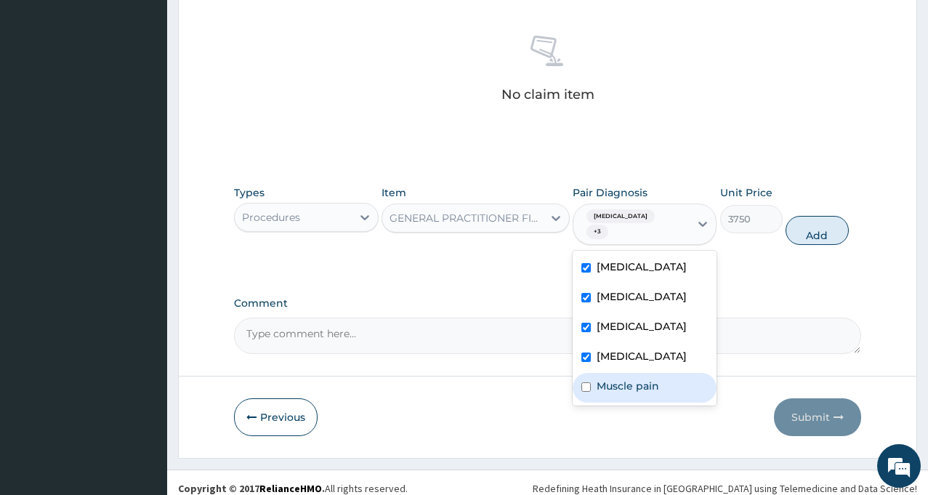
click at [599, 379] on label "Muscle pain" at bounding box center [628, 386] width 63 height 15
checkbox input "true"
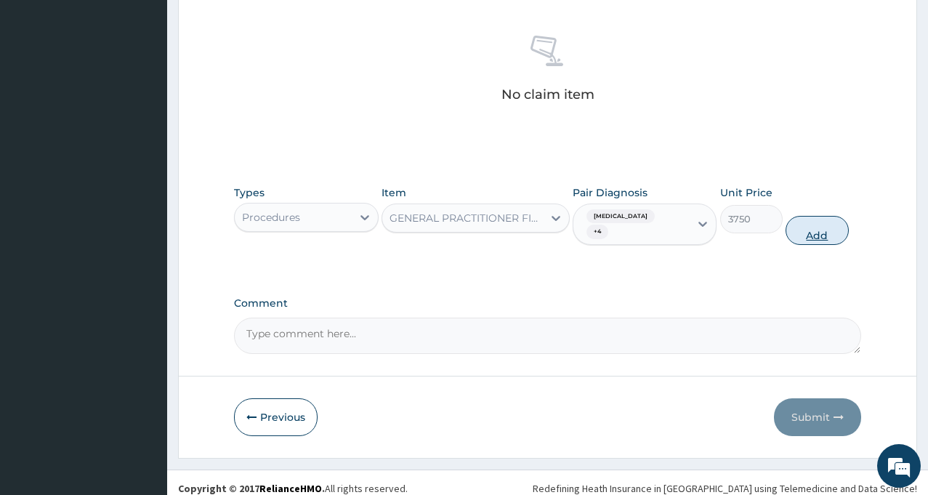
click at [810, 226] on button "Add" at bounding box center [817, 230] width 63 height 29
type input "0"
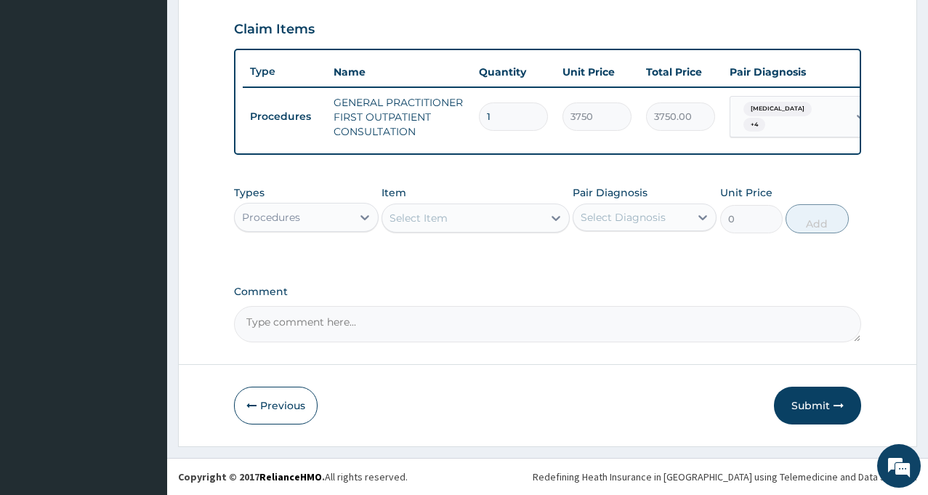
scroll to position [503, 0]
click at [463, 220] on div "Select Item" at bounding box center [462, 217] width 161 height 23
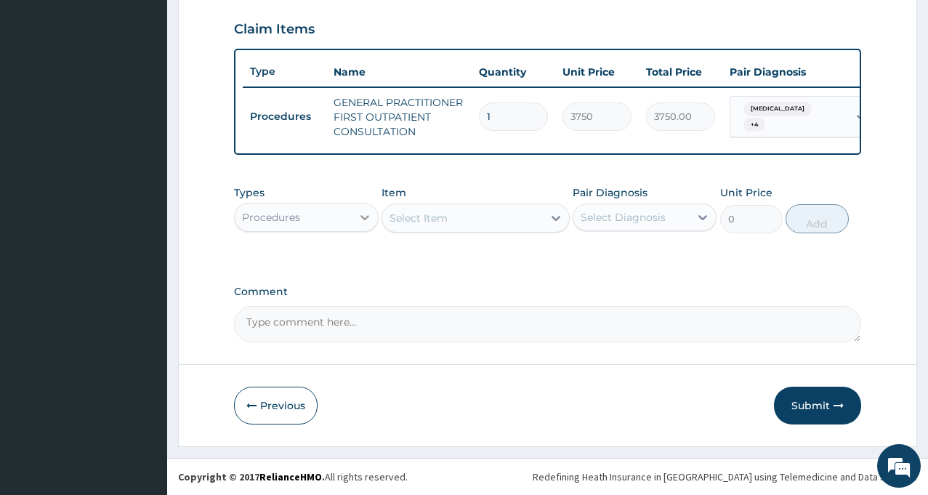
click at [364, 216] on icon at bounding box center [365, 217] width 15 height 15
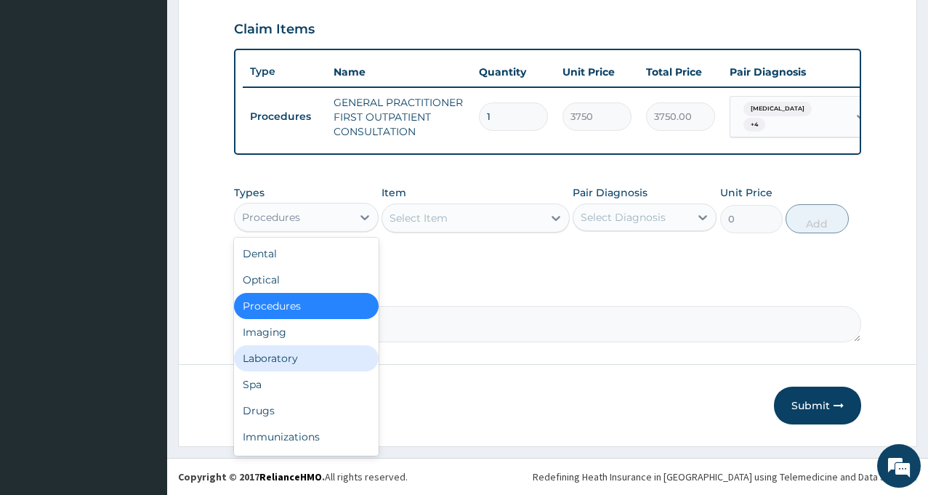
click at [296, 358] on div "Laboratory" at bounding box center [306, 358] width 144 height 26
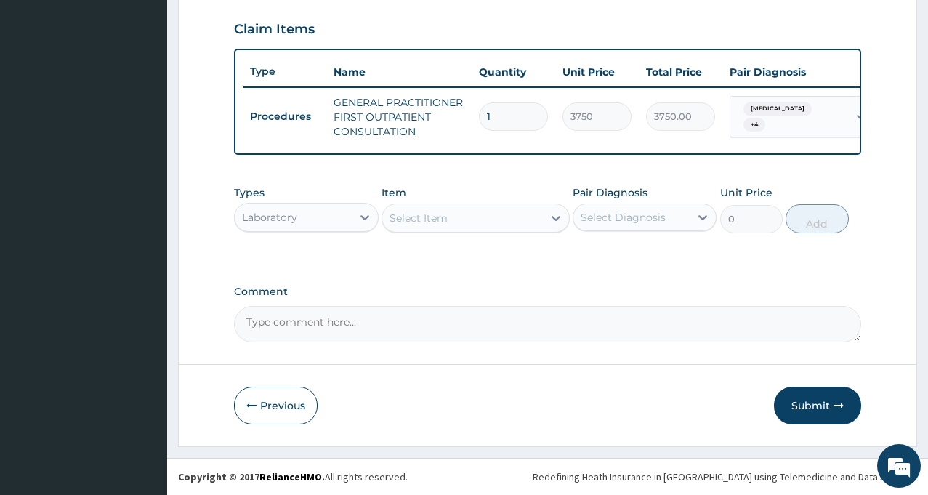
click at [525, 223] on div "Select Item" at bounding box center [462, 217] width 161 height 23
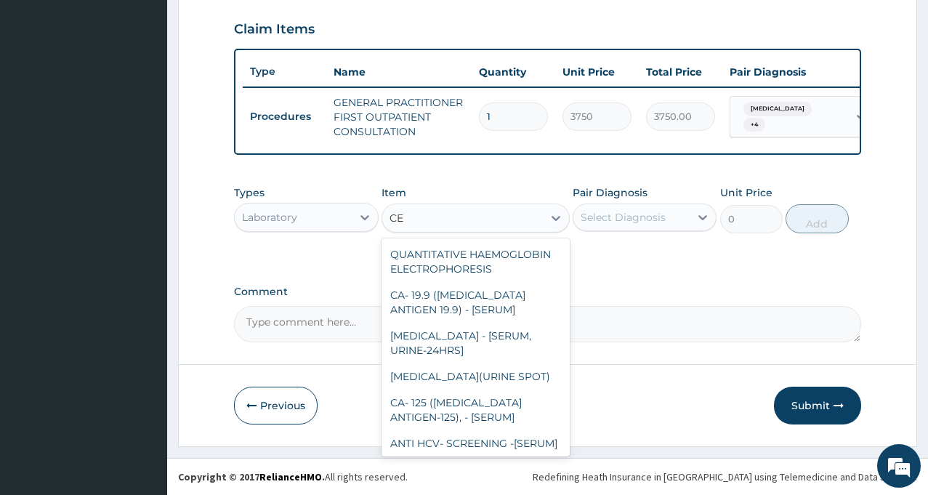
type input "C"
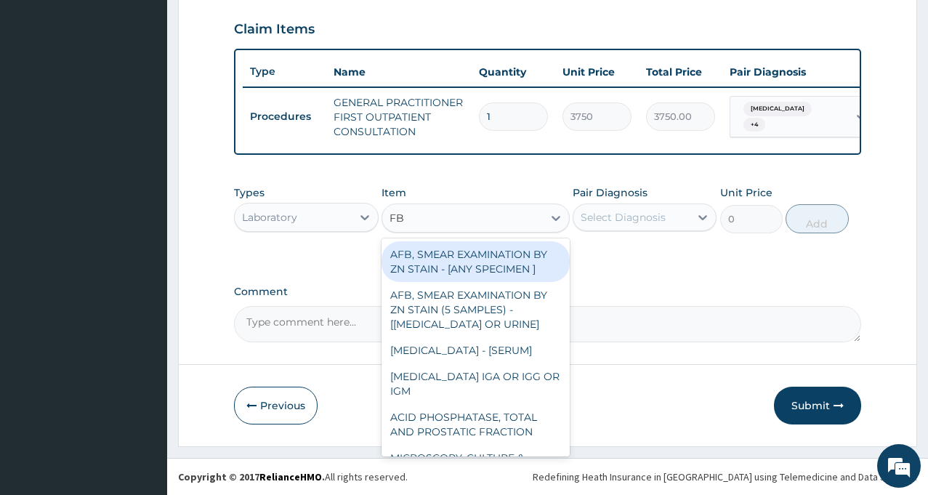
type input "FBC"
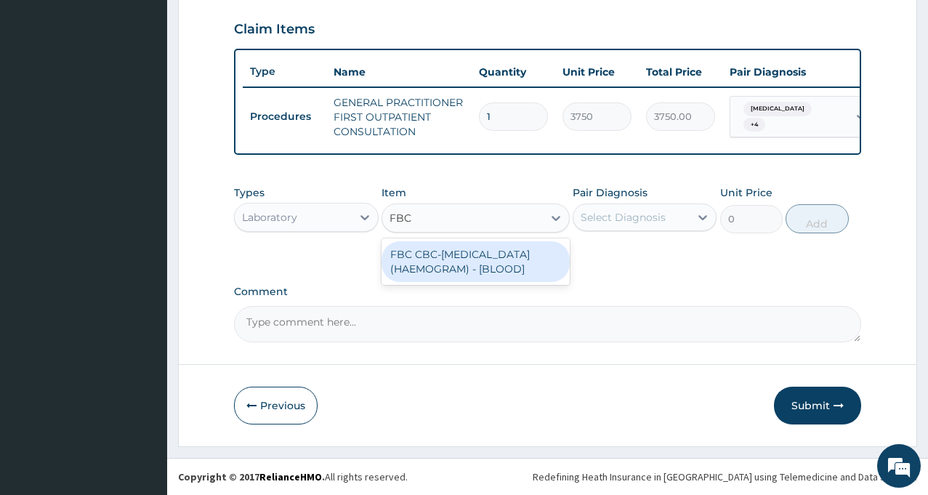
click at [429, 261] on div "FBC CBC-COMPLETE BLOOD COUNT (HAEMOGRAM) - [BLOOD]" at bounding box center [476, 261] width 188 height 41
type input "5000"
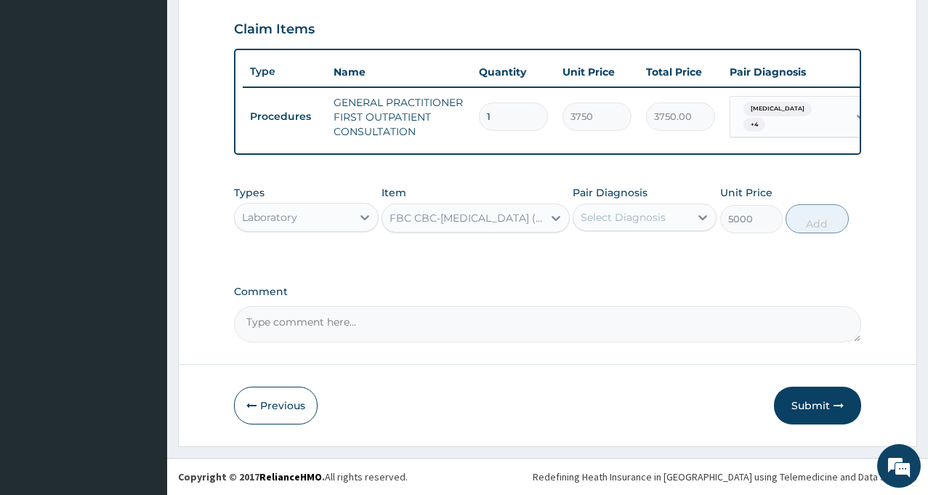
click at [607, 222] on div "Select Diagnosis" at bounding box center [623, 217] width 85 height 15
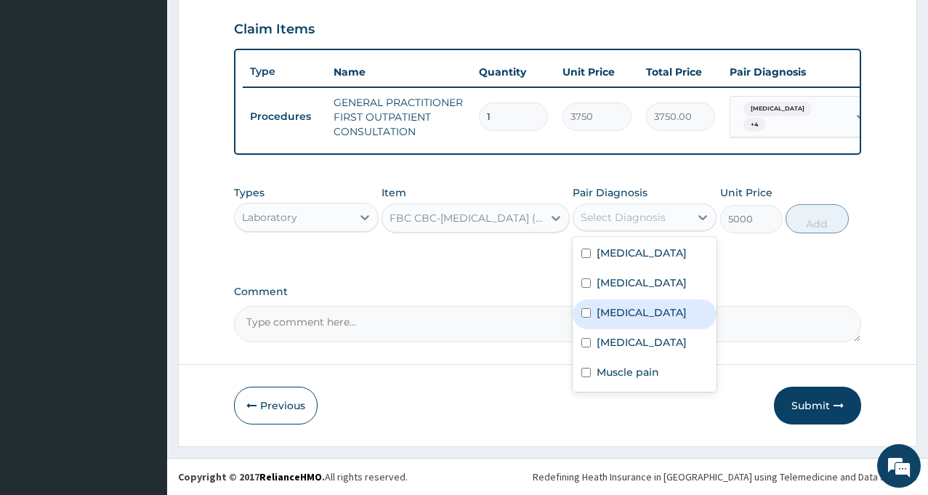
click at [618, 315] on label "Sepsis" at bounding box center [642, 312] width 90 height 15
checkbox input "true"
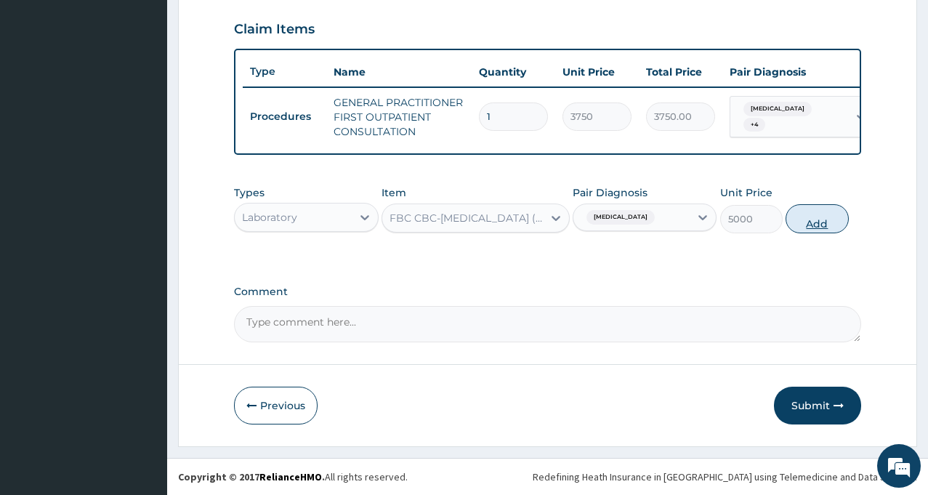
click at [812, 221] on button "Add" at bounding box center [817, 218] width 63 height 29
type input "0"
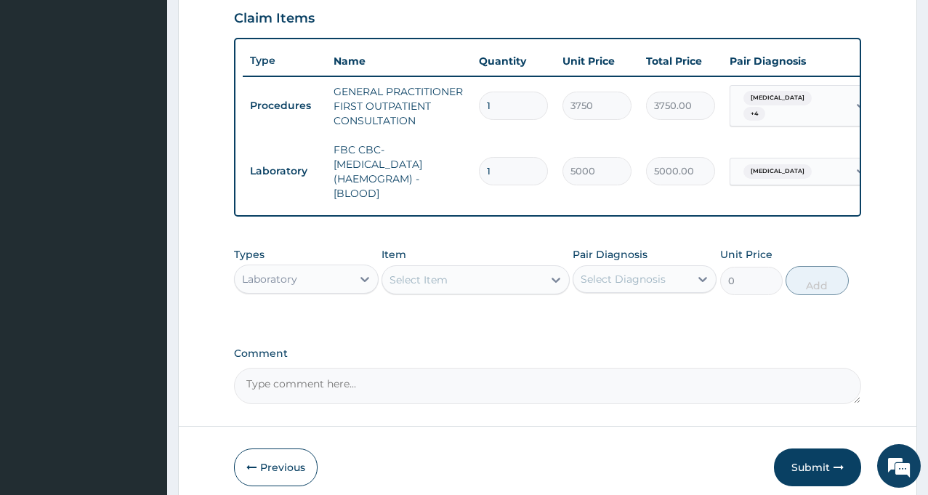
click at [422, 287] on div "Select Item" at bounding box center [419, 280] width 58 height 15
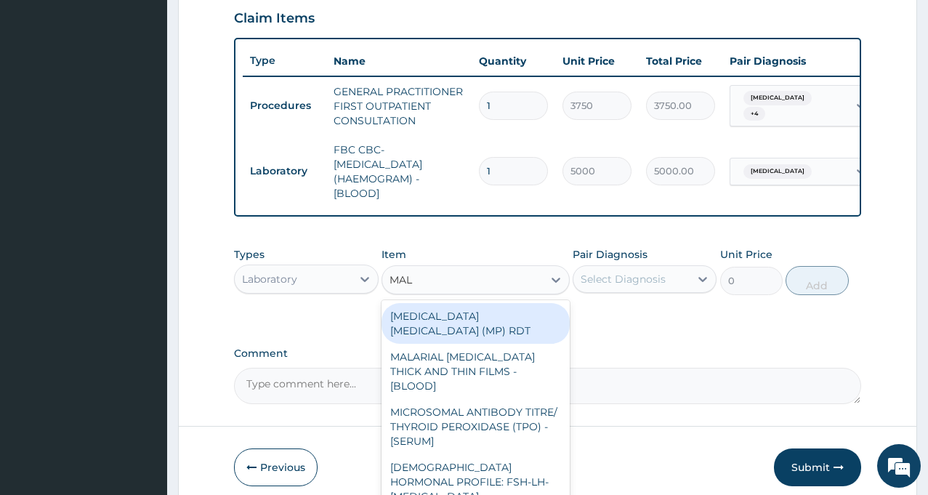
type input "MALA"
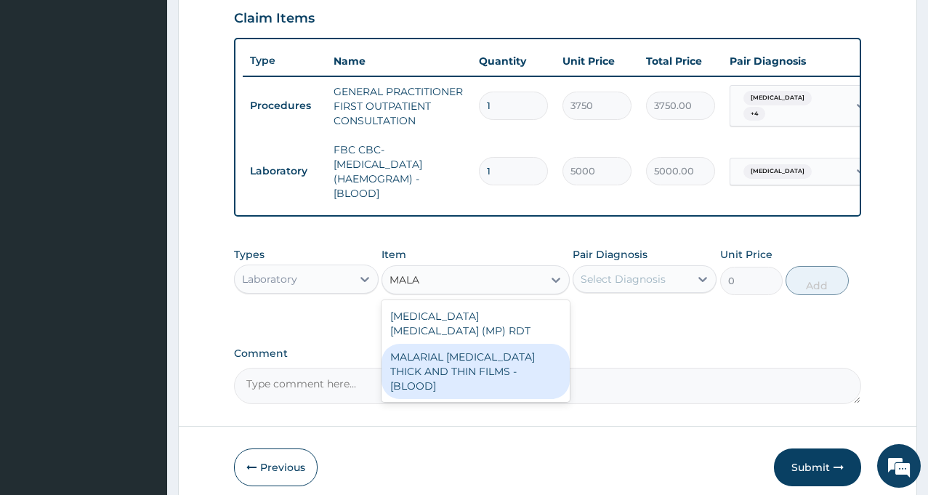
click at [440, 366] on div "MALARIAL PARASITE THICK AND THIN FILMS - [BLOOD]" at bounding box center [476, 371] width 188 height 55
type input "2187.5"
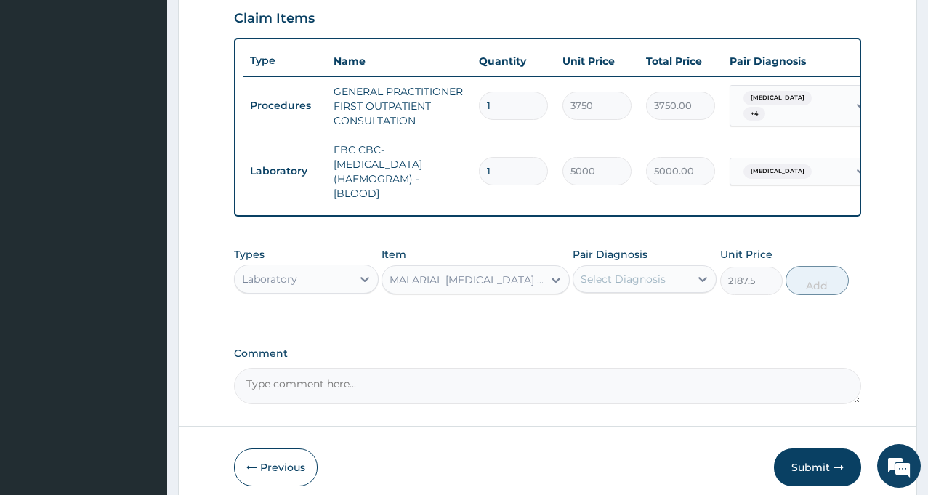
click at [600, 286] on div "Select Diagnosis" at bounding box center [623, 279] width 85 height 15
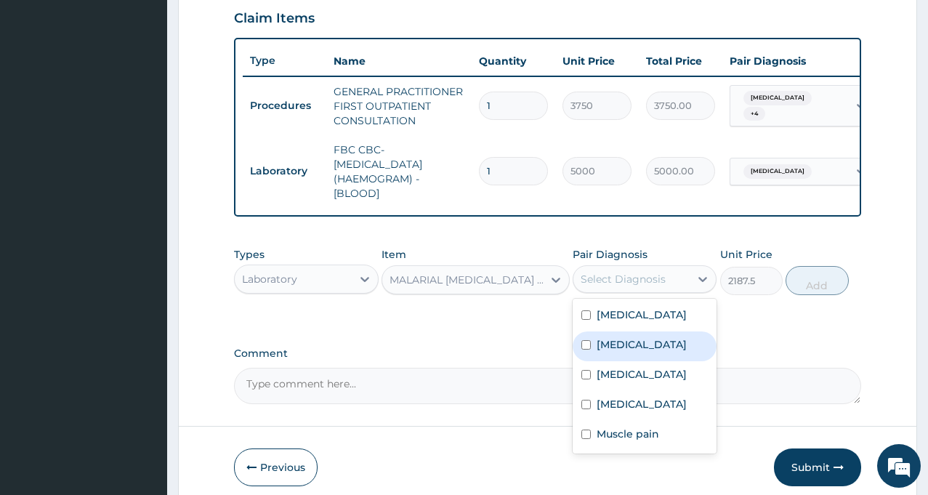
click at [613, 352] on label "Malaria" at bounding box center [642, 344] width 90 height 15
checkbox input "true"
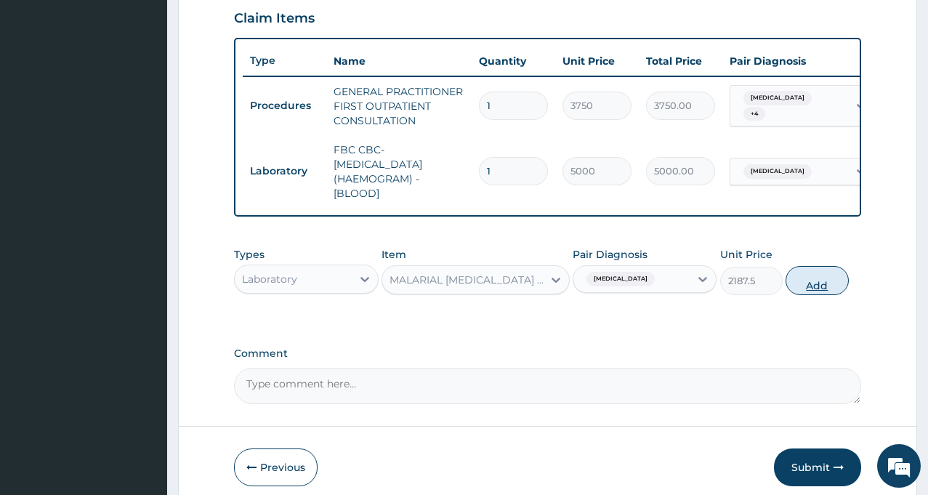
click at [806, 292] on button "Add" at bounding box center [817, 280] width 63 height 29
type input "0"
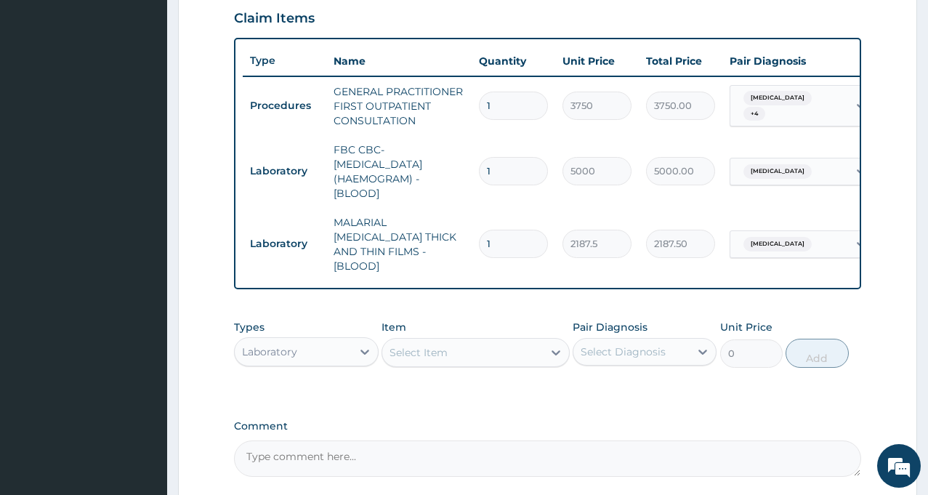
click at [345, 348] on div "Laboratory" at bounding box center [293, 351] width 116 height 23
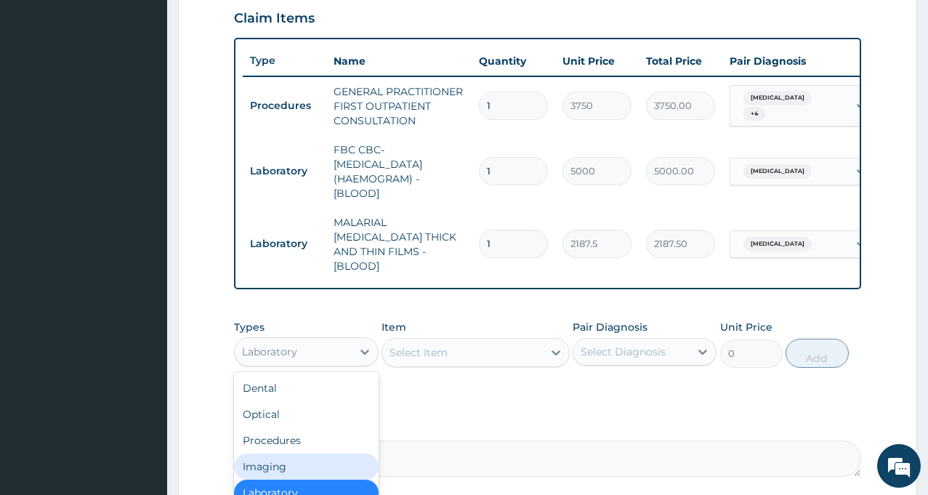
scroll to position [49, 0]
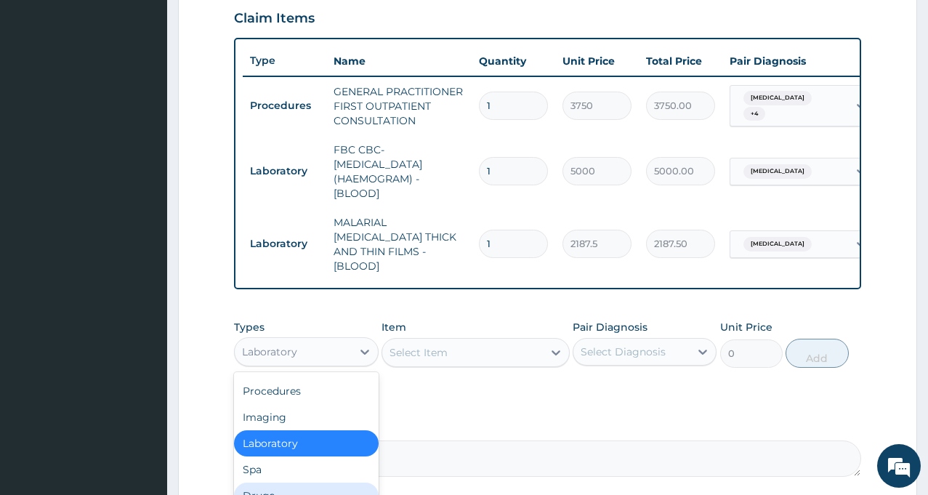
click at [266, 494] on div "Drugs" at bounding box center [306, 496] width 144 height 26
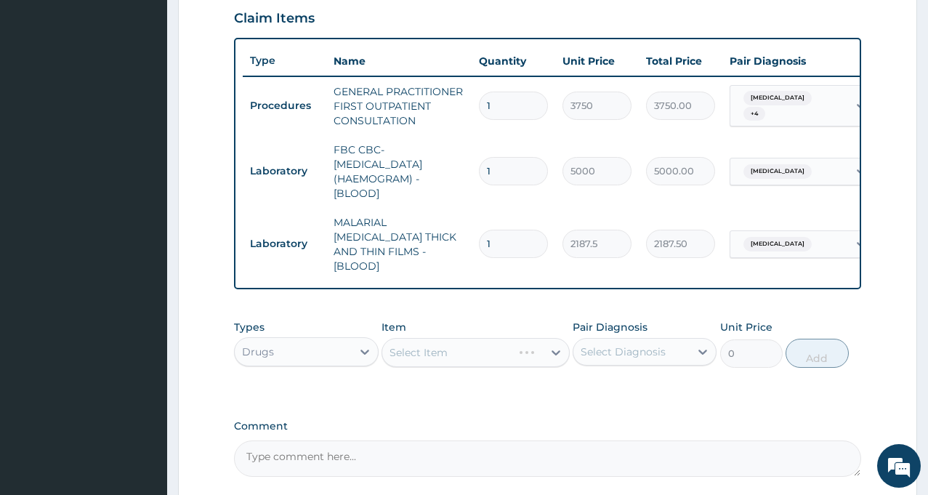
click at [419, 353] on div "Select Item" at bounding box center [476, 352] width 188 height 29
click at [351, 348] on div "Drugs" at bounding box center [293, 351] width 116 height 23
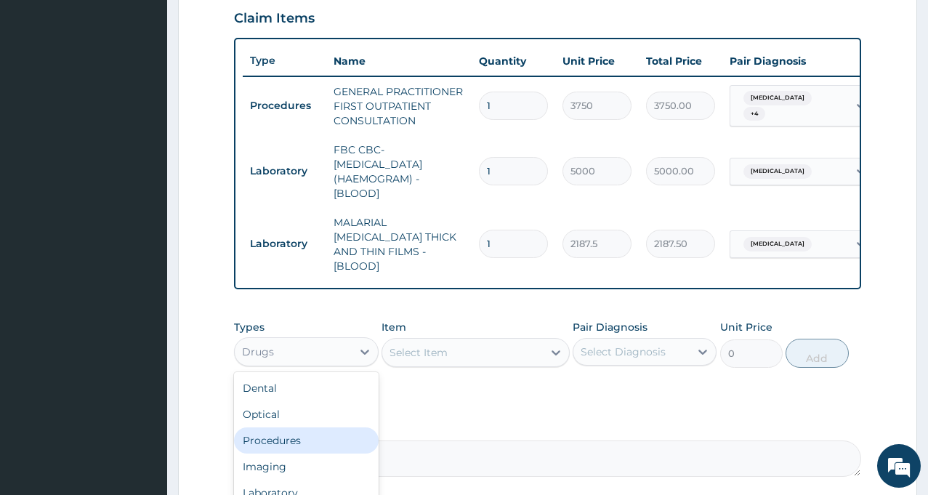
click at [297, 432] on div "Procedures" at bounding box center [306, 440] width 144 height 26
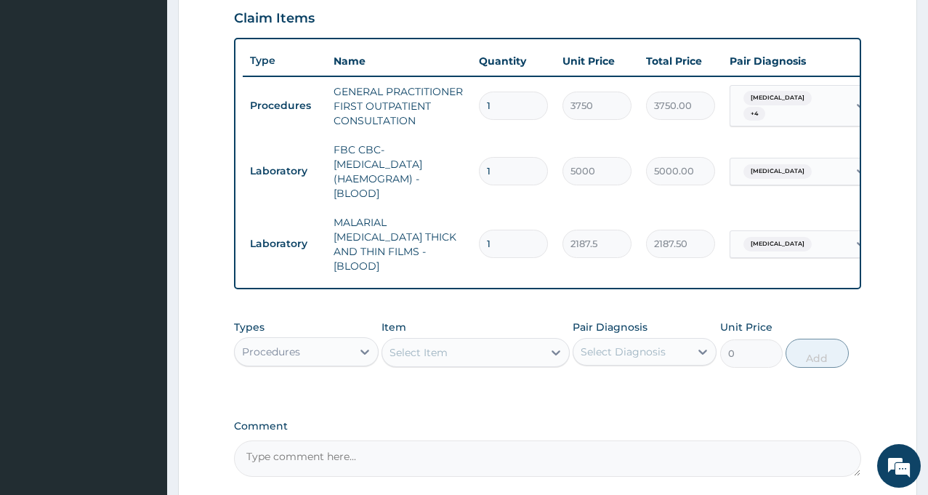
click at [512, 345] on div "Select Item" at bounding box center [462, 352] width 161 height 23
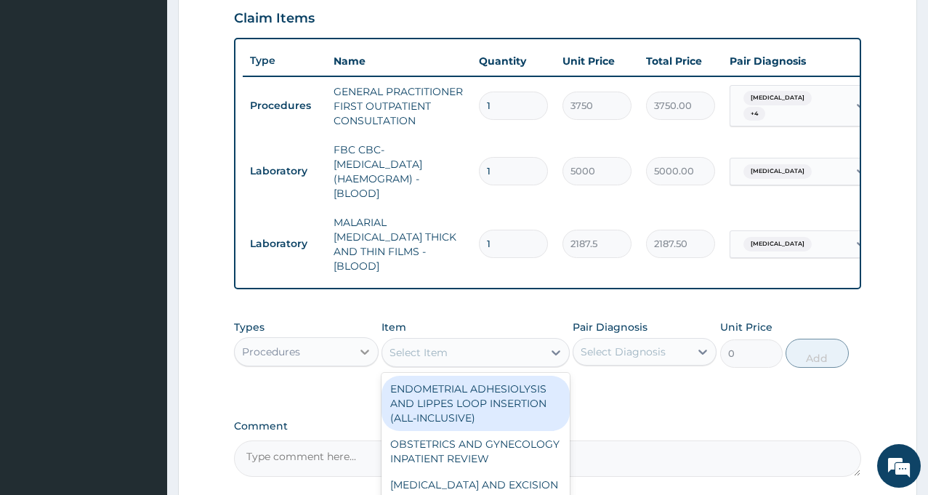
click at [354, 345] on div at bounding box center [365, 352] width 26 height 26
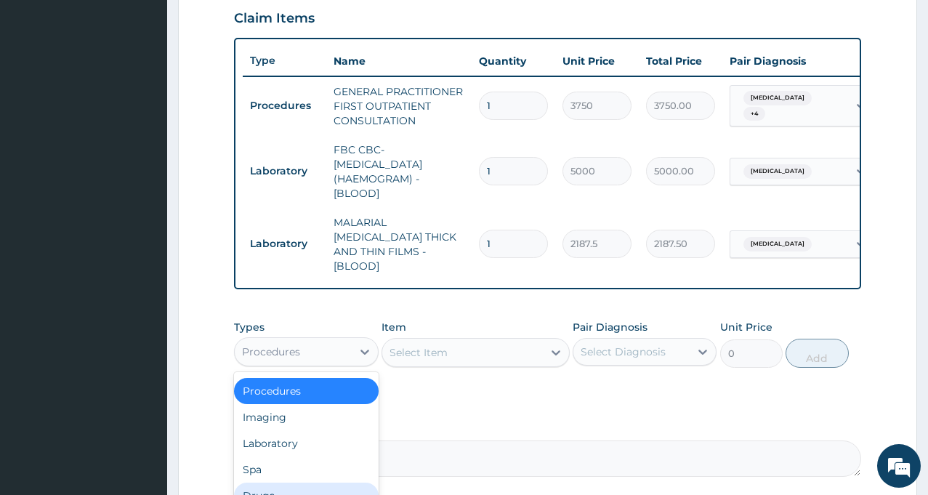
click at [331, 490] on div "Drugs" at bounding box center [306, 496] width 144 height 26
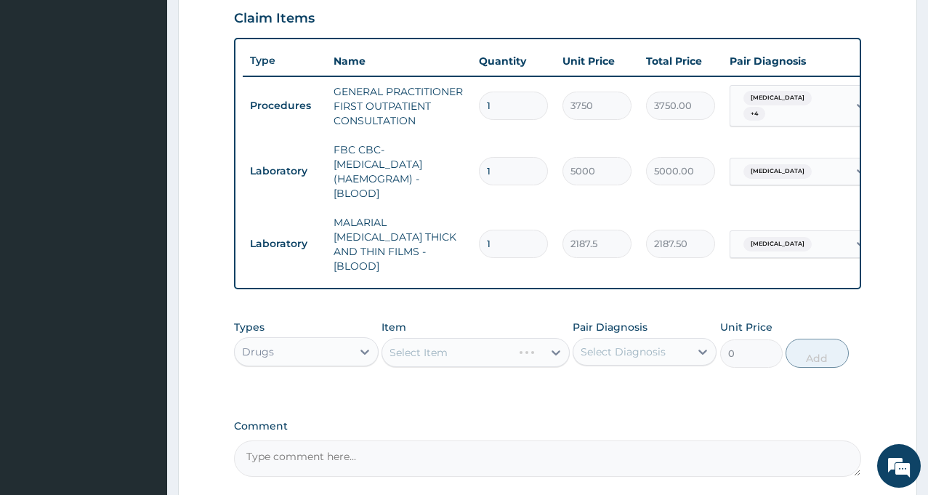
click at [491, 354] on div "Select Item" at bounding box center [476, 352] width 188 height 29
click at [557, 352] on icon at bounding box center [556, 352] width 15 height 15
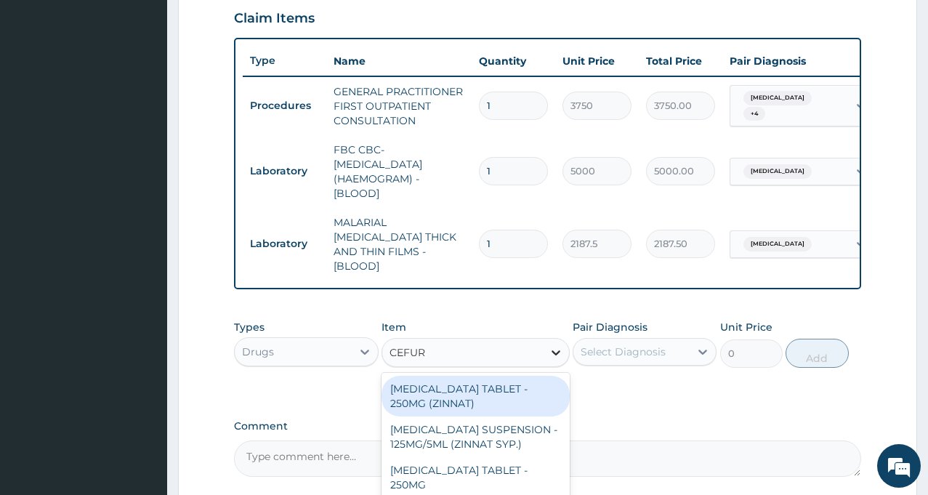
type input "CEFURO"
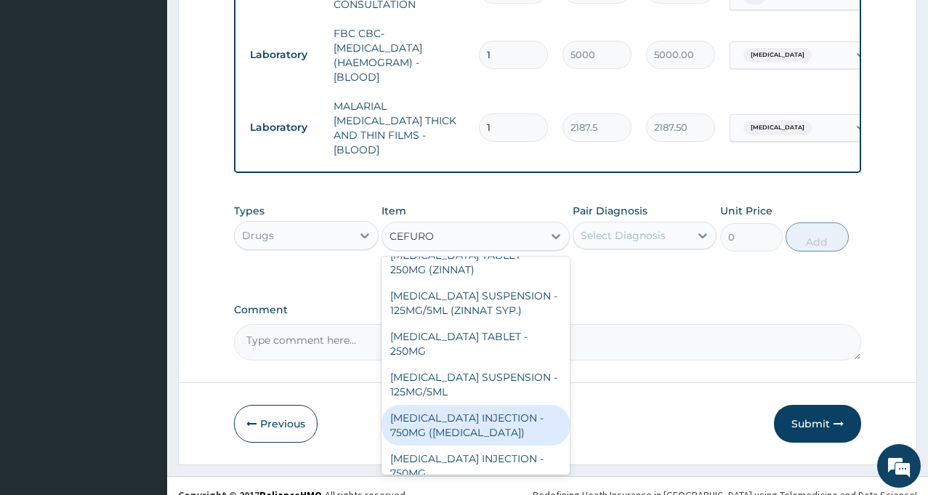
scroll to position [0, 0]
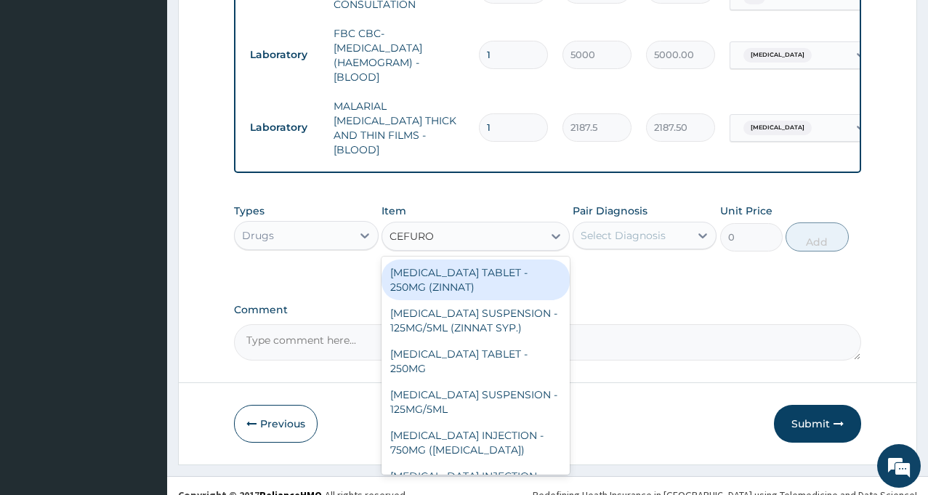
click at [446, 281] on div "CEFUROXIME TABLET - 250MG (ZINNAT)" at bounding box center [476, 279] width 188 height 41
type input "1120"
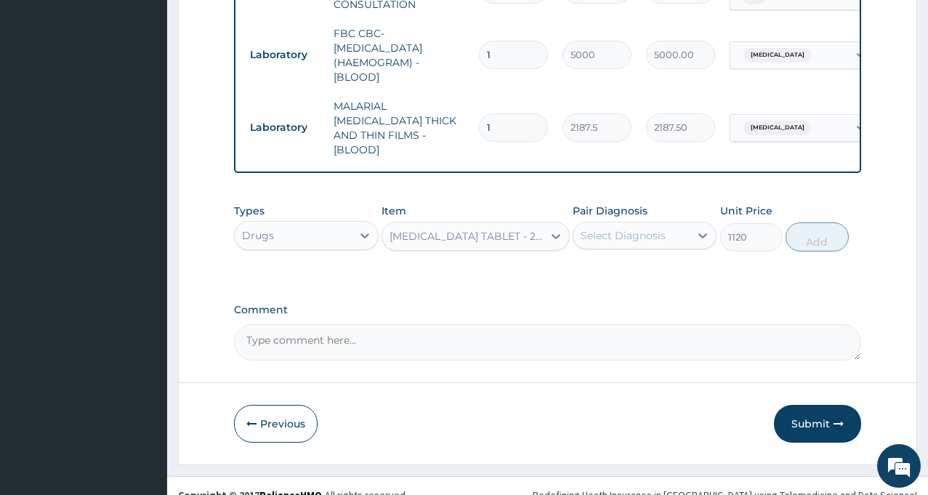
click at [628, 234] on div "Select Diagnosis" at bounding box center [623, 235] width 85 height 15
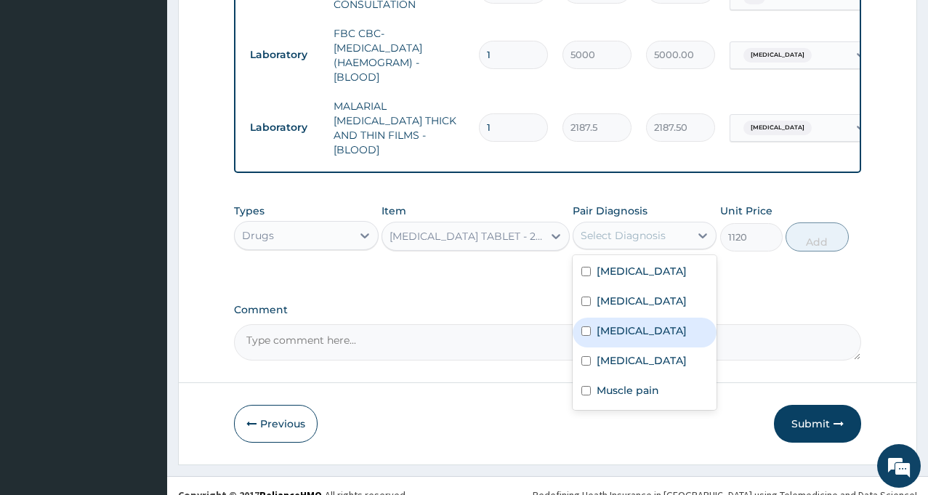
click at [623, 327] on label "Sepsis" at bounding box center [642, 330] width 90 height 15
checkbox input "true"
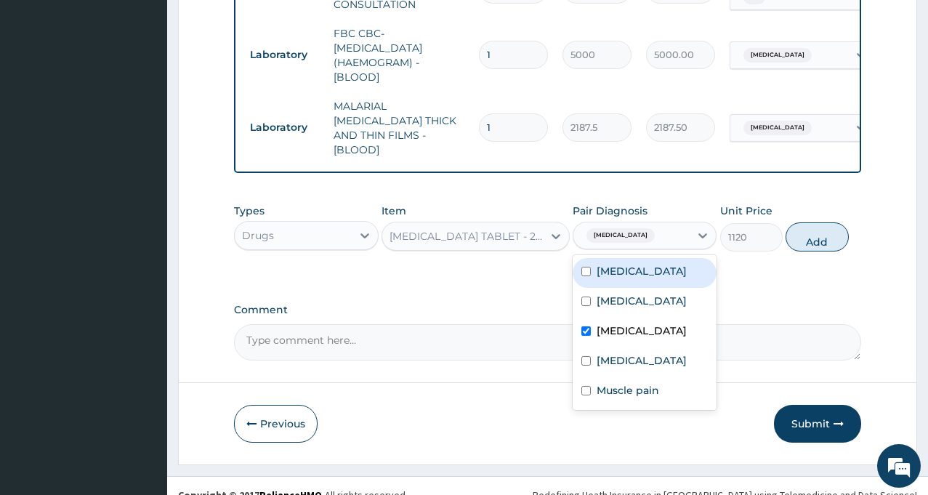
click at [608, 271] on label "Wound dehiscence" at bounding box center [642, 271] width 90 height 15
checkbox input "true"
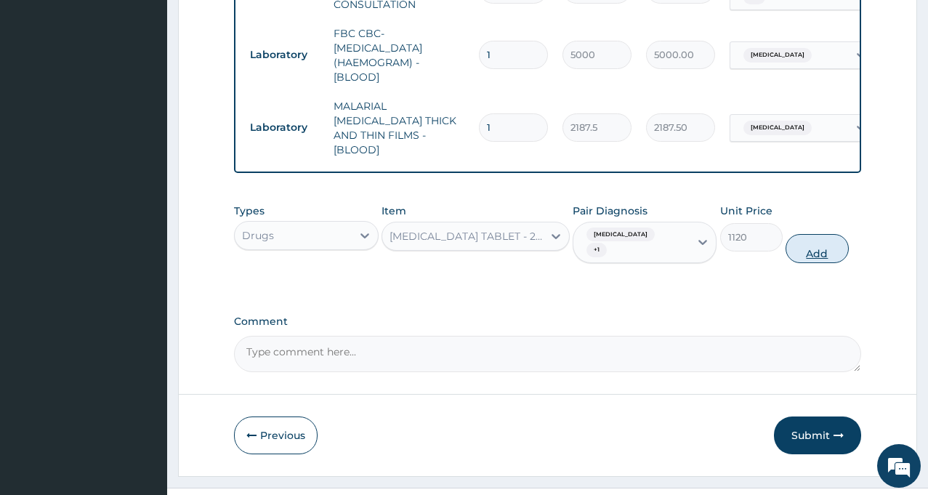
click at [813, 234] on button "Add" at bounding box center [817, 248] width 63 height 29
type input "0"
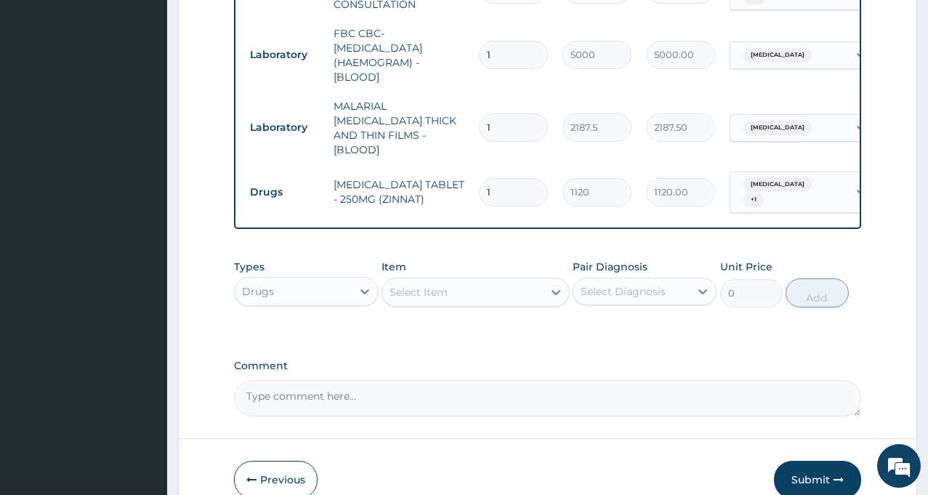
type input "14"
type input "15680.00"
type input "14"
click at [505, 285] on div "Select Item" at bounding box center [462, 292] width 161 height 23
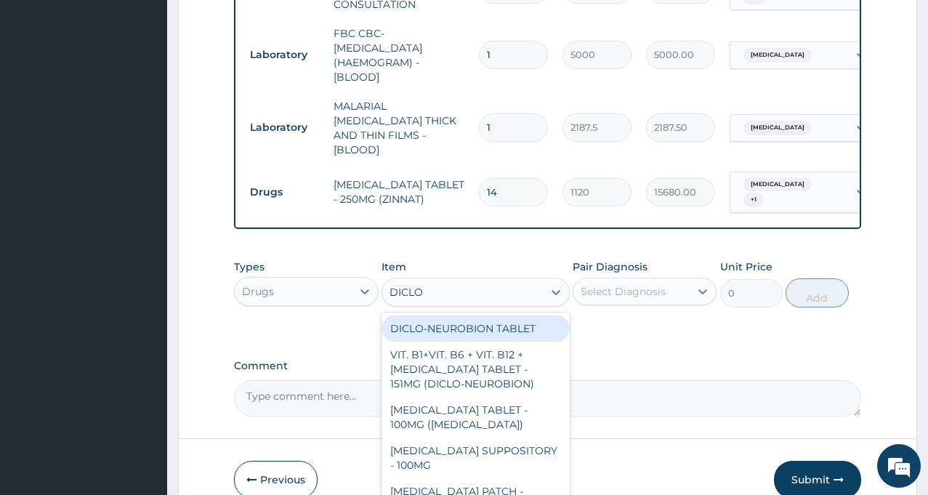
type input "DICLOF"
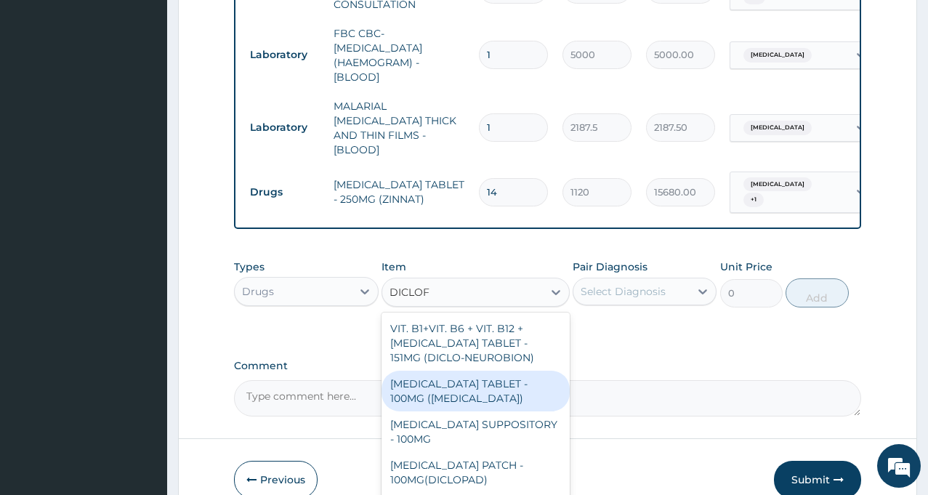
click at [495, 384] on div "DICLOFENAC TABLET - 100MG (CATAFLAM)" at bounding box center [476, 391] width 188 height 41
type input "78.39999999999999"
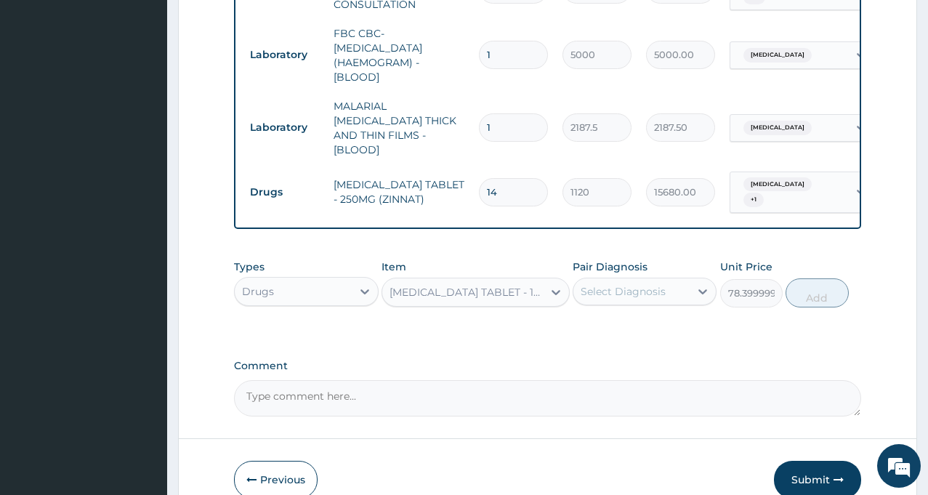
click at [611, 289] on div "Select Diagnosis" at bounding box center [631, 291] width 116 height 23
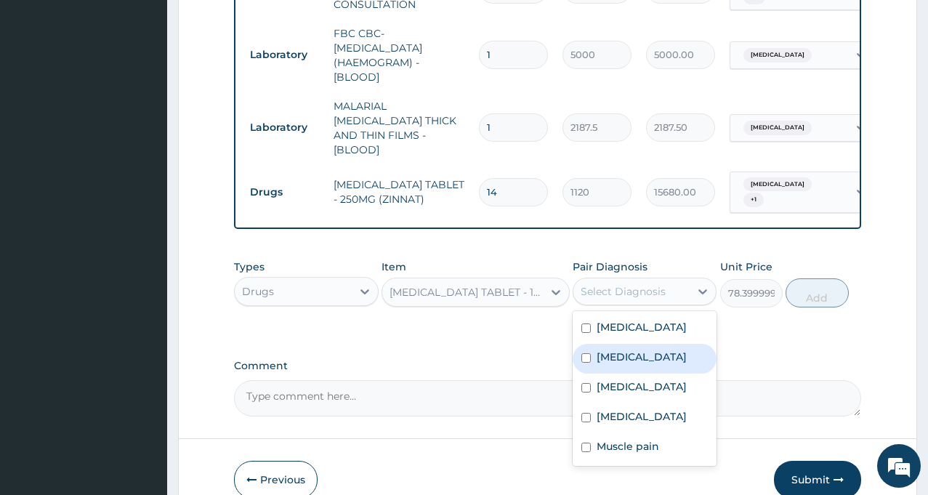
click at [619, 351] on label "Malaria" at bounding box center [642, 357] width 90 height 15
checkbox input "true"
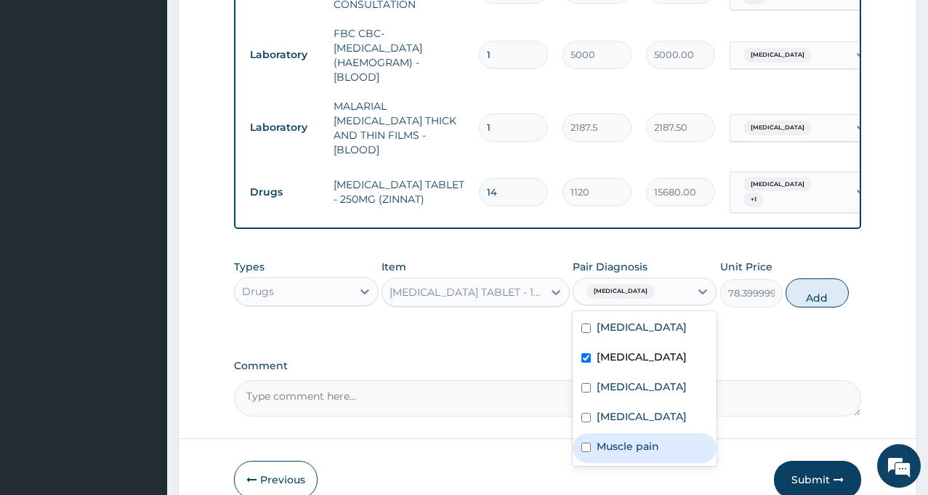
click at [634, 439] on label "Muscle pain" at bounding box center [628, 446] width 63 height 15
checkbox input "true"
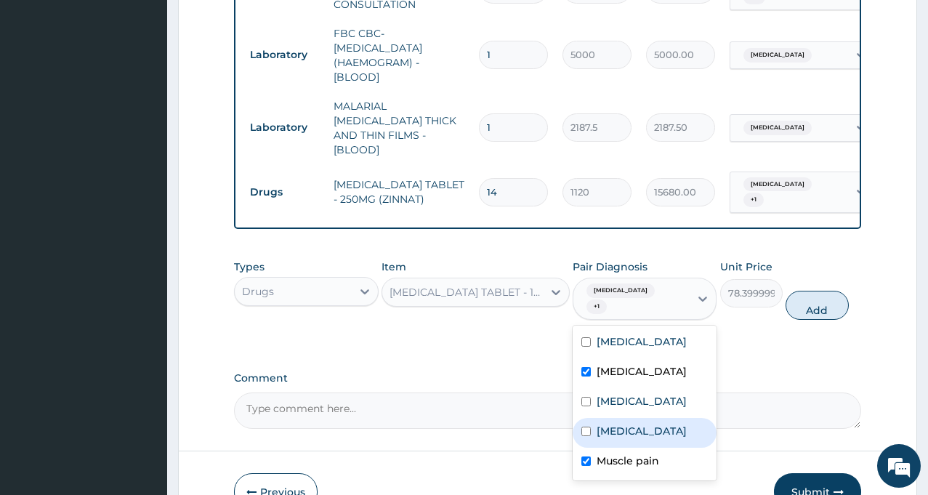
click at [613, 424] on label "Insomnia" at bounding box center [642, 431] width 90 height 15
checkbox input "true"
click at [820, 291] on button "Add" at bounding box center [817, 305] width 63 height 29
type input "0"
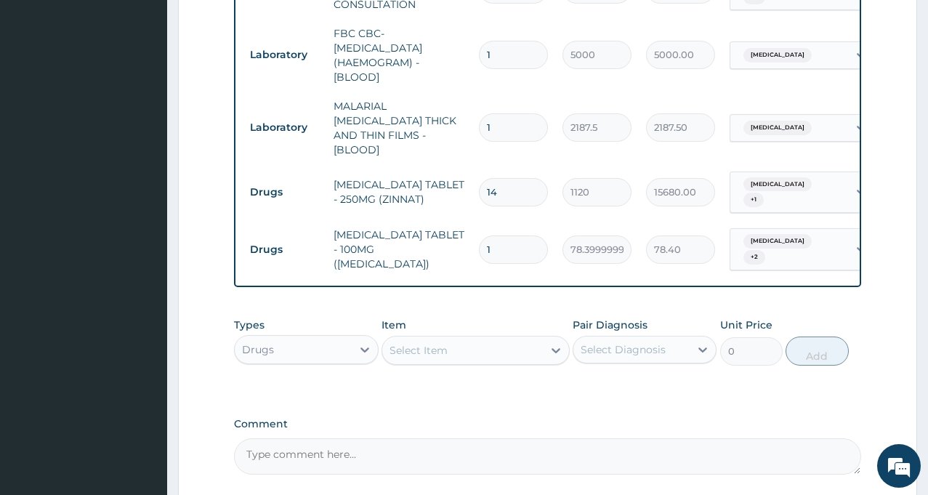
type input "14"
type input "1097.60"
type input "14"
click at [485, 339] on div "Select Item" at bounding box center [462, 350] width 161 height 23
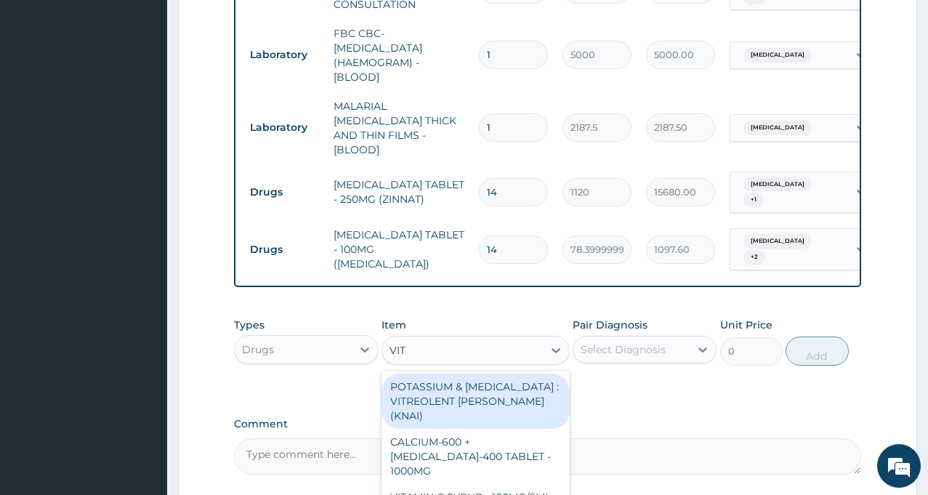
type input "VIT"
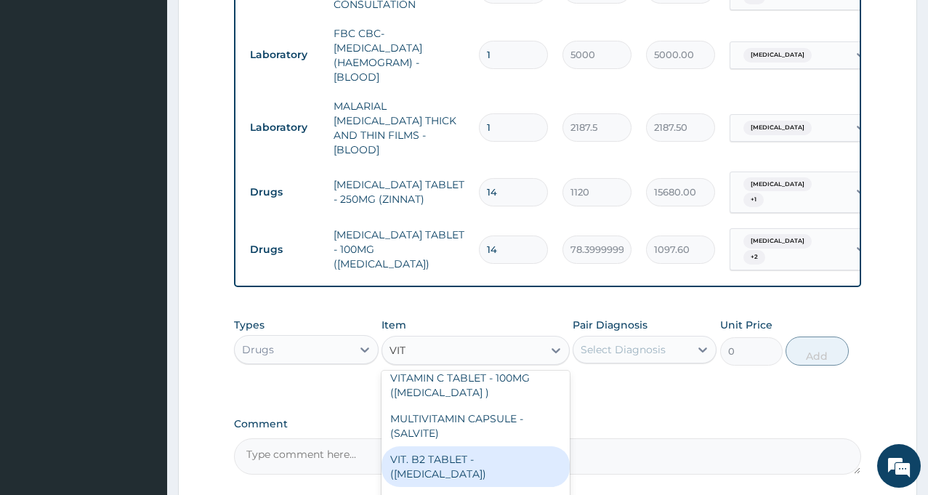
scroll to position [654, 0]
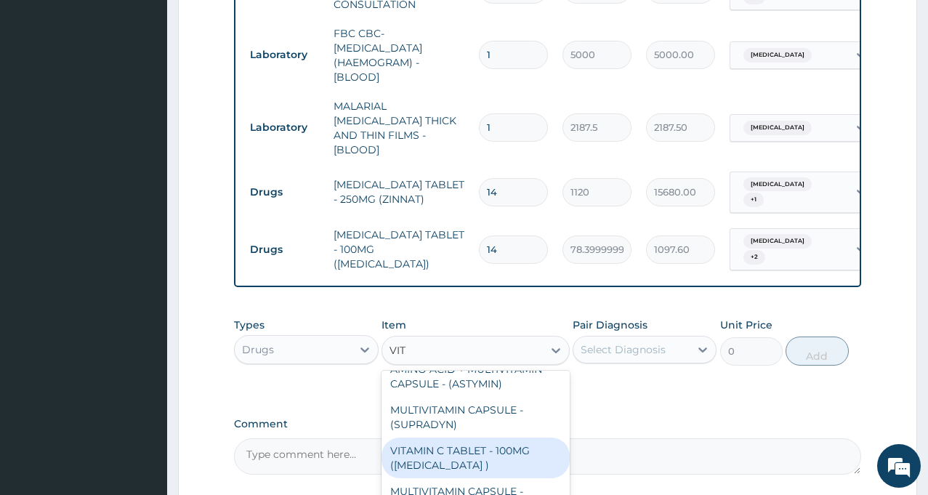
click at [458, 438] on div "VITAMIN C TABLET - 100MG (ASCORBIC ACID )" at bounding box center [476, 458] width 188 height 41
type input "16.799999999999997"
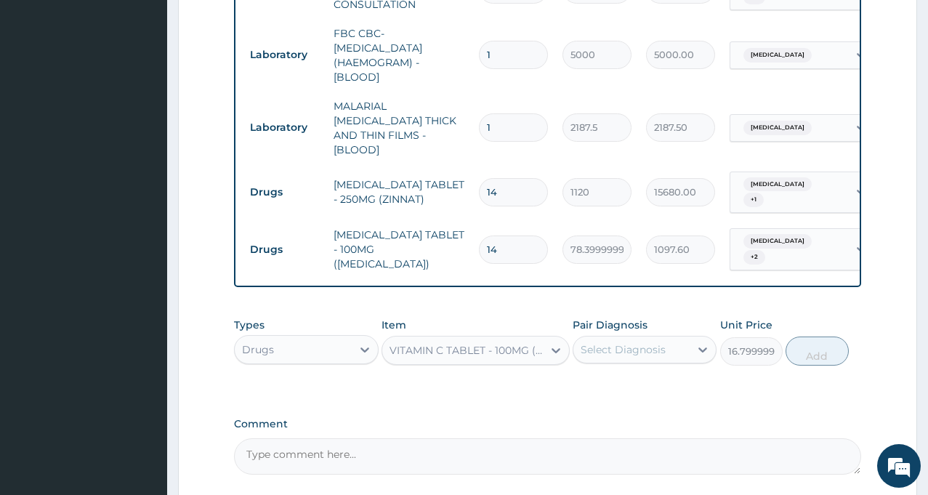
click at [619, 342] on div "Select Diagnosis" at bounding box center [623, 349] width 85 height 15
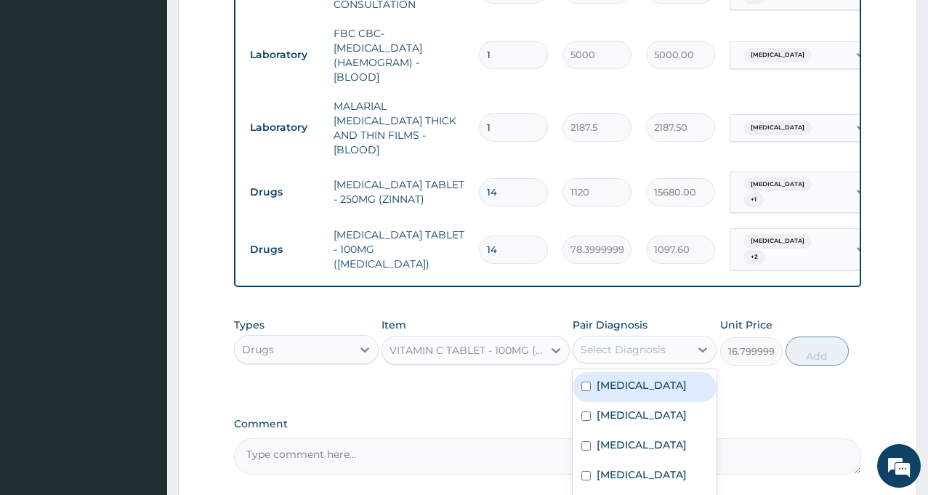
click at [624, 378] on label "Wound dehiscence" at bounding box center [642, 385] width 90 height 15
checkbox input "true"
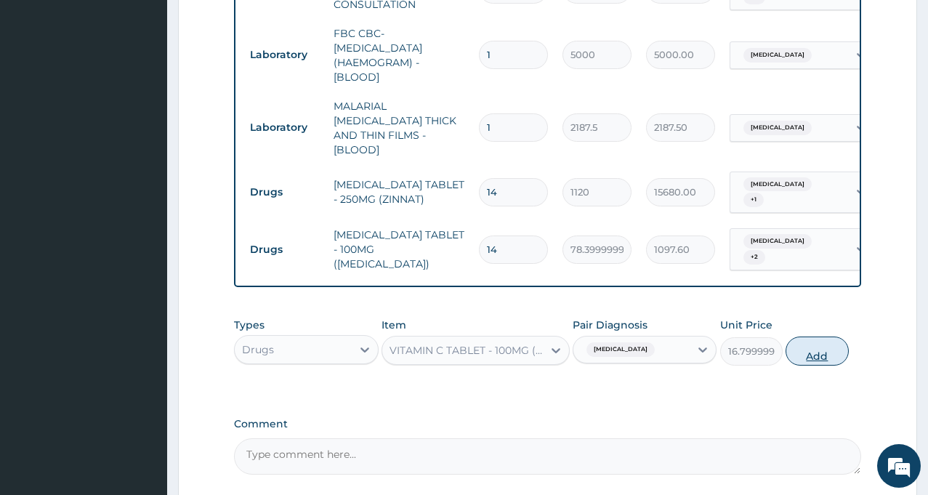
click at [816, 341] on button "Add" at bounding box center [817, 351] width 63 height 29
type input "0"
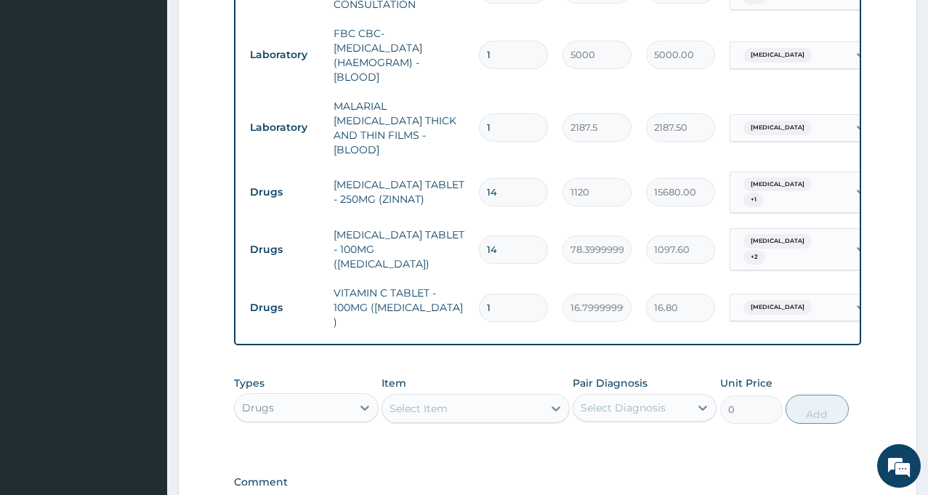
click at [505, 294] on input "1" at bounding box center [513, 308] width 69 height 28
type input "0.00"
type input "4"
type input "67.20"
type input "42"
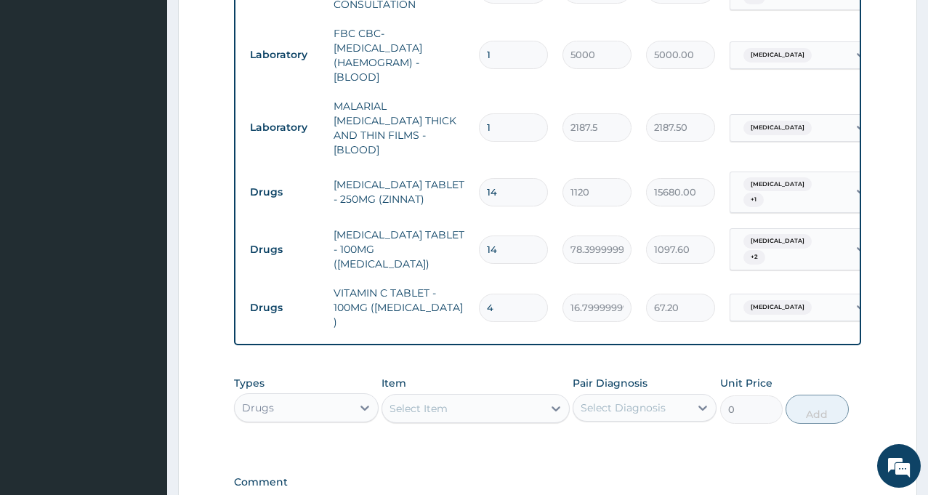
type input "705.60"
type input "42"
drag, startPoint x: 472, startPoint y: 381, endPoint x: 469, endPoint y: 400, distance: 19.1
click at [471, 397] on div "Select Item" at bounding box center [462, 408] width 161 height 23
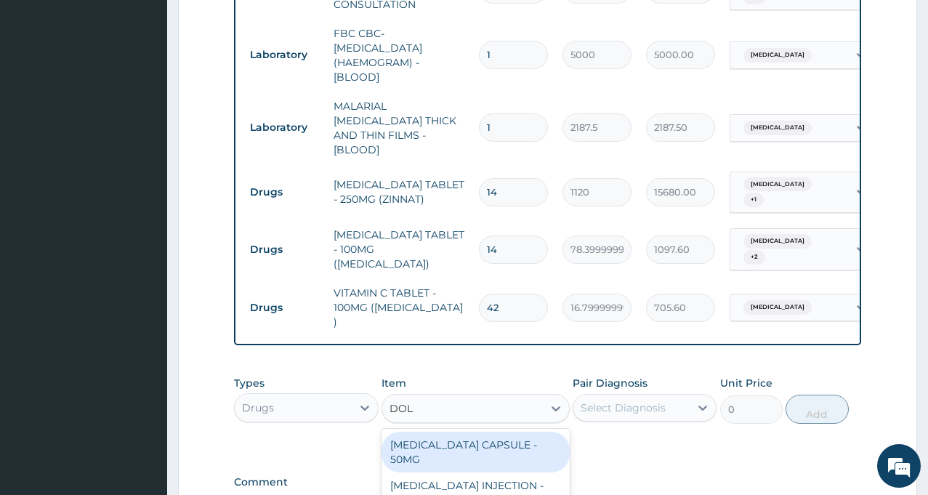
type input "DOLO"
click at [464, 446] on div "VIT. B1+VIT. B6 + VIT. B12 + DICLOFENAC TABLET - (DOLO-META)" at bounding box center [476, 459] width 188 height 55
type input "30.799999999999997"
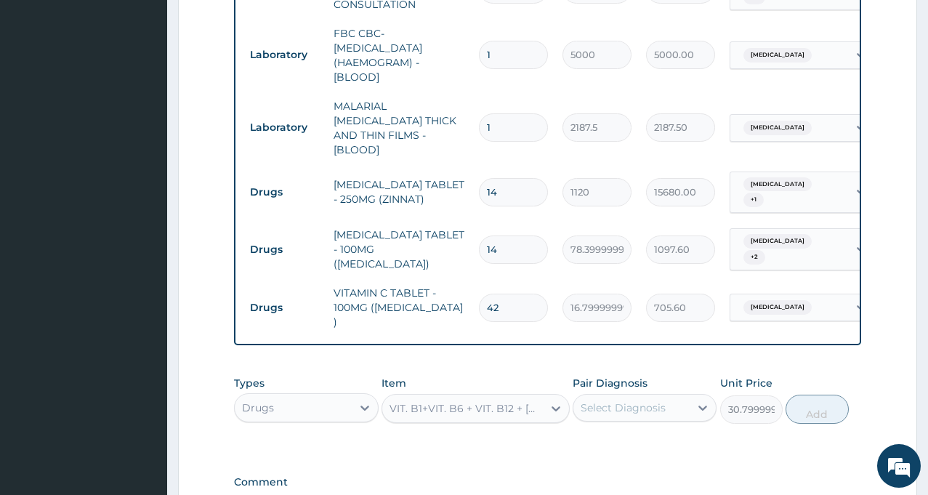
click at [617, 400] on div "Select Diagnosis" at bounding box center [623, 407] width 85 height 15
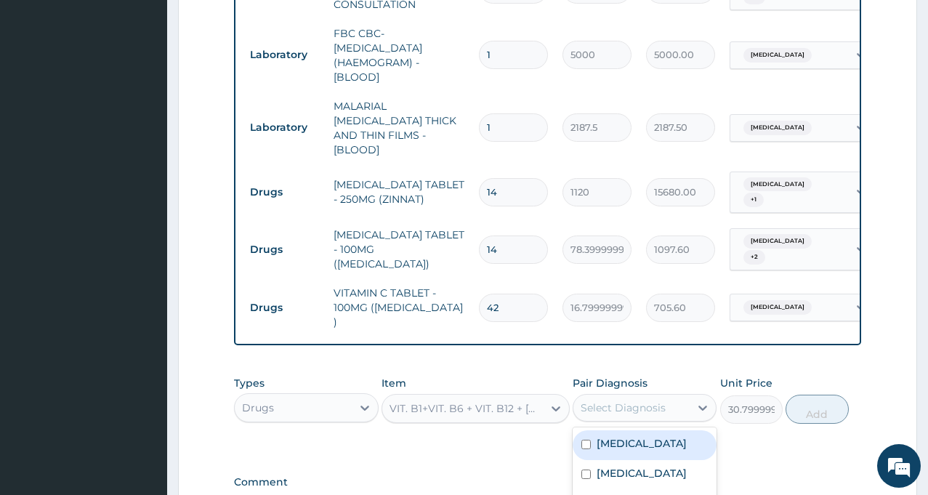
click at [615, 436] on label "Wound dehiscence" at bounding box center [642, 443] width 90 height 15
checkbox input "true"
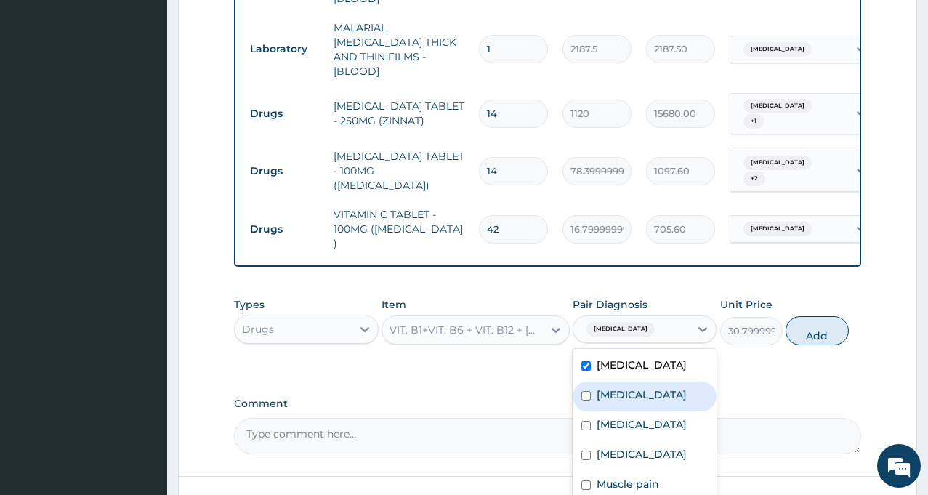
scroll to position [706, 0]
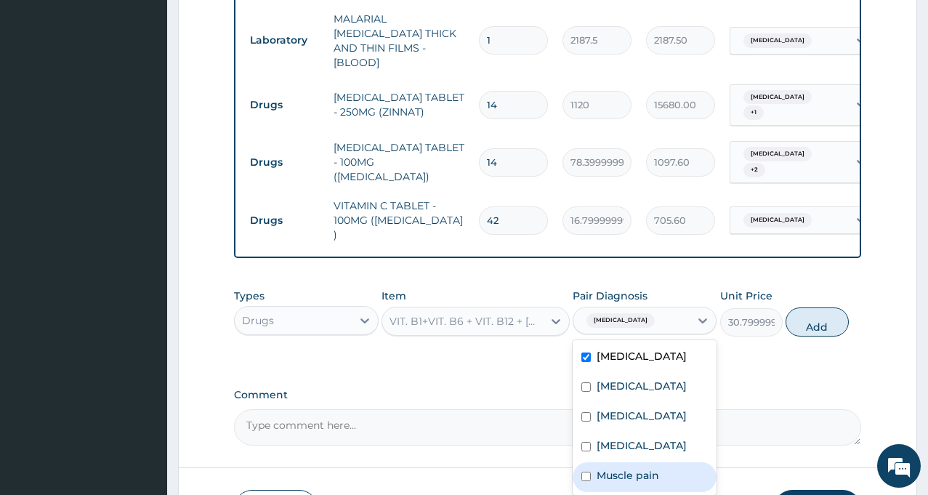
click at [616, 468] on label "Muscle pain" at bounding box center [628, 475] width 63 height 15
checkbox input "true"
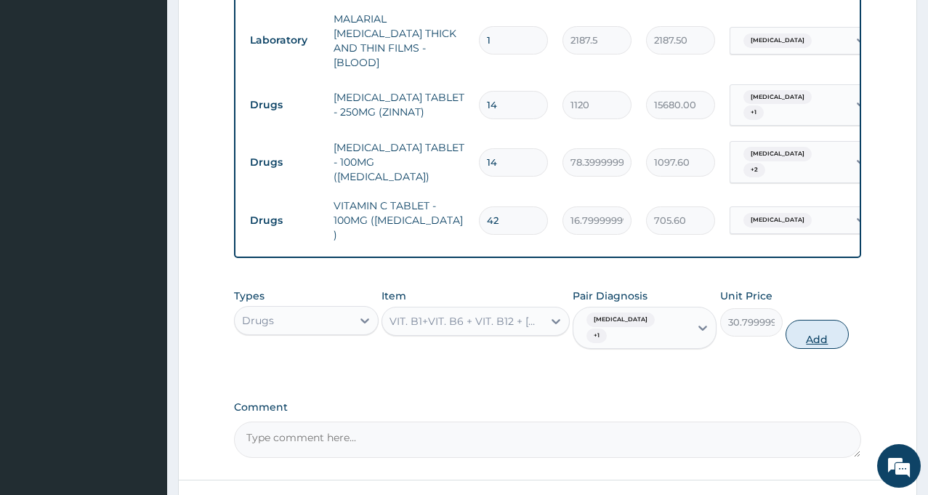
click at [824, 320] on button "Add" at bounding box center [817, 334] width 63 height 29
type input "0"
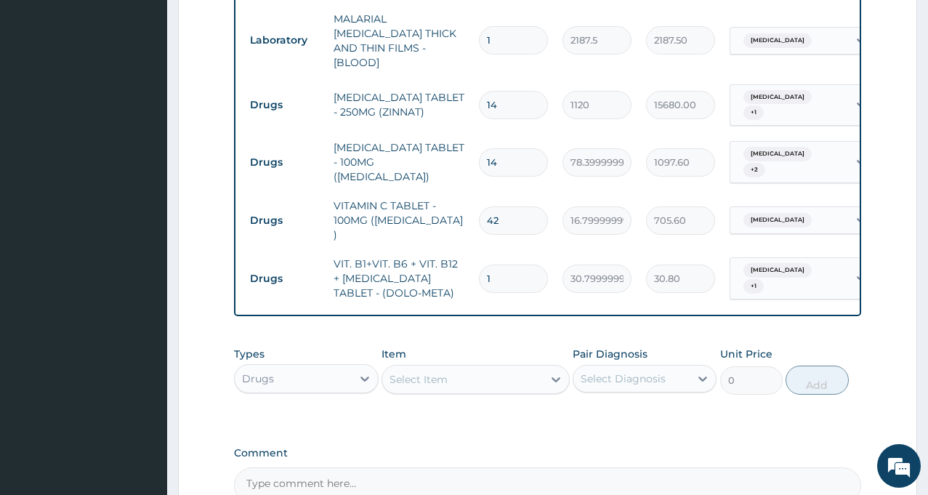
type input "14"
type input "431.20"
type input "14"
click at [521, 148] on input "14" at bounding box center [513, 162] width 69 height 28
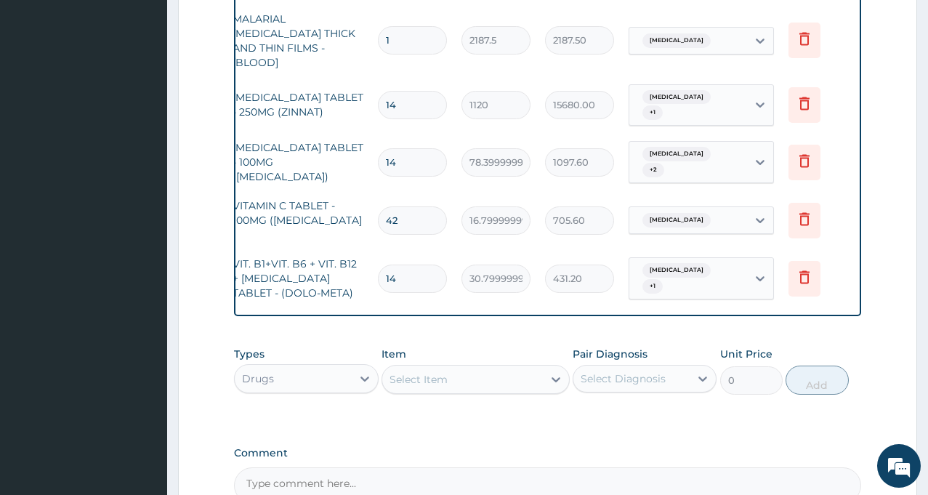
scroll to position [0, 102]
click at [804, 268] on icon at bounding box center [802, 276] width 17 height 17
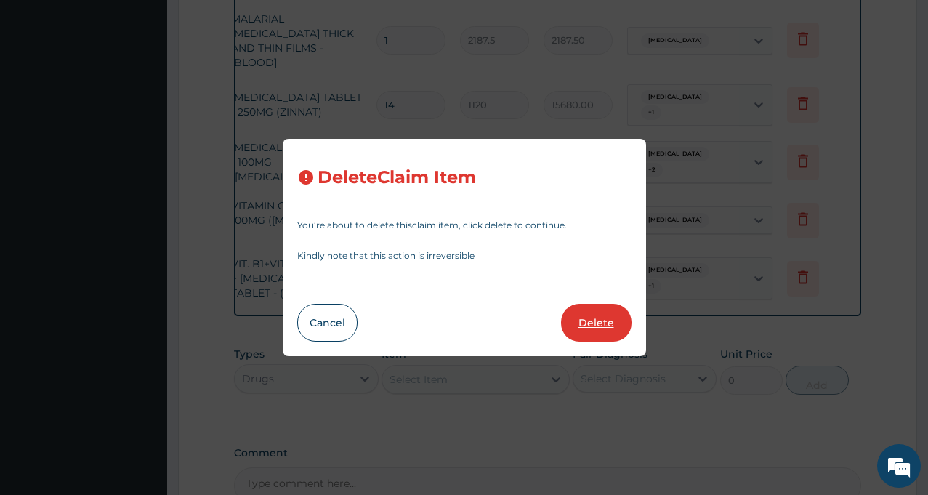
click at [607, 322] on button "Delete" at bounding box center [596, 323] width 71 height 38
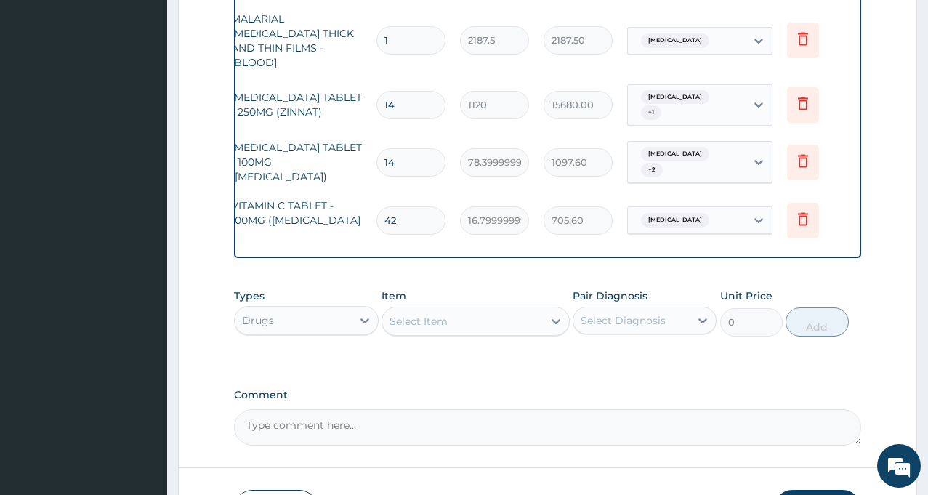
click at [465, 310] on div "Select Item" at bounding box center [462, 321] width 161 height 23
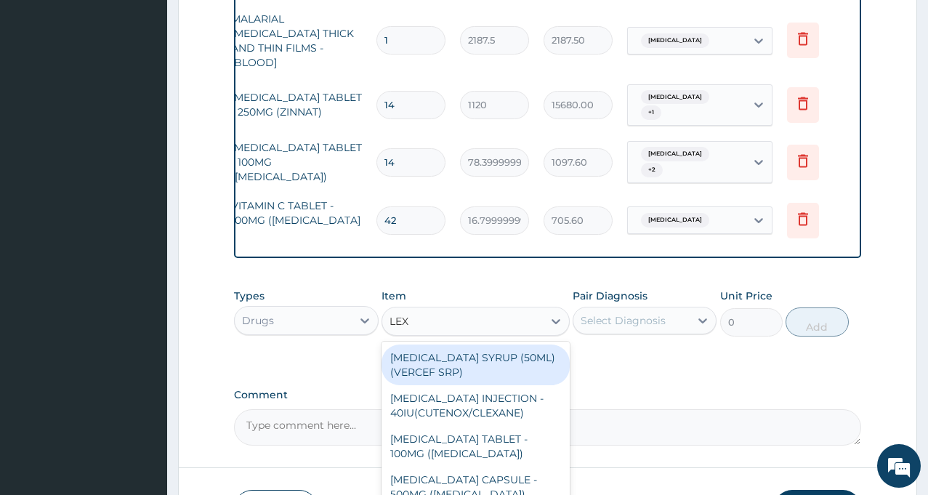
type input "LEXO"
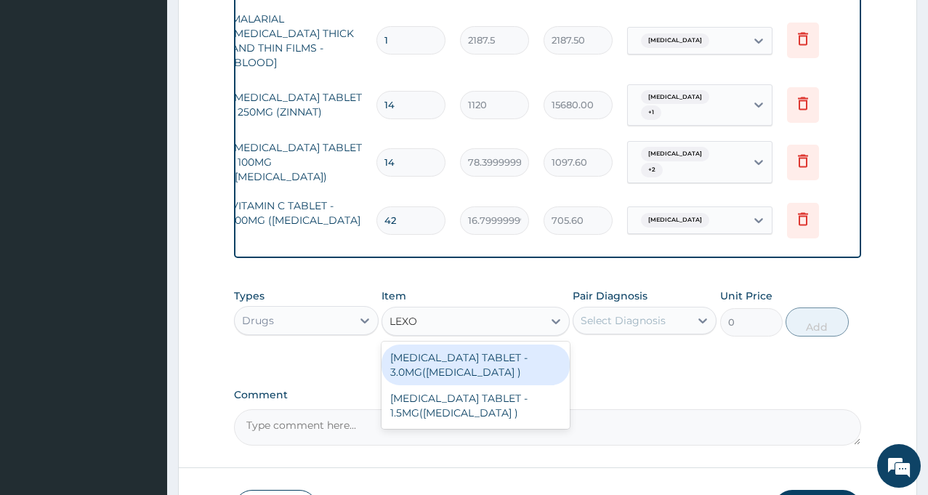
click at [435, 350] on div "BROMAZEPAM TABLET - 3.0MG(LEXOTAN )" at bounding box center [476, 365] width 188 height 41
type input "42"
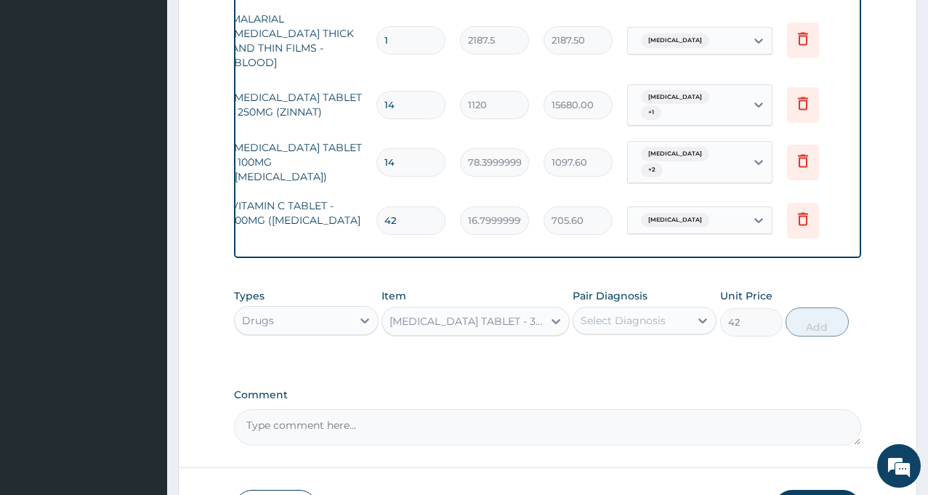
click at [645, 313] on div "Select Diagnosis" at bounding box center [623, 320] width 85 height 15
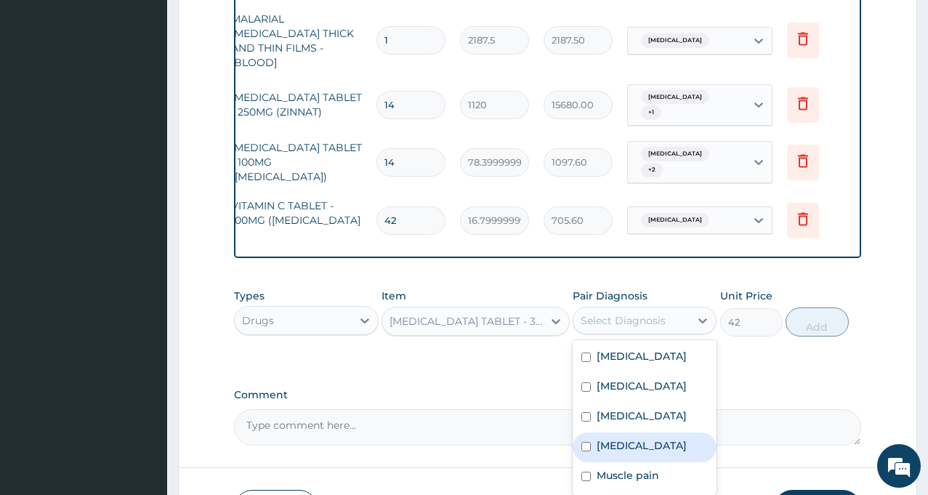
click at [627, 438] on label "Insomnia" at bounding box center [642, 445] width 90 height 15
checkbox input "true"
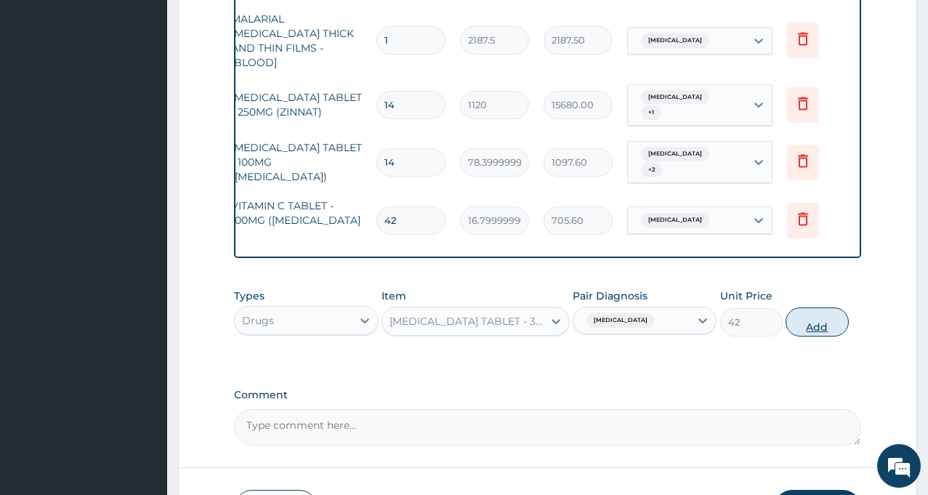
click at [806, 307] on button "Add" at bounding box center [817, 321] width 63 height 29
type input "0"
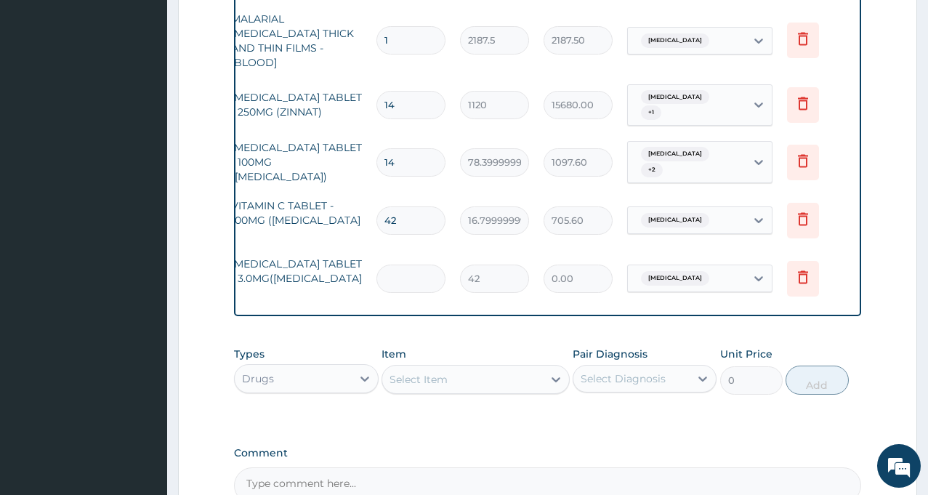
type input "0.00"
type input "5"
type input "210.00"
type input "5"
click at [448, 368] on div "Select Item" at bounding box center [462, 379] width 161 height 23
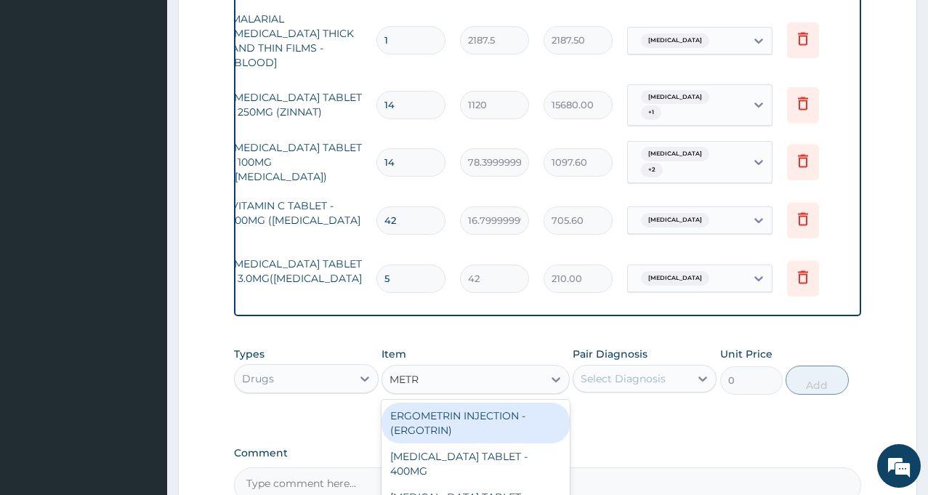
type input "METRO"
click at [411, 403] on div "METRONIDAZOLE TABLET - 400MG" at bounding box center [476, 423] width 188 height 41
type input "84"
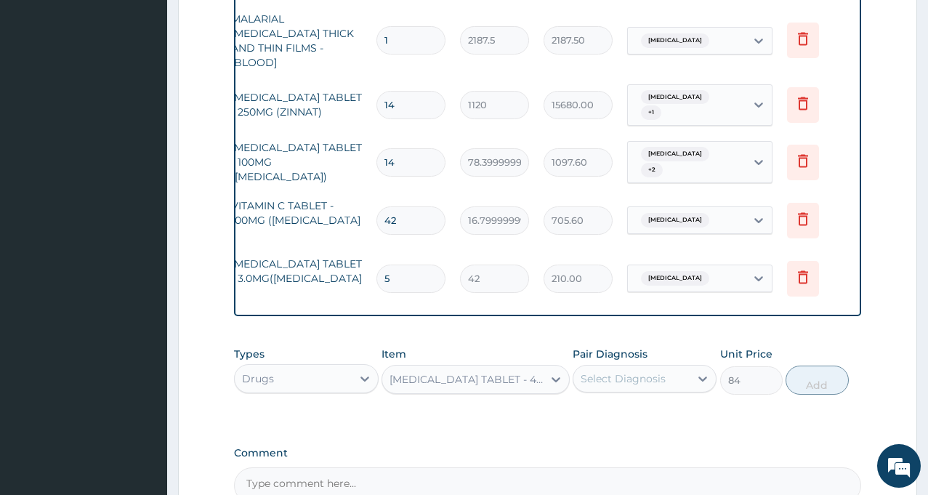
click at [624, 367] on div "Select Diagnosis" at bounding box center [631, 378] width 116 height 23
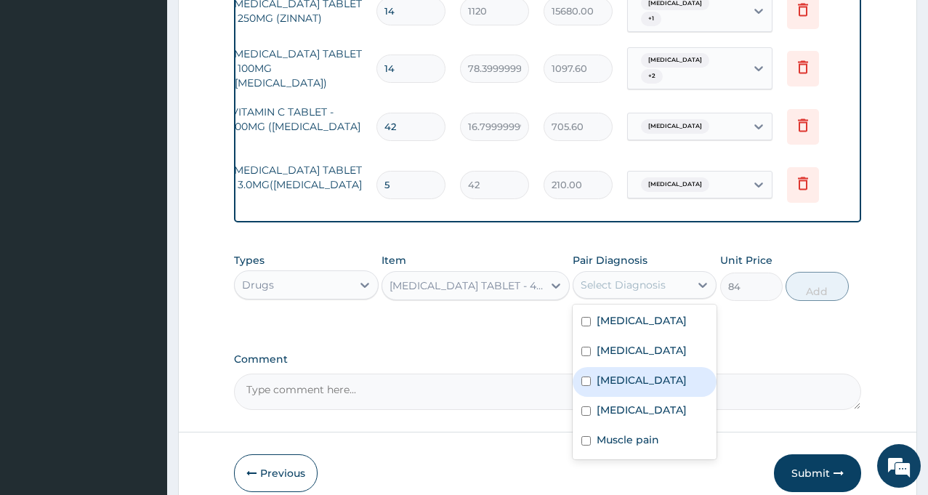
scroll to position [834, 0]
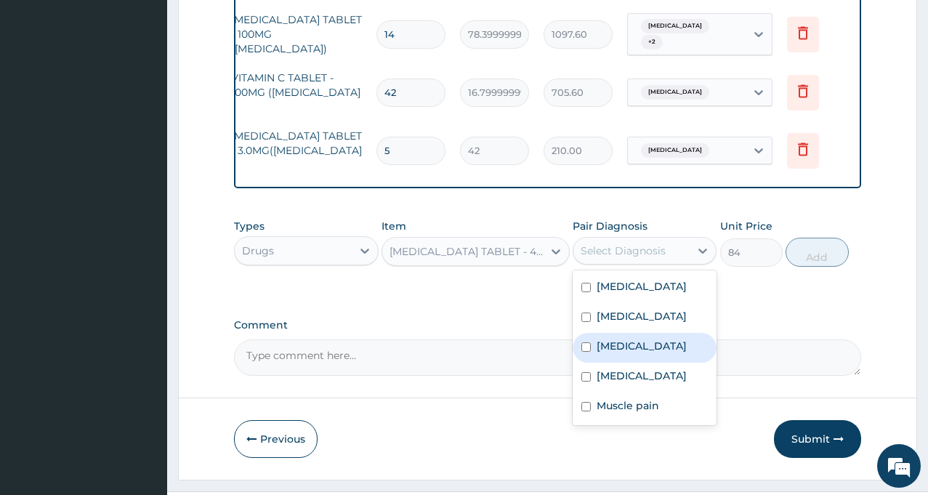
click at [616, 339] on label "Sepsis" at bounding box center [642, 346] width 90 height 15
checkbox input "true"
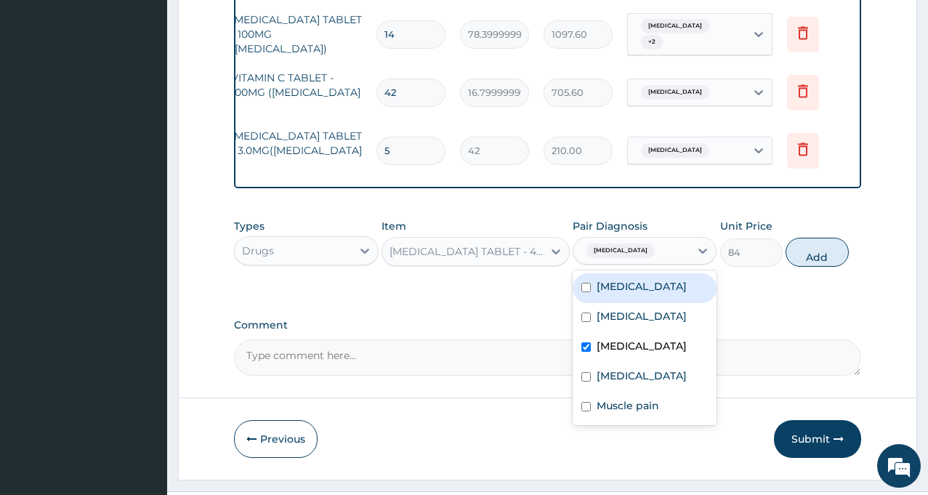
click at [595, 273] on div "Wound dehiscence" at bounding box center [645, 288] width 144 height 30
checkbox input "true"
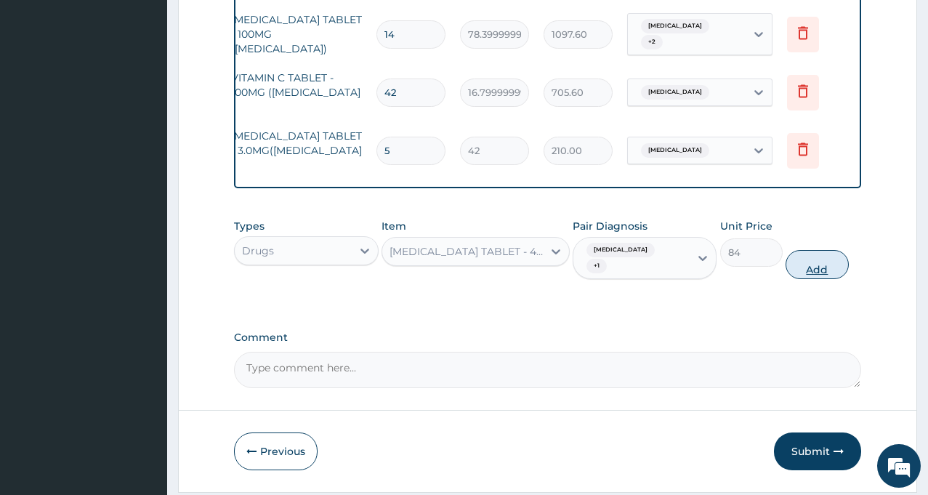
click at [813, 250] on button "Add" at bounding box center [817, 264] width 63 height 29
type input "0"
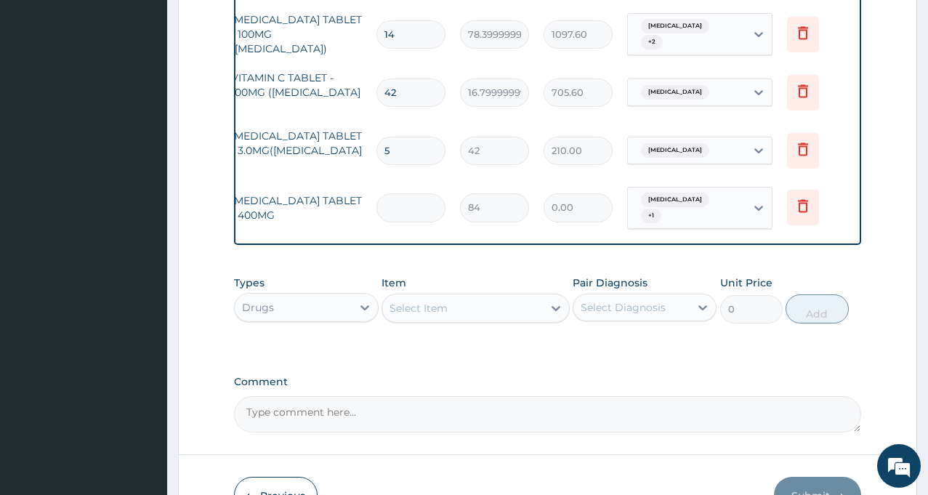
type input "0.00"
type input "4"
type input "336.00"
type input "42"
type input "3528.00"
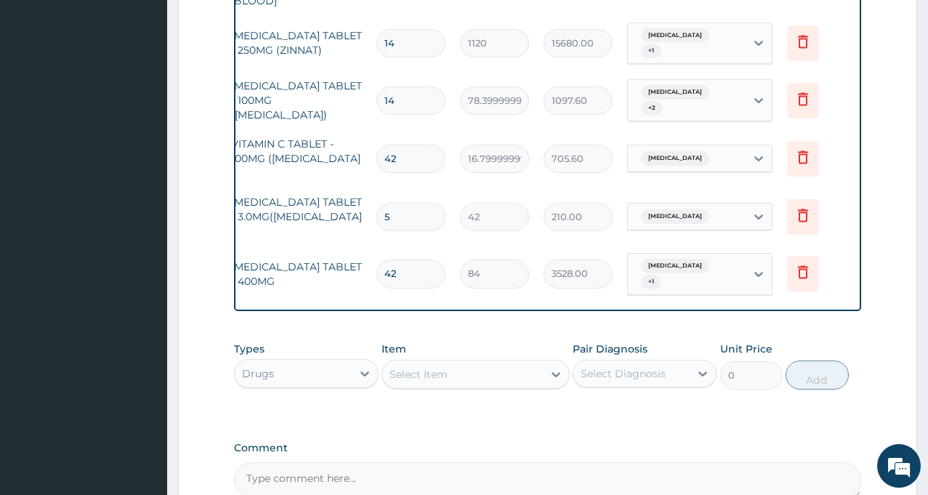
scroll to position [885, 0]
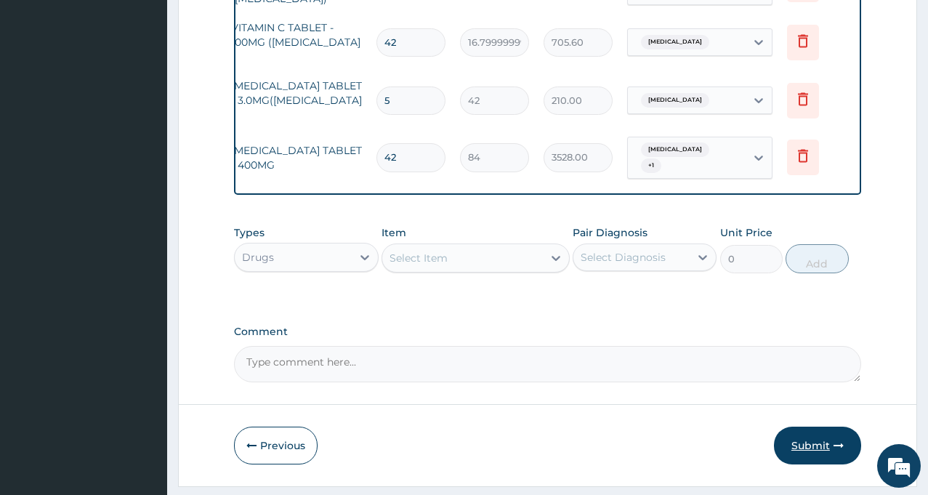
type input "42"
click at [810, 427] on button "Submit" at bounding box center [817, 446] width 87 height 38
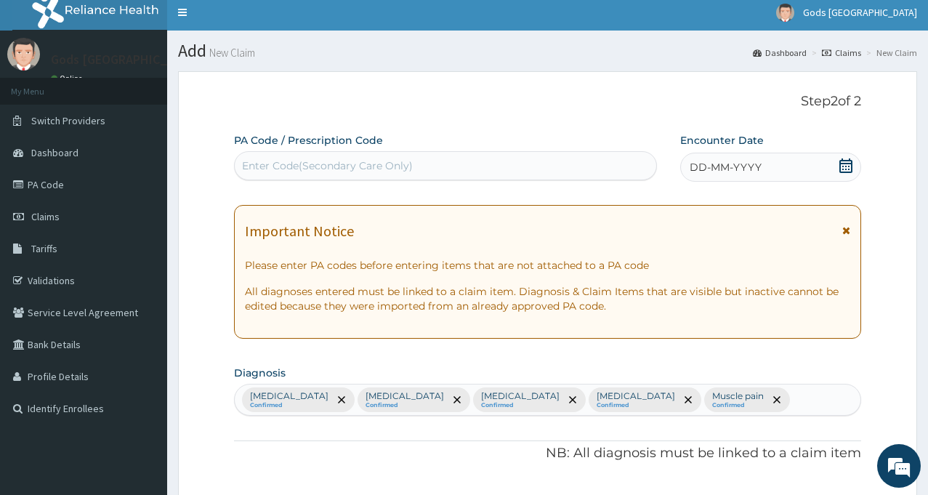
scroll to position [0, 0]
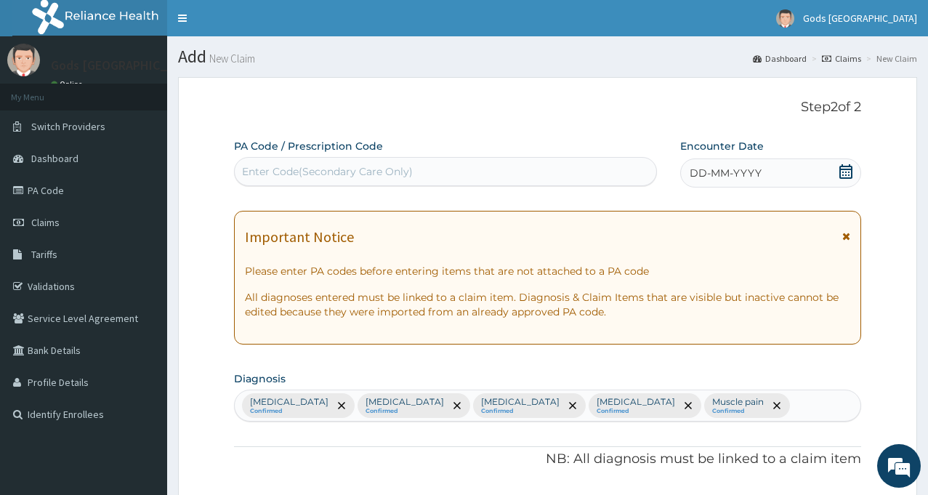
click at [732, 176] on span "DD-MM-YYYY" at bounding box center [726, 173] width 72 height 15
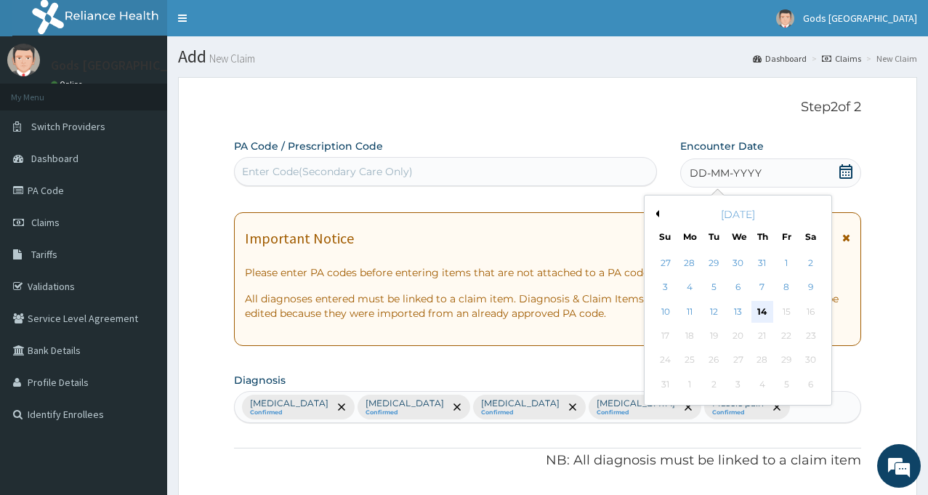
click at [765, 315] on div "14" at bounding box center [763, 312] width 22 height 22
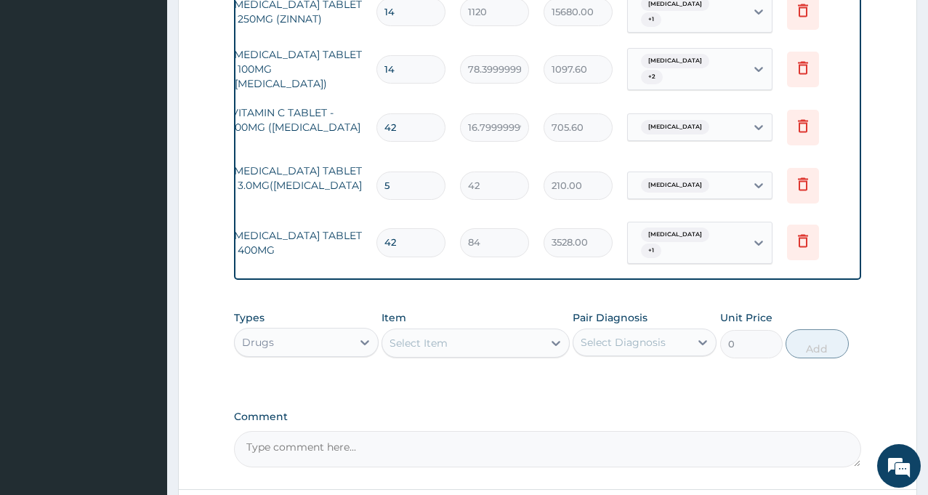
scroll to position [885, 0]
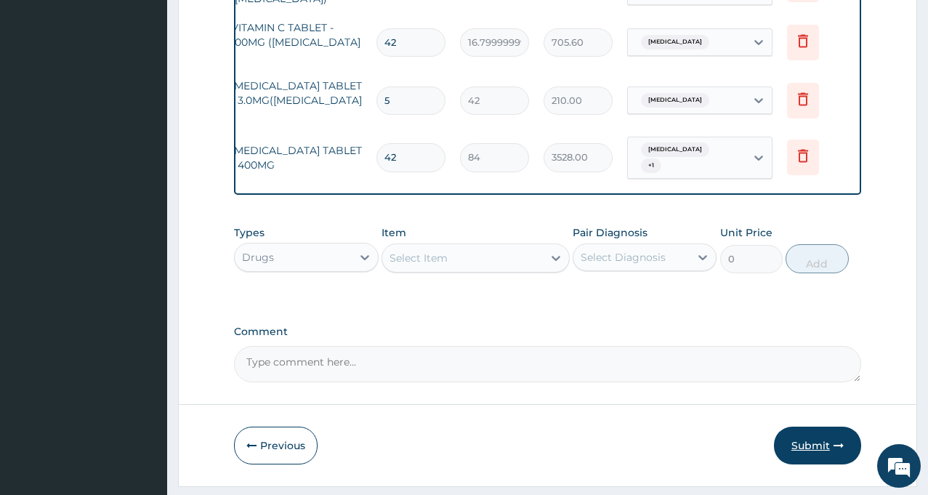
click at [808, 427] on button "Submit" at bounding box center [817, 446] width 87 height 38
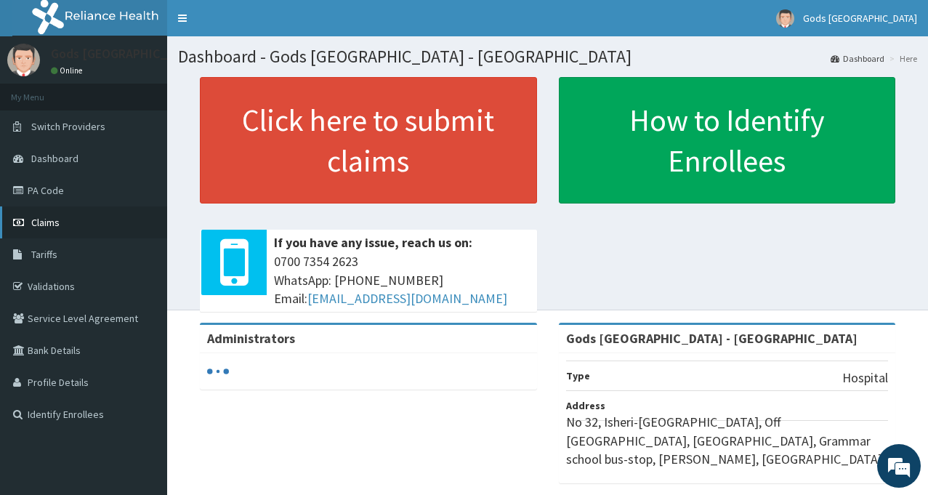
click at [60, 224] on link "Claims" at bounding box center [83, 222] width 167 height 32
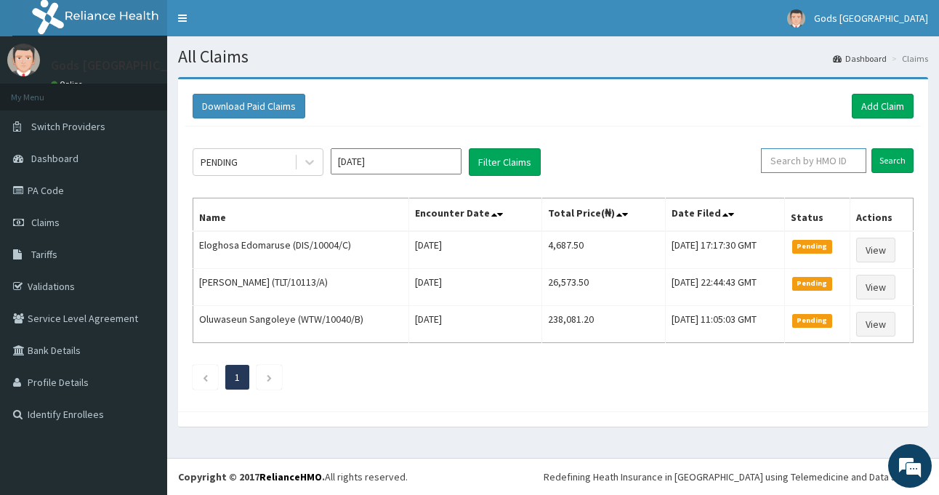
click at [789, 155] on input "text" at bounding box center [813, 160] width 105 height 25
click at [811, 158] on input "text" at bounding box center [813, 160] width 105 height 25
click at [792, 491] on footer "Redefining Heath Insurance in [GEOGRAPHIC_DATA] using Telemedicine and Data Sci…" at bounding box center [553, 476] width 772 height 37
click at [822, 160] on input "text" at bounding box center [813, 160] width 105 height 25
type input "SBG/10736"
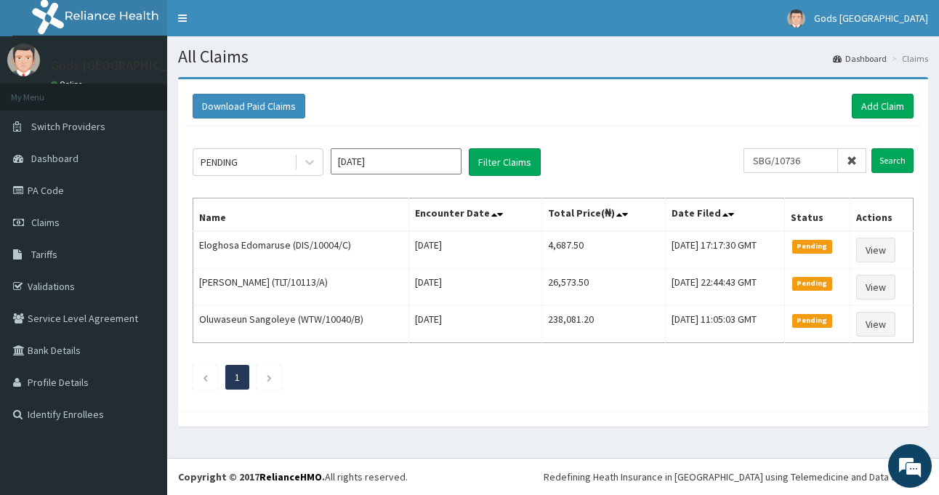
click at [681, 121] on div "Download Paid Claims Add Claim" at bounding box center [553, 106] width 736 height 40
click at [887, 156] on input "Search" at bounding box center [892, 160] width 42 height 25
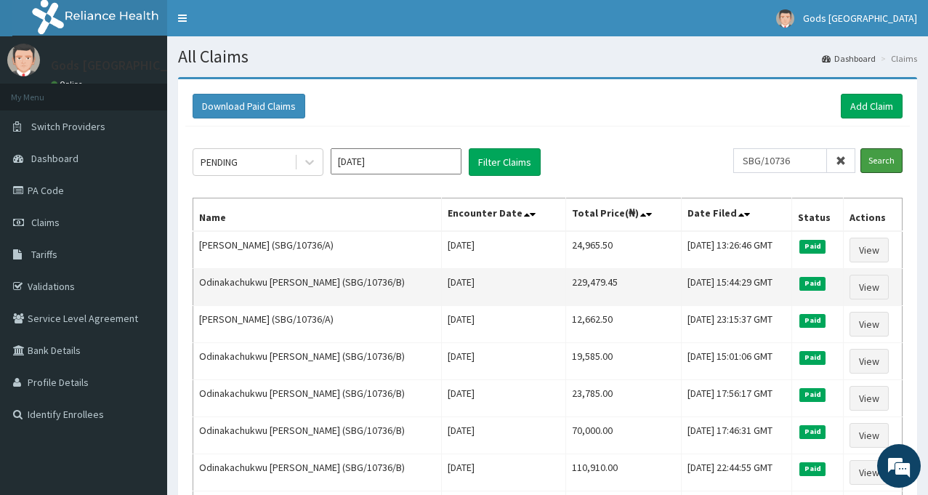
scroll to position [73, 0]
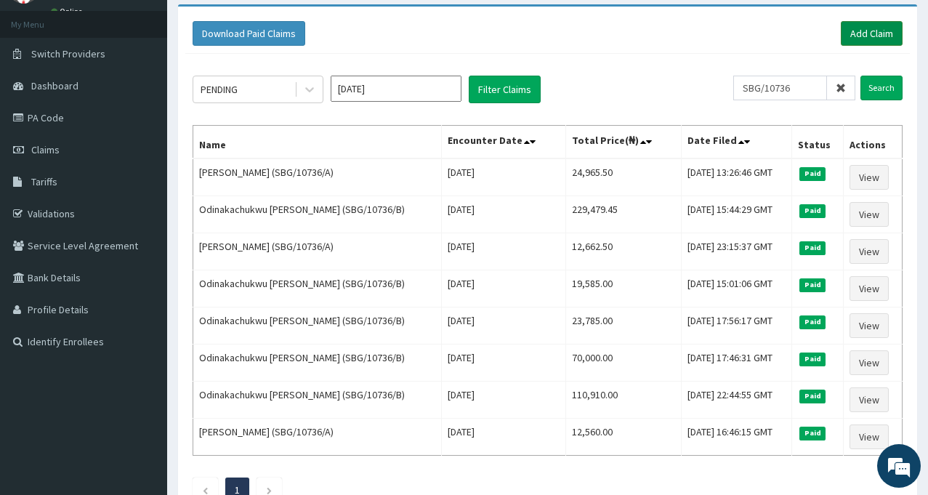
click at [872, 31] on link "Add Claim" at bounding box center [872, 33] width 62 height 25
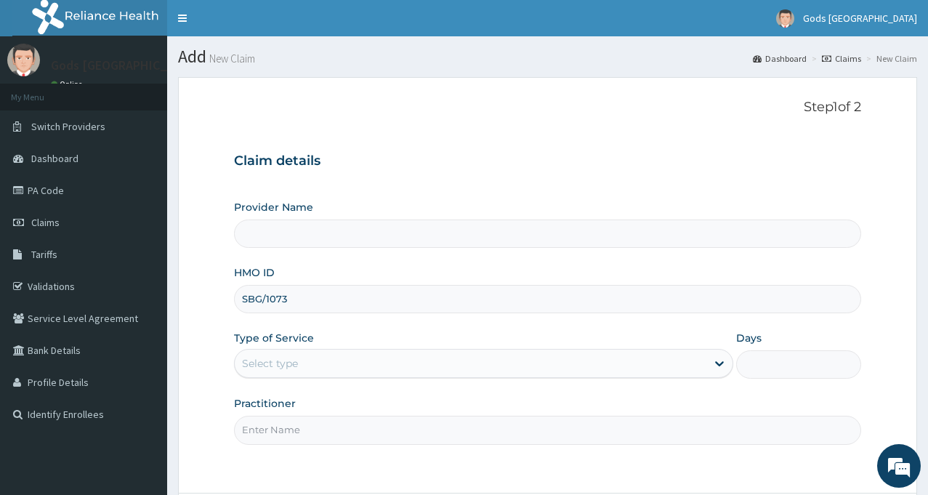
type input "SBG/10736"
type input "Gods [GEOGRAPHIC_DATA] - [GEOGRAPHIC_DATA]"
click at [303, 363] on div "Select type" at bounding box center [471, 363] width 472 height 23
click at [763, 380] on div "Provider Name Gods [GEOGRAPHIC_DATA] - Ojodu HMO ID SBG/10736/B Type of Service…" at bounding box center [547, 322] width 627 height 244
click at [720, 359] on icon at bounding box center [719, 363] width 15 height 15
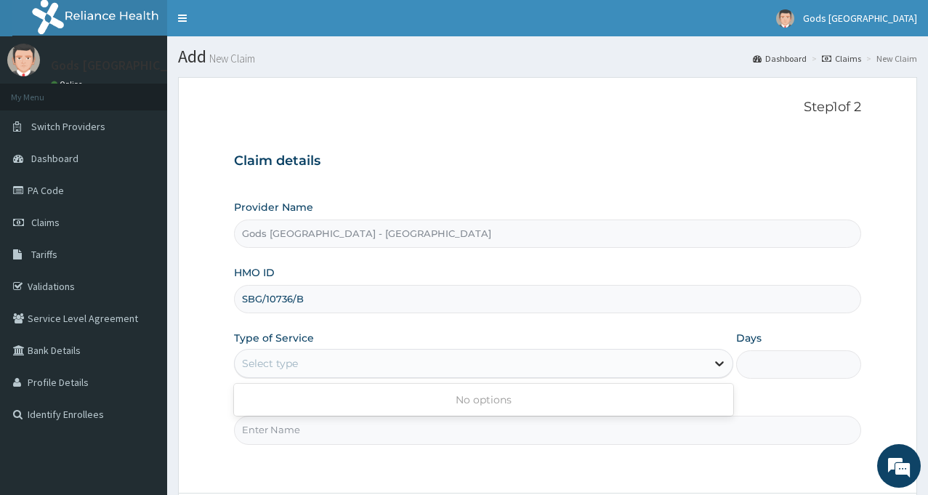
click at [720, 359] on icon at bounding box center [719, 363] width 15 height 15
click at [469, 294] on input "SBG/10736/B" at bounding box center [547, 299] width 627 height 28
click at [674, 359] on div "Select type" at bounding box center [471, 363] width 472 height 23
click at [705, 363] on div "Select type" at bounding box center [471, 363] width 472 height 23
click at [722, 361] on icon at bounding box center [719, 363] width 15 height 15
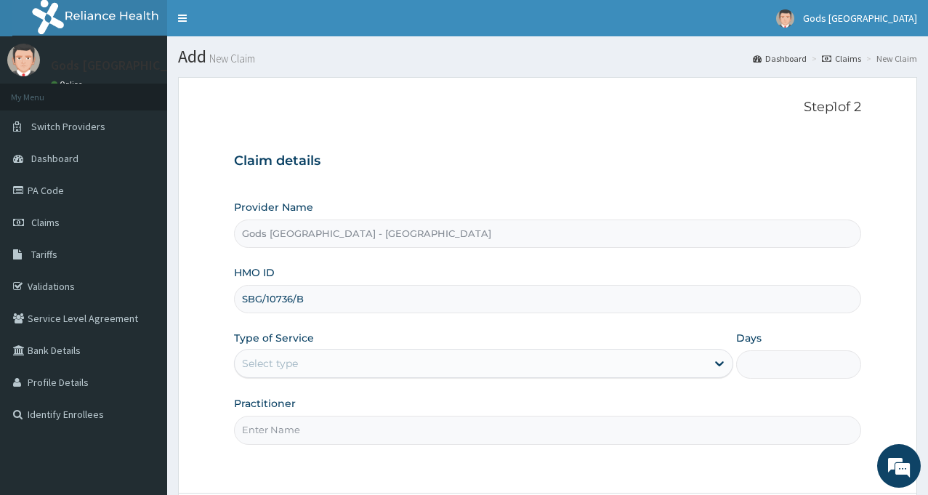
click at [495, 323] on div "Provider Name Gods Apple city Hospital - Ojodu HMO ID SBG/10736/B Type of Servi…" at bounding box center [547, 322] width 627 height 244
click at [439, 222] on input "Gods [GEOGRAPHIC_DATA] - [GEOGRAPHIC_DATA]" at bounding box center [547, 234] width 627 height 28
click at [422, 296] on input "SBG/10736/B" at bounding box center [547, 299] width 627 height 28
type input "SBG/10736/B"
click at [345, 371] on div "Select type" at bounding box center [471, 363] width 472 height 23
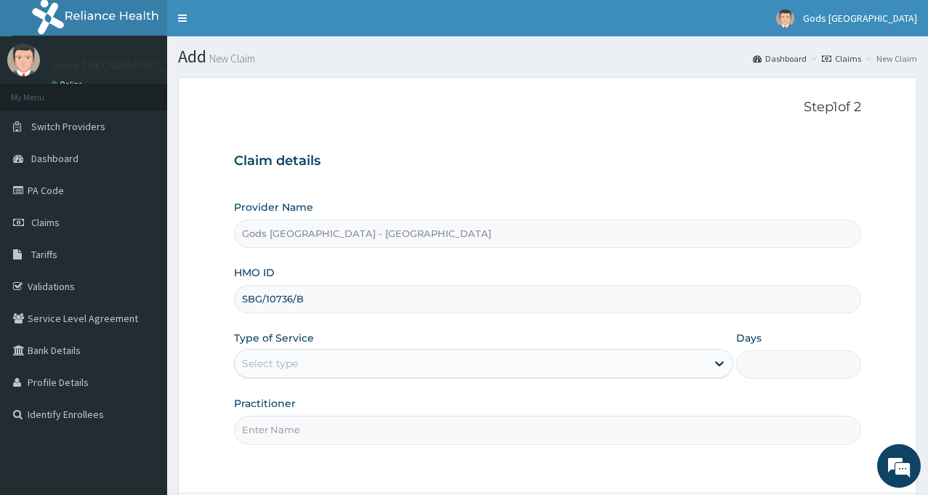
click at [683, 343] on div "Type of Service Select type" at bounding box center [483, 355] width 499 height 48
click at [753, 407] on div "Practitioner" at bounding box center [547, 420] width 627 height 48
click at [450, 437] on input "Practitioner" at bounding box center [547, 430] width 627 height 28
type input "DR OPAFUNSO"
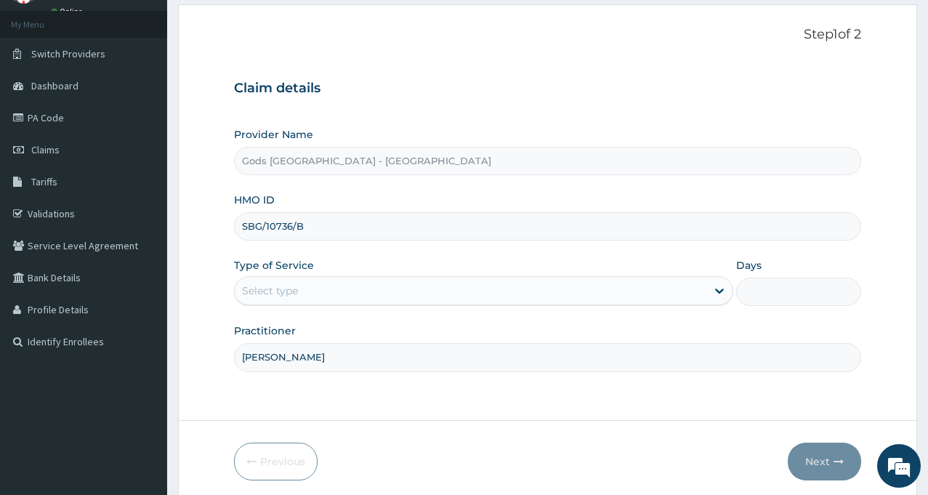
scroll to position [129, 0]
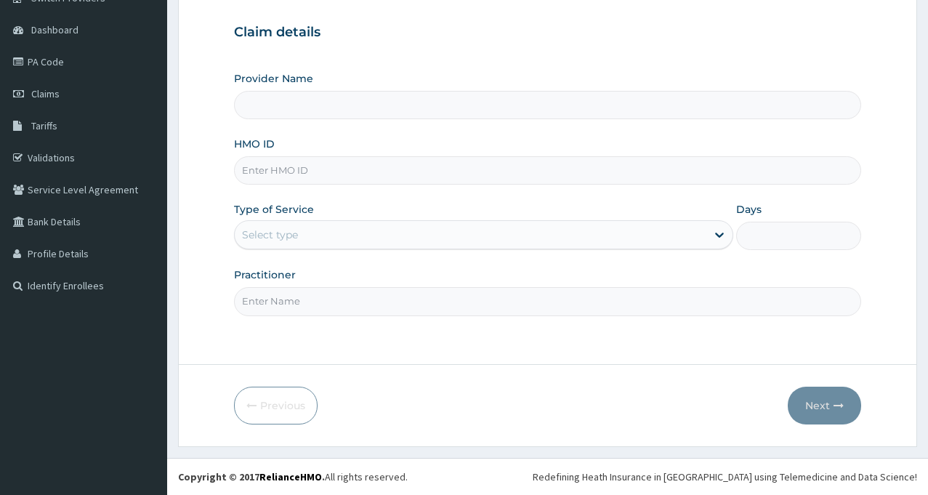
type input "Gods [GEOGRAPHIC_DATA] - [GEOGRAPHIC_DATA]"
click at [704, 234] on div "Select type" at bounding box center [471, 234] width 472 height 23
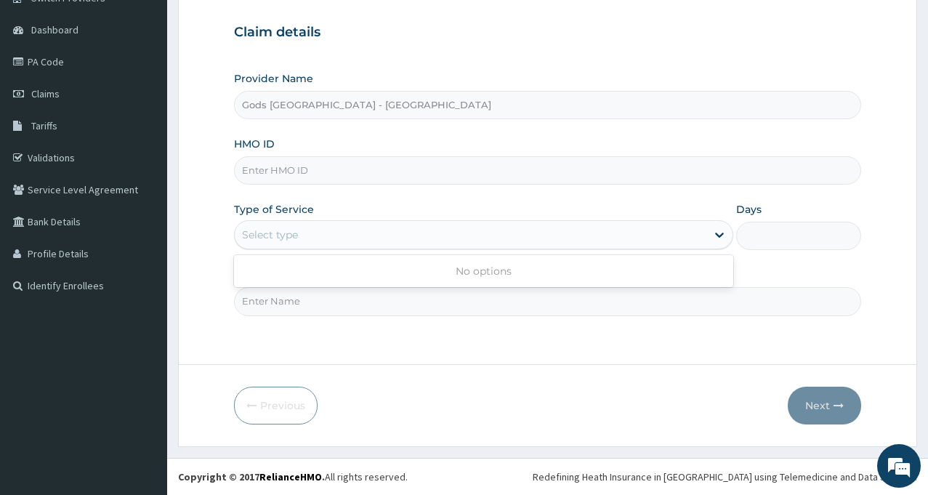
click at [706, 225] on div "Select type" at bounding box center [471, 234] width 472 height 23
click at [420, 167] on input "HMO ID" at bounding box center [547, 170] width 627 height 28
click at [723, 242] on icon at bounding box center [719, 235] width 15 height 15
click at [721, 235] on icon at bounding box center [719, 235] width 9 height 5
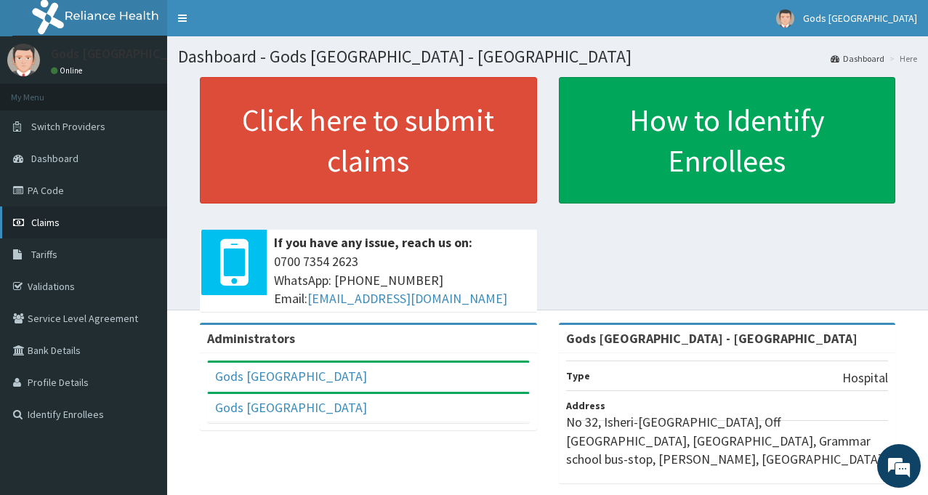
click at [39, 225] on span "Claims" at bounding box center [45, 222] width 28 height 13
click at [50, 193] on link "PA Code" at bounding box center [83, 190] width 167 height 32
